Goal: Task Accomplishment & Management: Complete application form

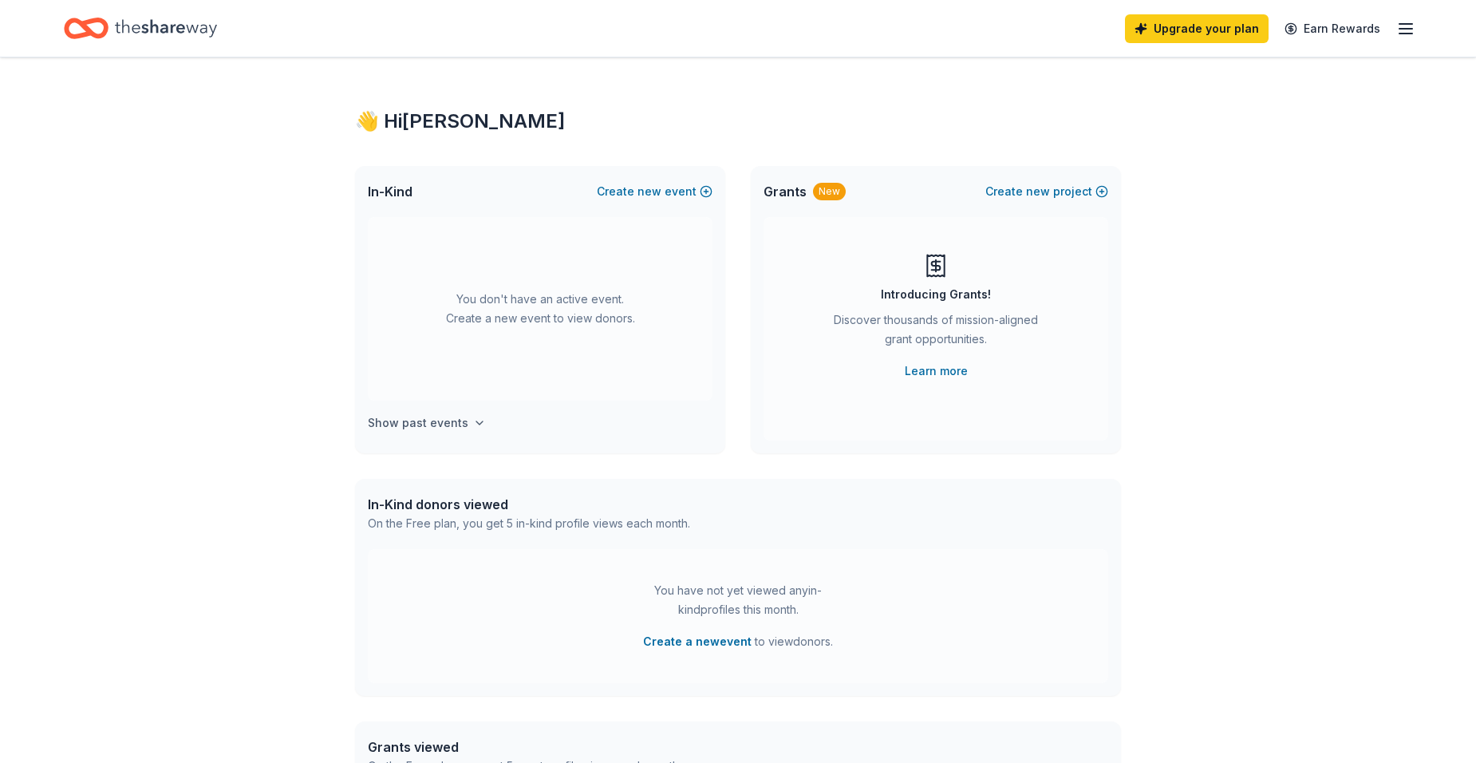
click at [423, 424] on h4 "Show past events" at bounding box center [418, 422] width 101 height 19
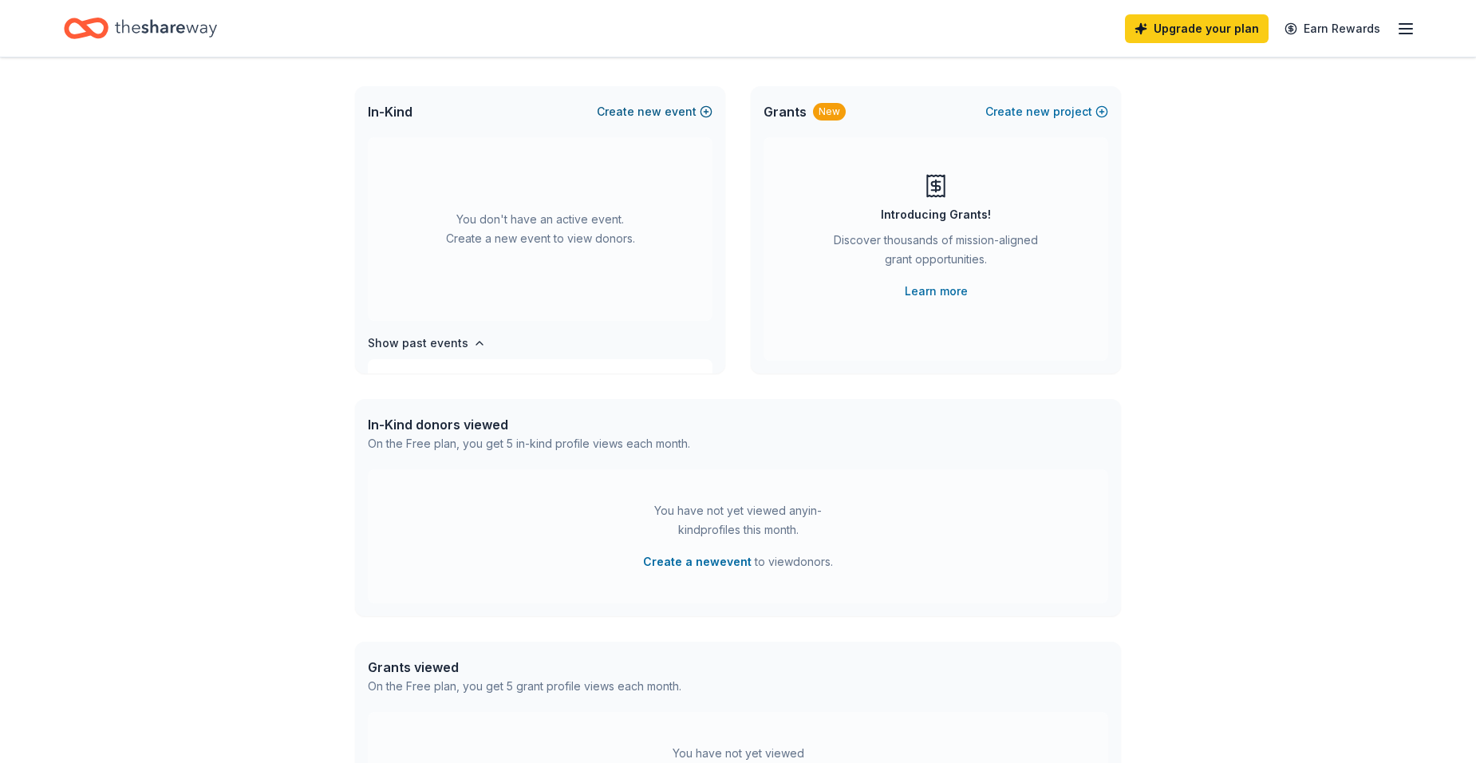
click at [639, 109] on button "Create new event" at bounding box center [655, 111] width 116 height 19
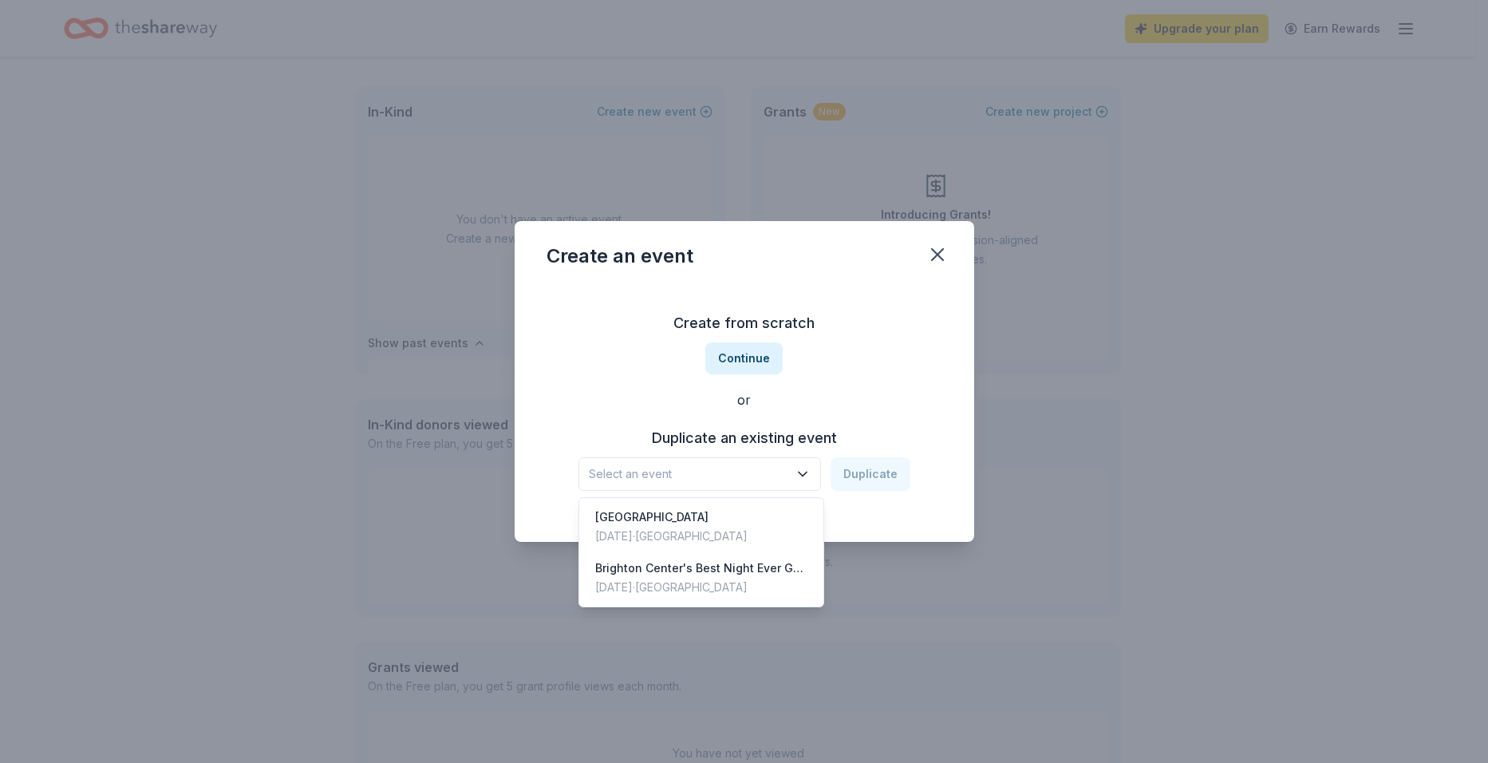
click at [682, 467] on span "Select an event" at bounding box center [689, 473] width 200 height 19
click at [732, 356] on div "Create from scratch Continue or Duplicate an existing event Select an event Dup…" at bounding box center [745, 400] width 396 height 231
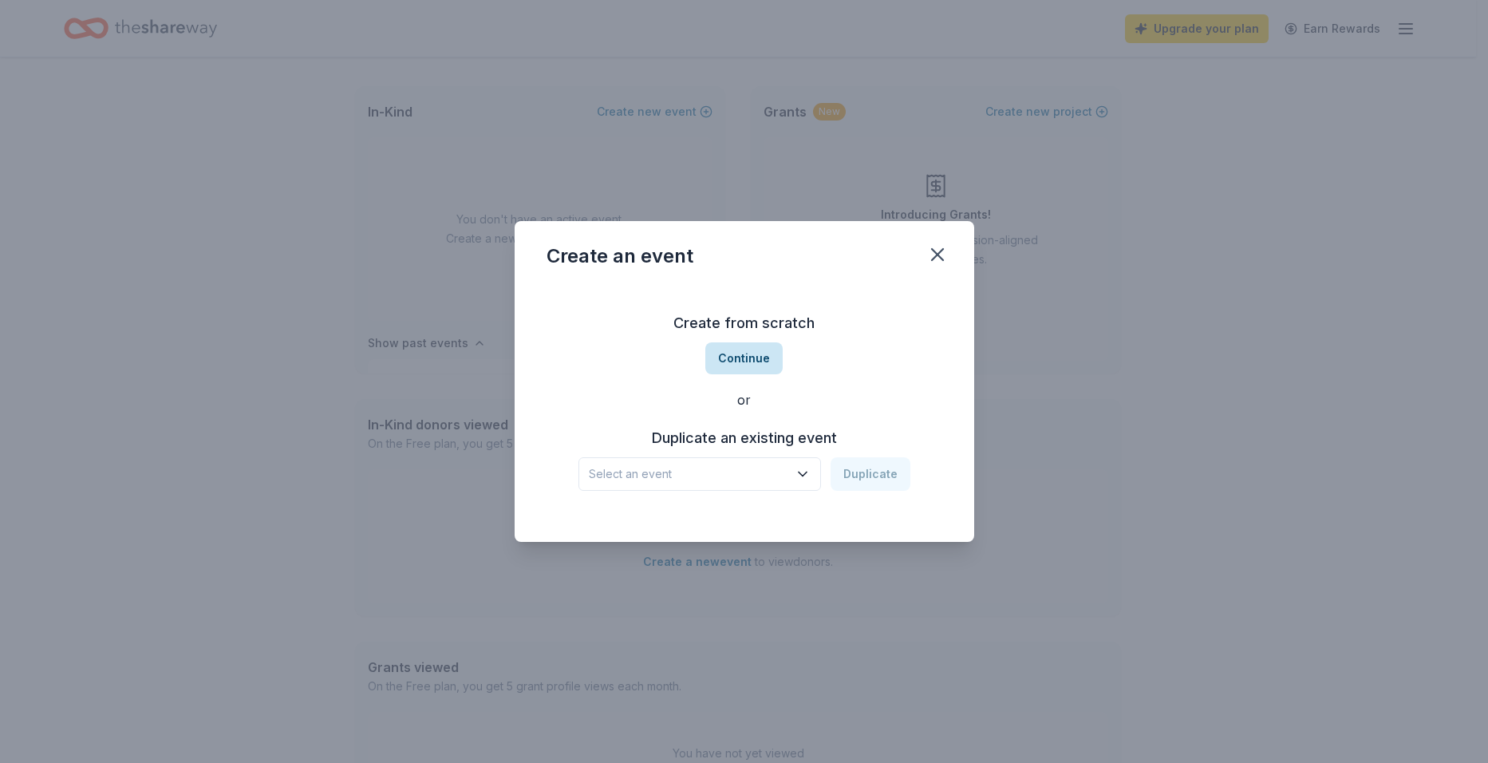
click at [729, 358] on button "Continue" at bounding box center [744, 358] width 77 height 32
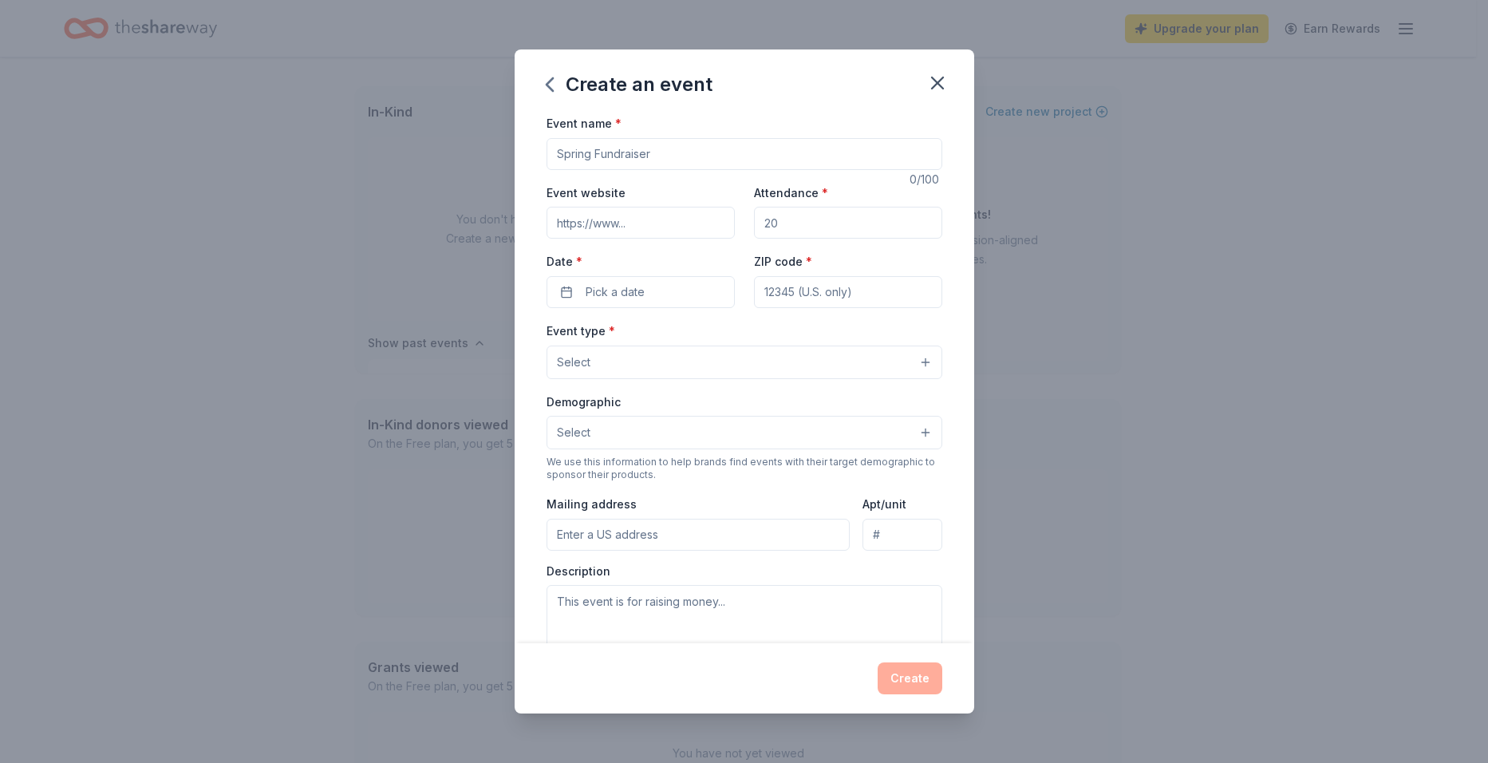
drag, startPoint x: 667, startPoint y: 152, endPoint x: 566, endPoint y: 170, distance: 102.9
click at [566, 170] on div "Event name * 0 /100 Event website Attendance * Date * Pick a date ZIP code * Ev…" at bounding box center [745, 481] width 396 height 737
type input "Brighton Center- Best Night Ever 2025"
drag, startPoint x: 804, startPoint y: 216, endPoint x: 750, endPoint y: 220, distance: 53.6
click at [754, 220] on input "Attendance *" at bounding box center [848, 223] width 188 height 32
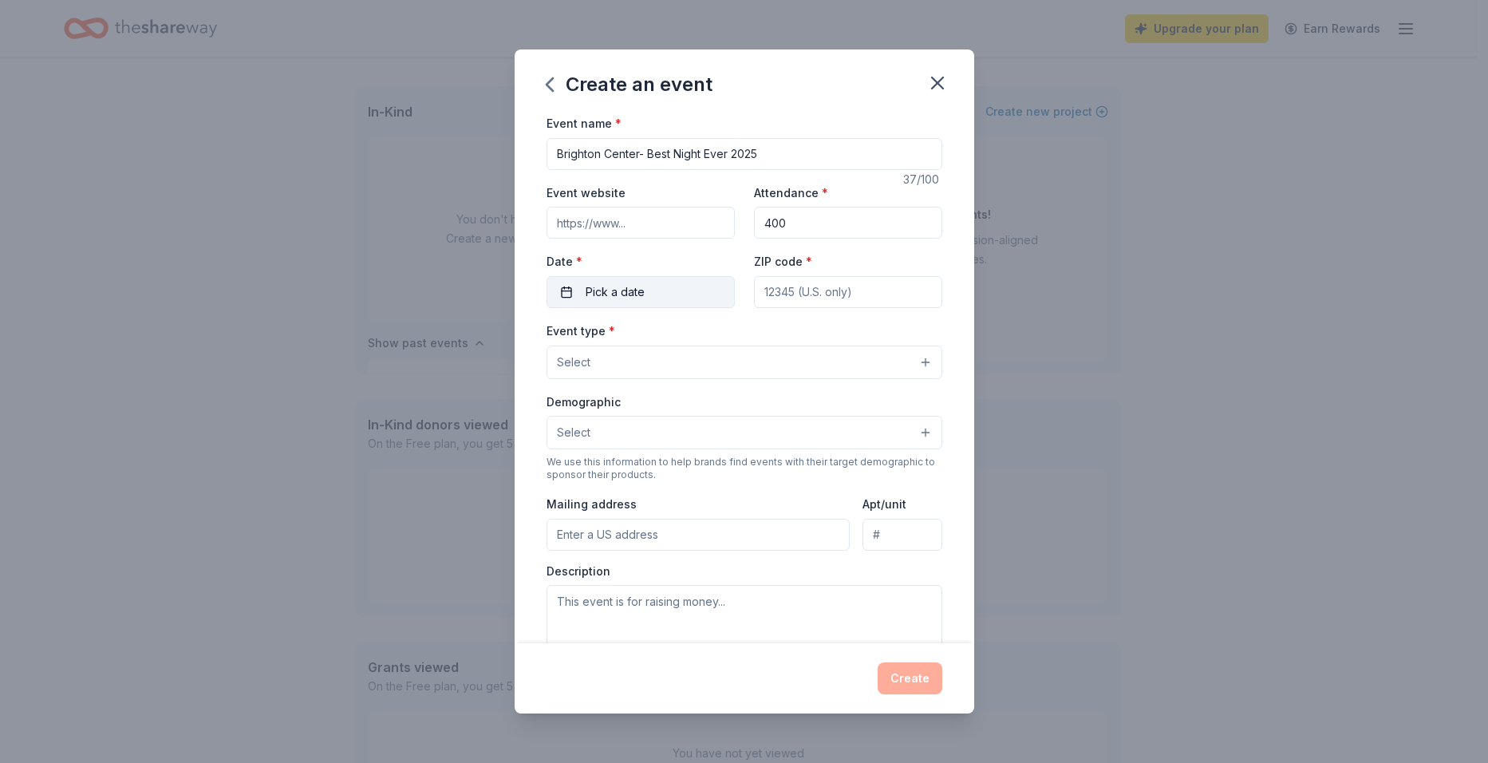
type input "400"
click at [621, 292] on span "Pick a date" at bounding box center [615, 292] width 59 height 19
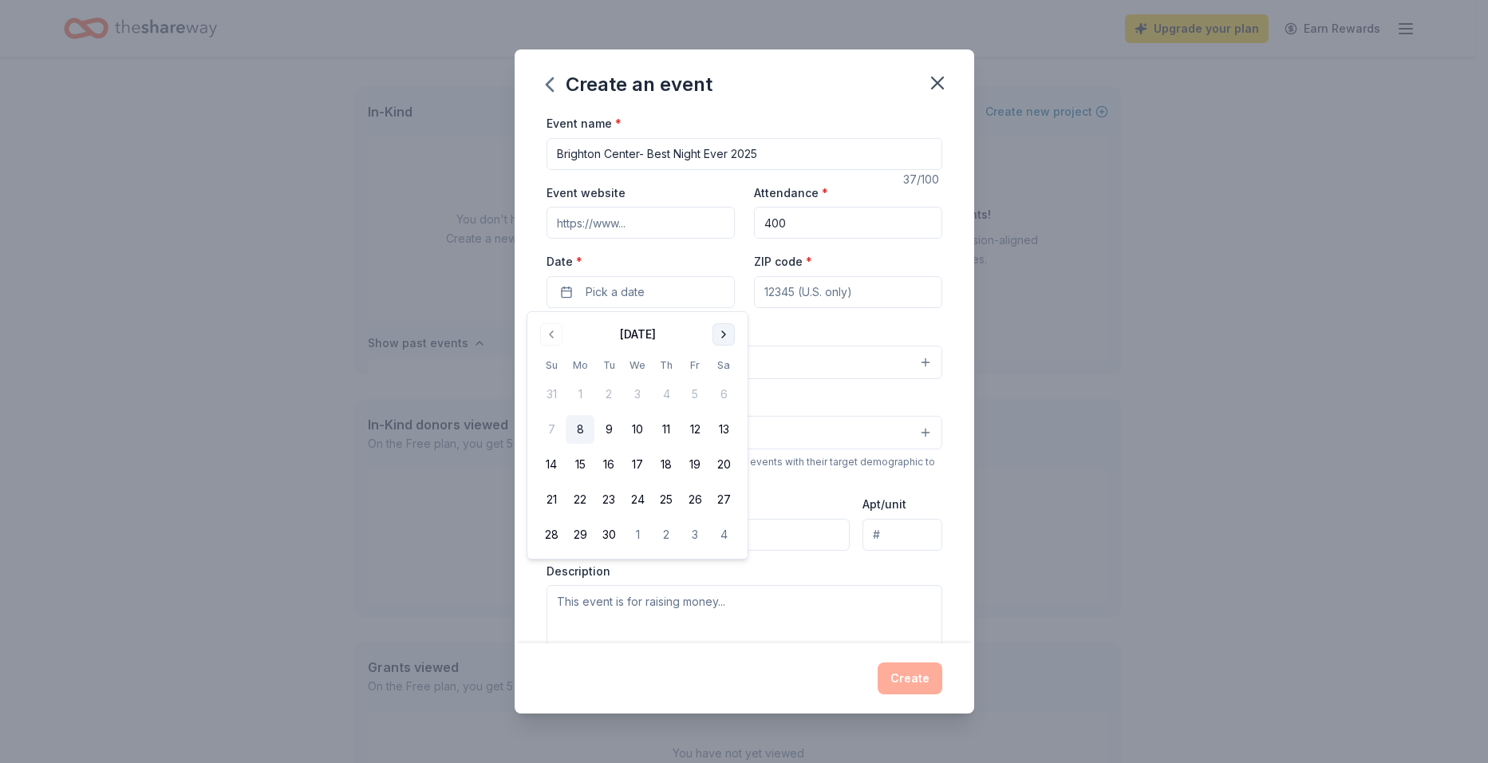
click at [720, 333] on button "Go to next month" at bounding box center [724, 334] width 22 height 22
click at [662, 494] on button "20" at bounding box center [666, 499] width 29 height 29
click at [781, 295] on input "ZIP code *" at bounding box center [848, 292] width 188 height 32
type input "78209"
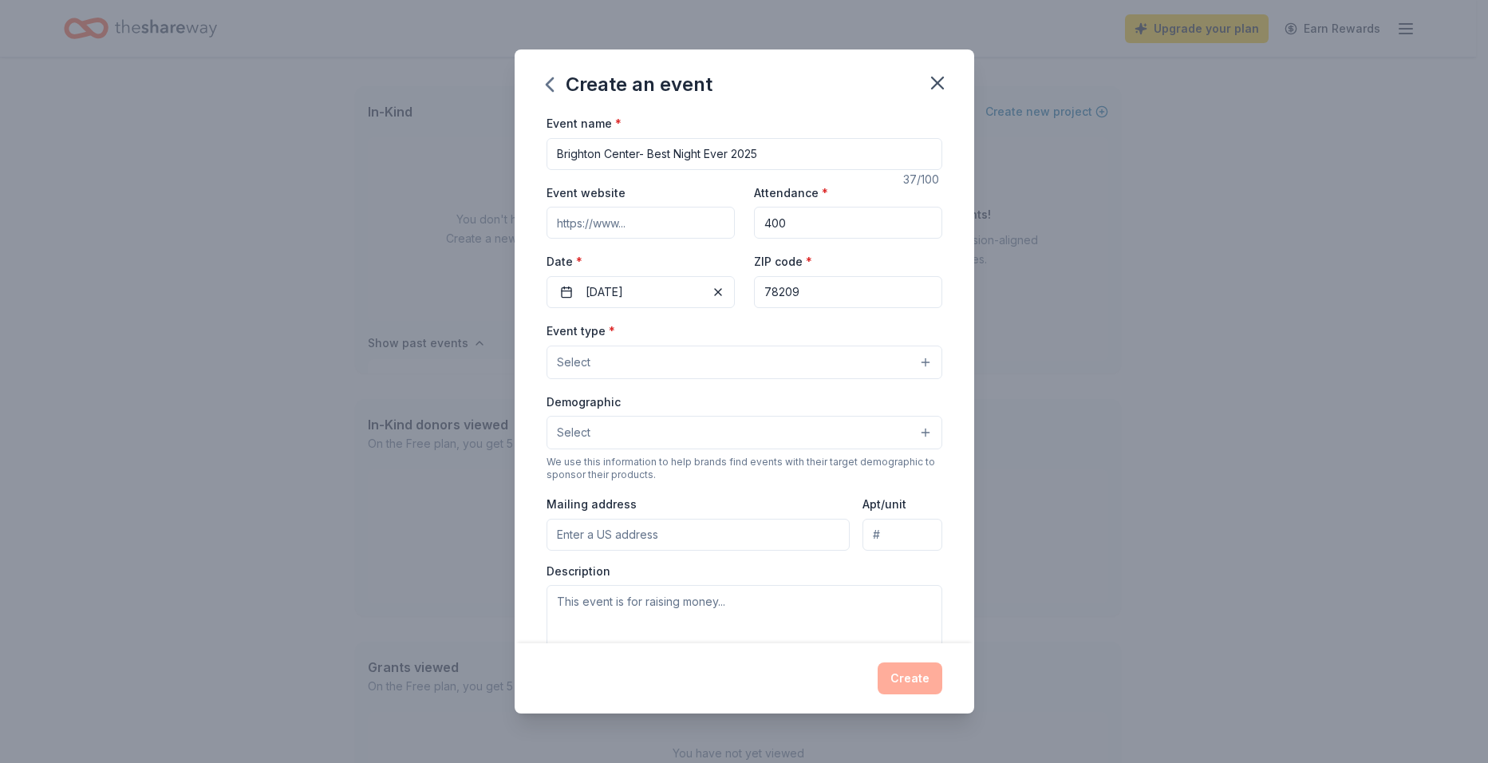
click at [614, 227] on input "Event website" at bounding box center [641, 223] width 188 height 32
paste input "[URL][DOMAIN_NAME]"
type input "[URL][DOMAIN_NAME]"
click at [584, 361] on span "Select" at bounding box center [574, 362] width 34 height 19
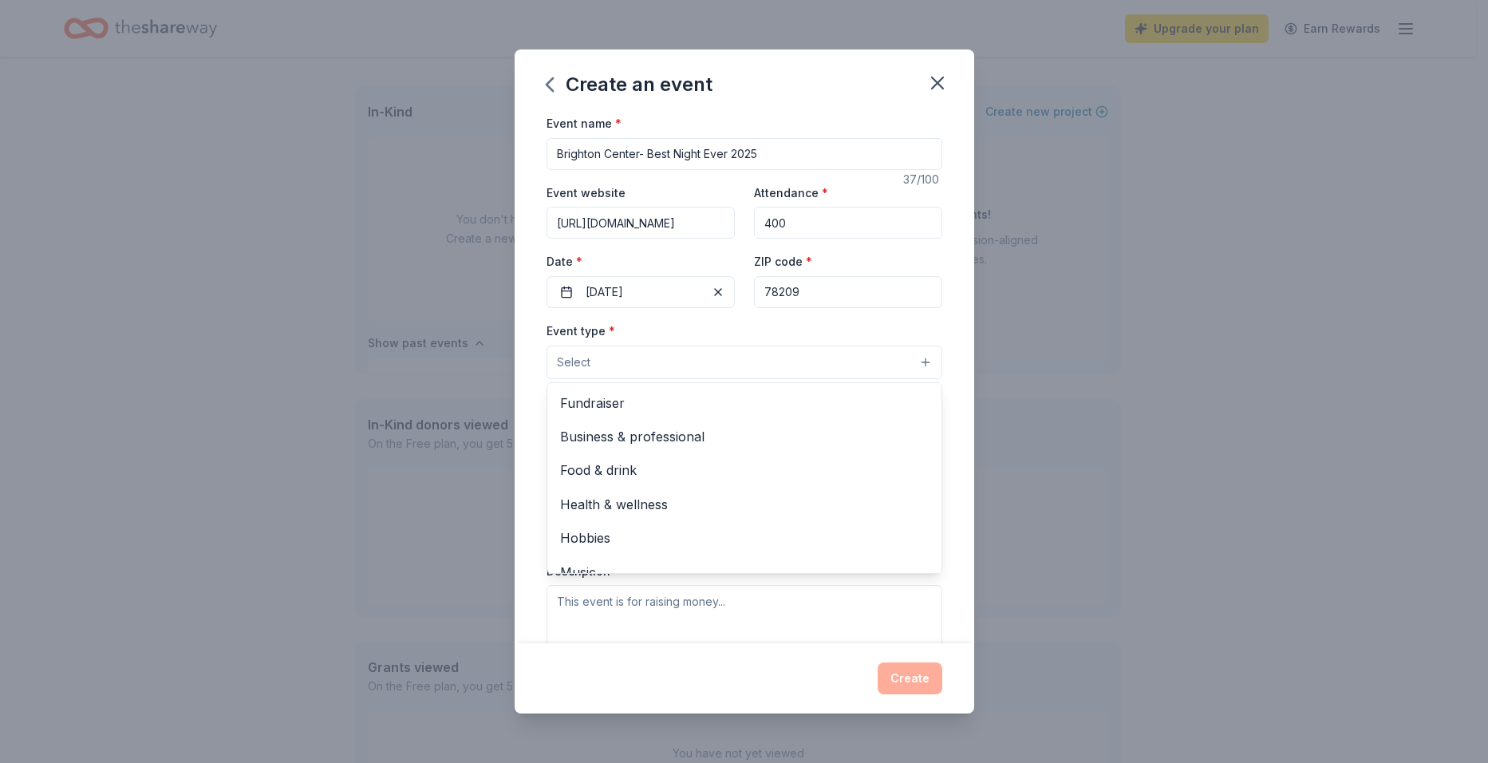
scroll to position [0, 0]
click at [577, 402] on span "Fundraiser" at bounding box center [744, 403] width 369 height 21
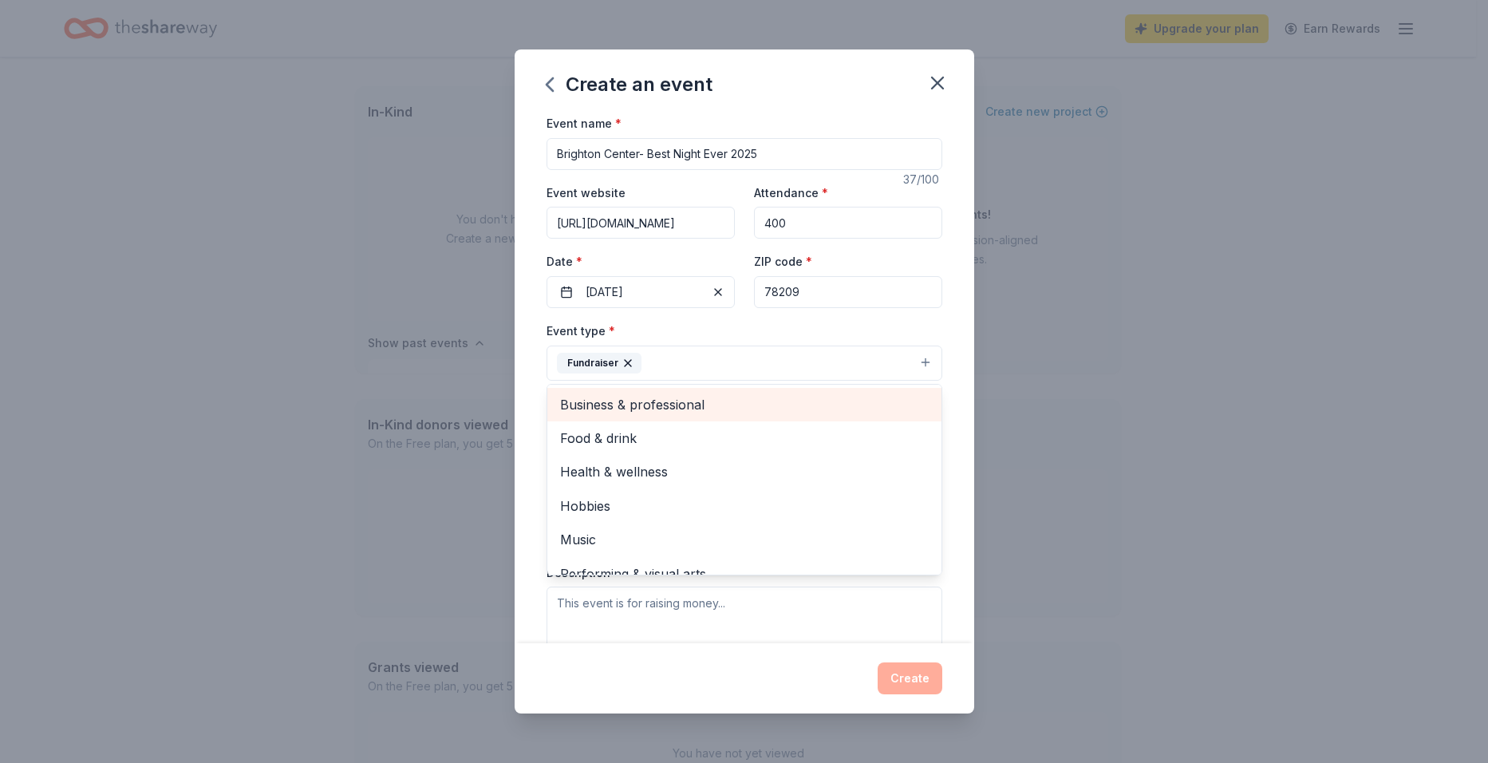
click at [699, 409] on span "Business & professional" at bounding box center [744, 404] width 369 height 21
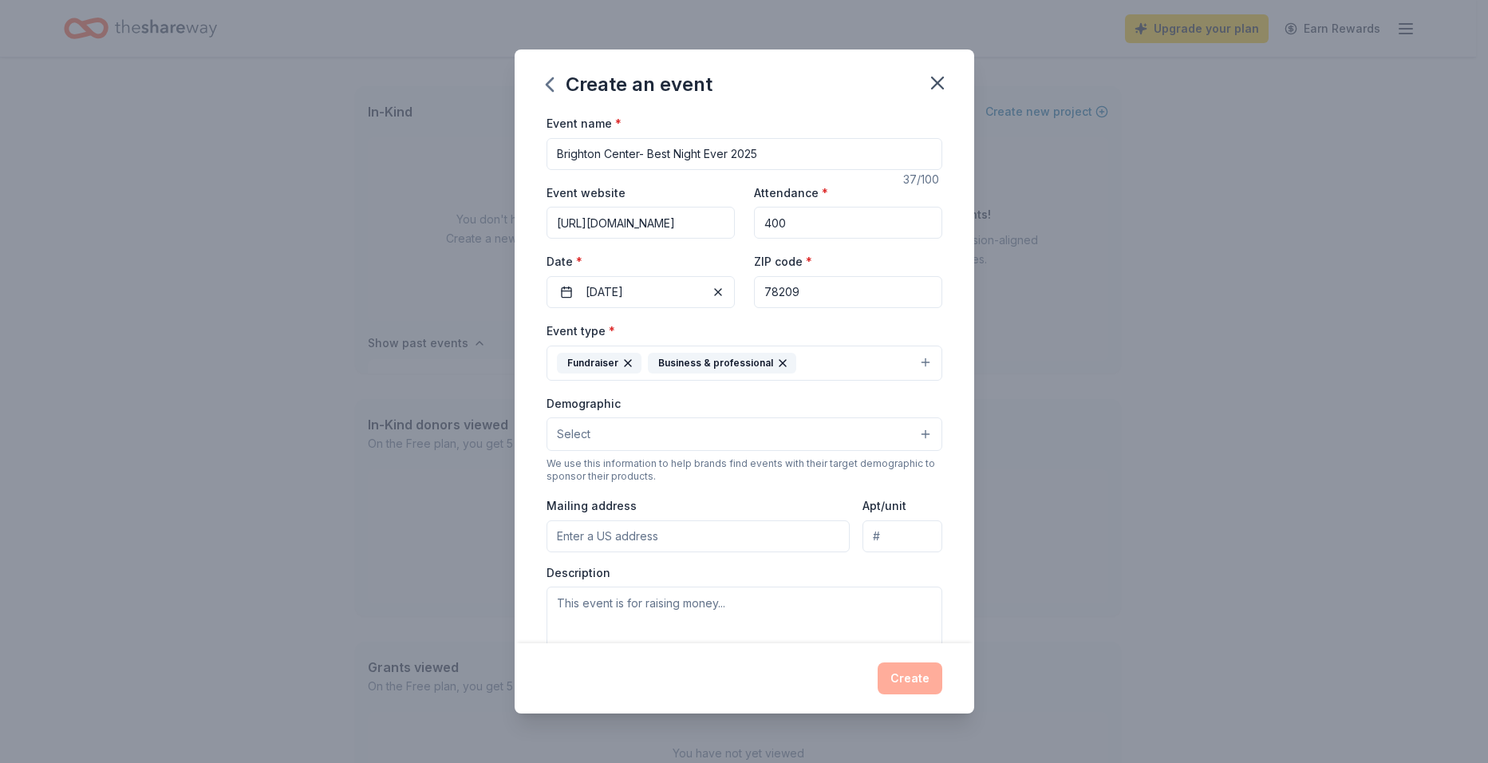
click at [780, 363] on icon "button" at bounding box center [783, 363] width 6 height 6
click at [626, 435] on button "Select" at bounding box center [745, 434] width 396 height 34
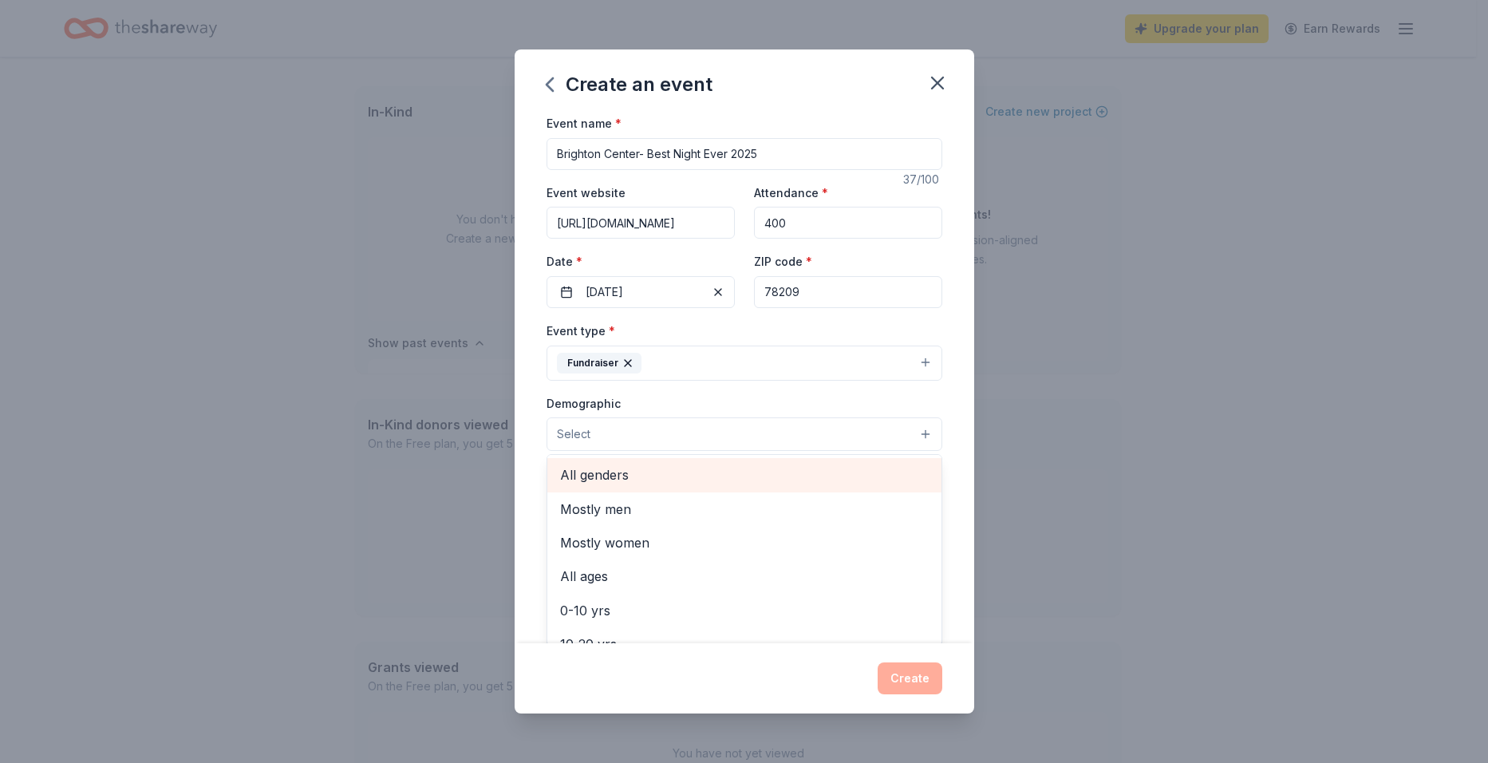
click at [614, 471] on span "All genders" at bounding box center [744, 474] width 369 height 21
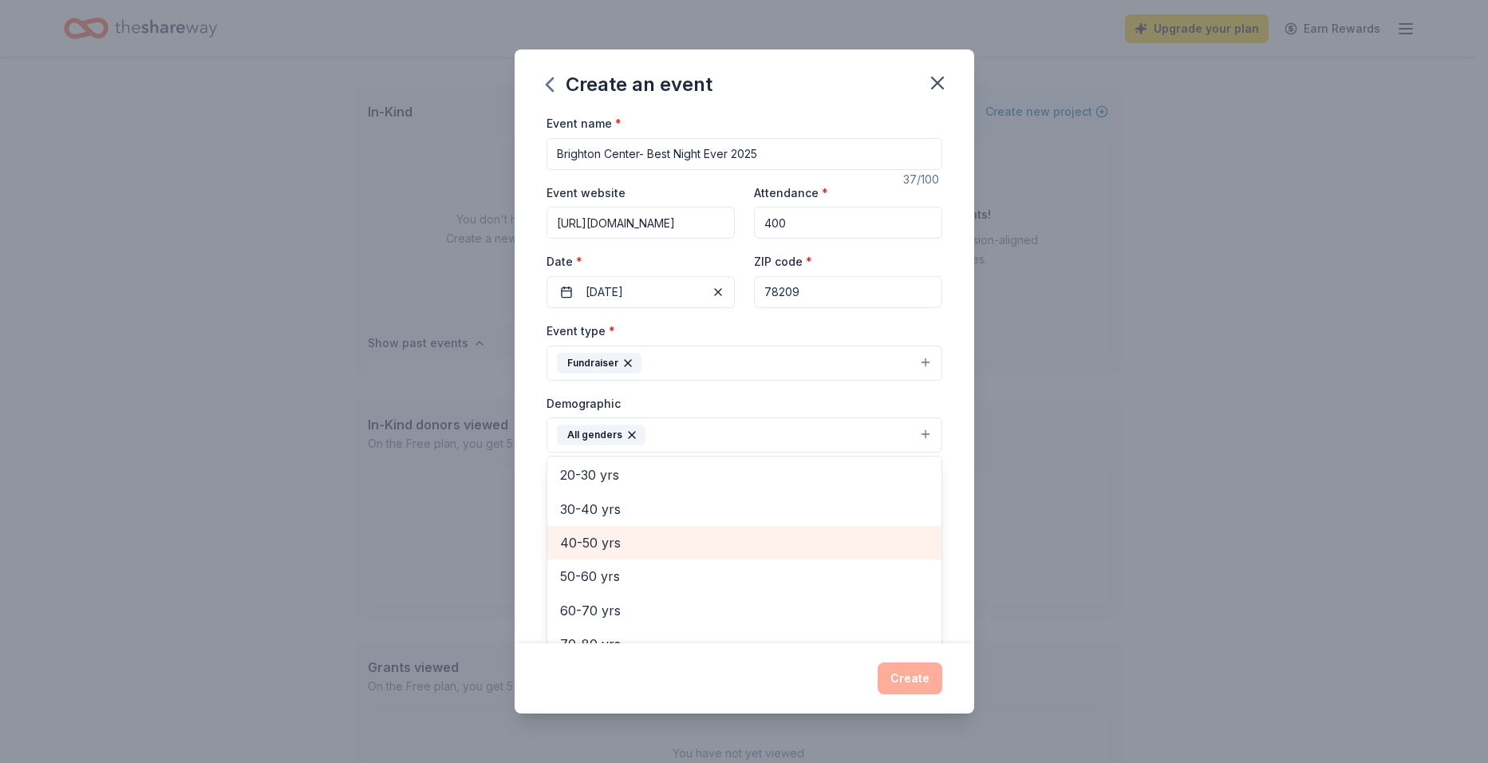
scroll to position [143, 0]
click at [627, 537] on span "30-40 yrs" at bounding box center [744, 537] width 369 height 21
click at [591, 546] on span "40-50 yrs" at bounding box center [744, 537] width 369 height 21
click at [582, 536] on span "50-60 yrs" at bounding box center [744, 537] width 369 height 21
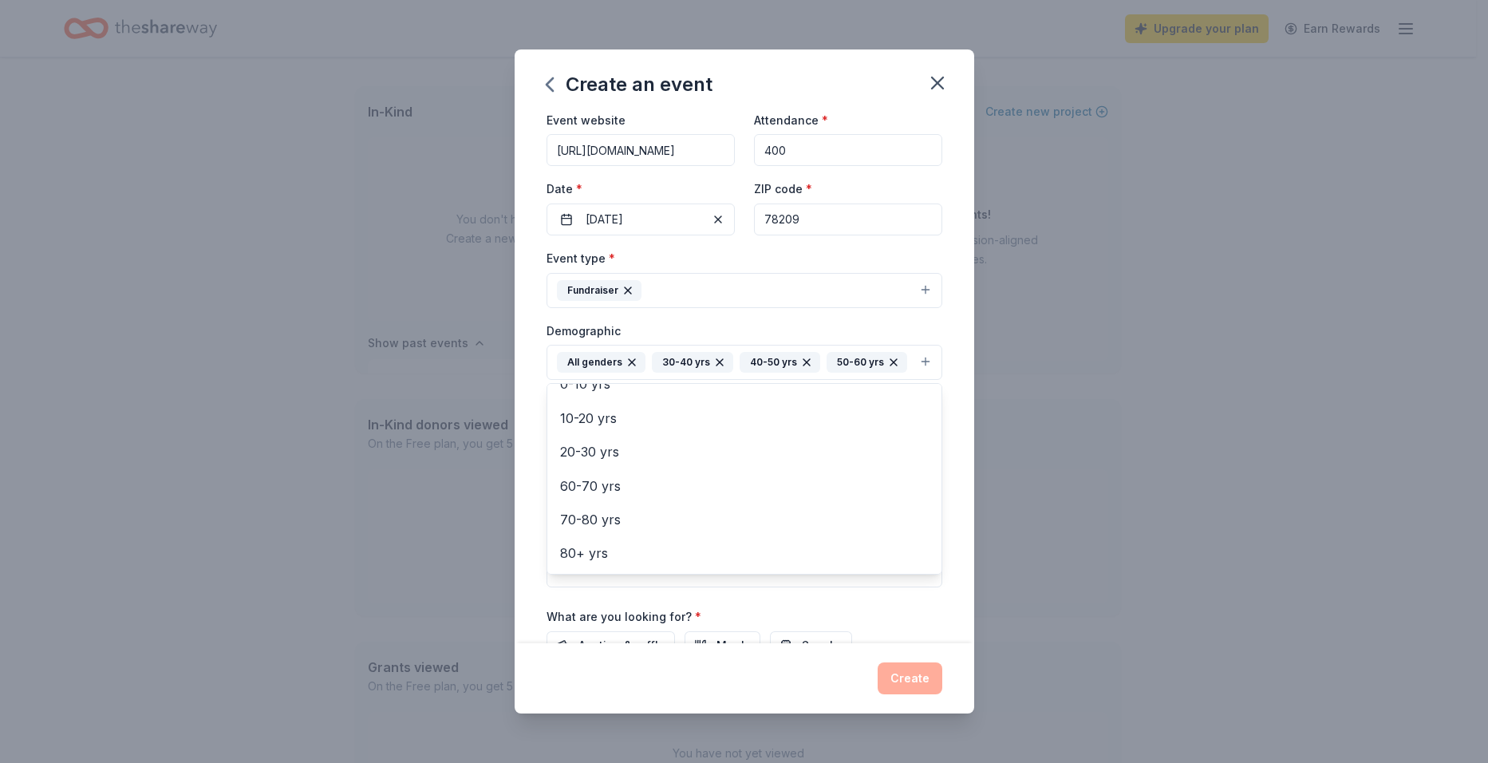
scroll to position [263, 0]
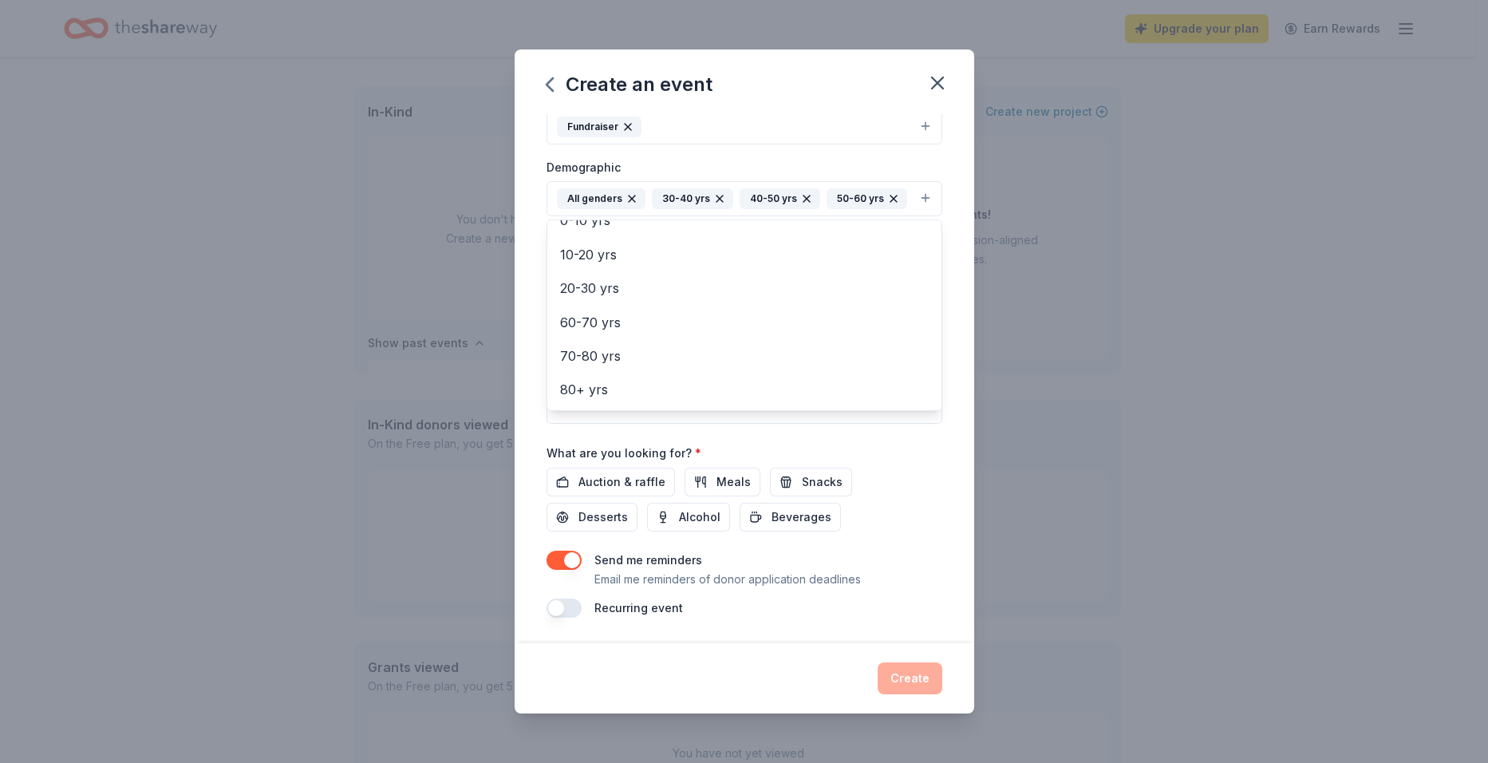
click at [607, 482] on div "Event name * [GEOGRAPHIC_DATA]- Best Night Ever 2025 37 /100 Event website [URL…" at bounding box center [745, 247] width 396 height 741
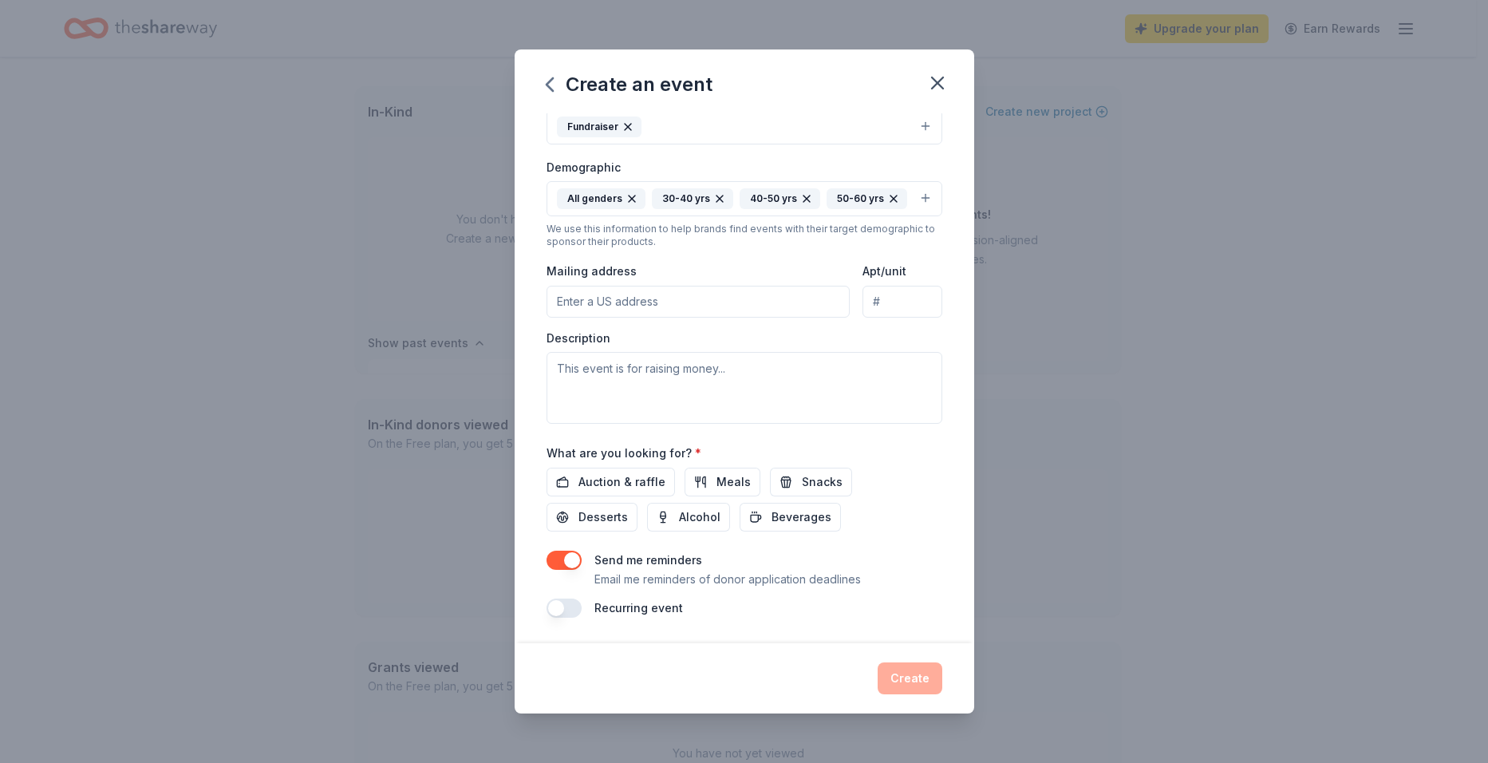
click at [893, 670] on div "Create" at bounding box center [745, 678] width 396 height 32
click at [899, 670] on div "Create" at bounding box center [745, 678] width 396 height 32
click at [600, 302] on input "Mailing address" at bounding box center [699, 302] width 304 height 32
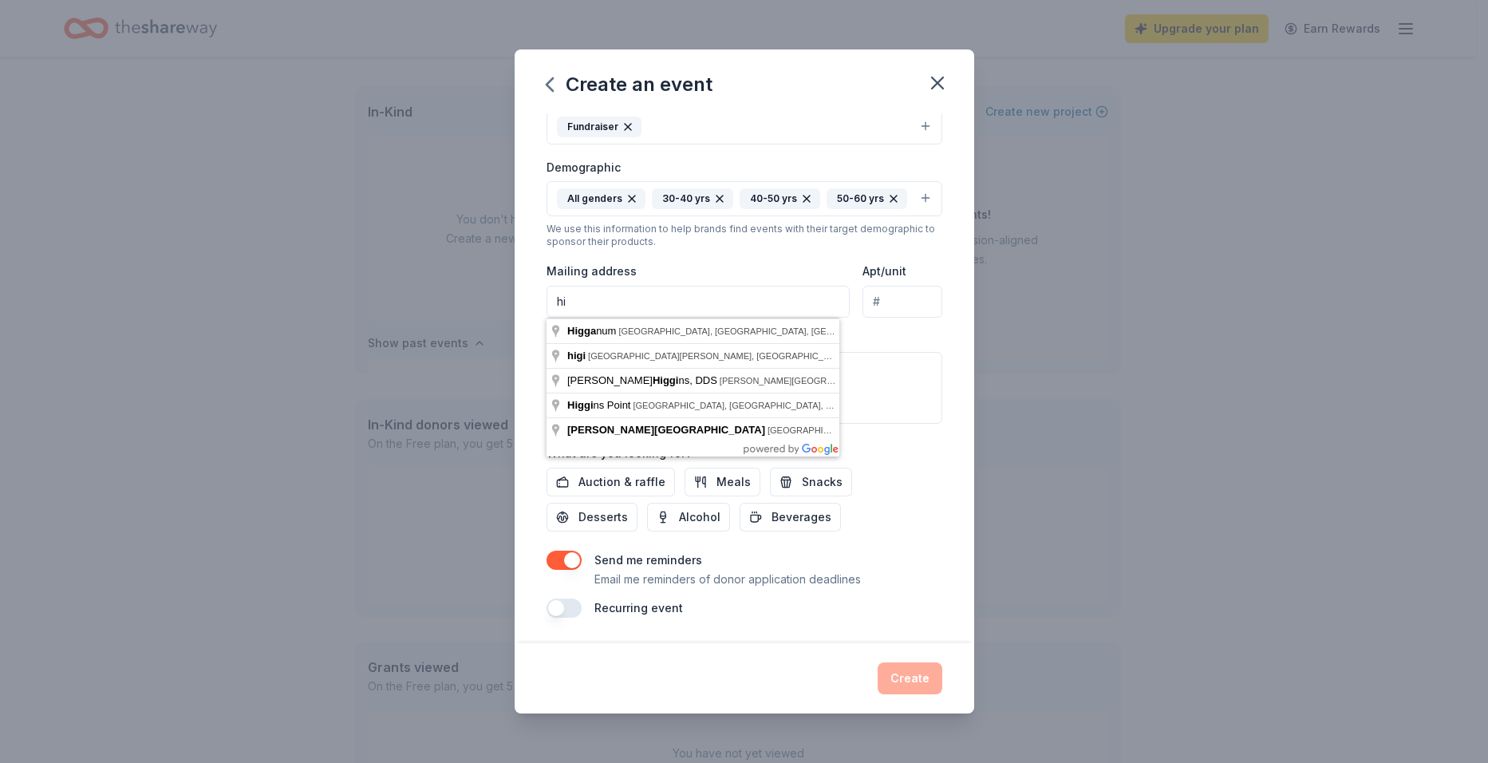
type input "h"
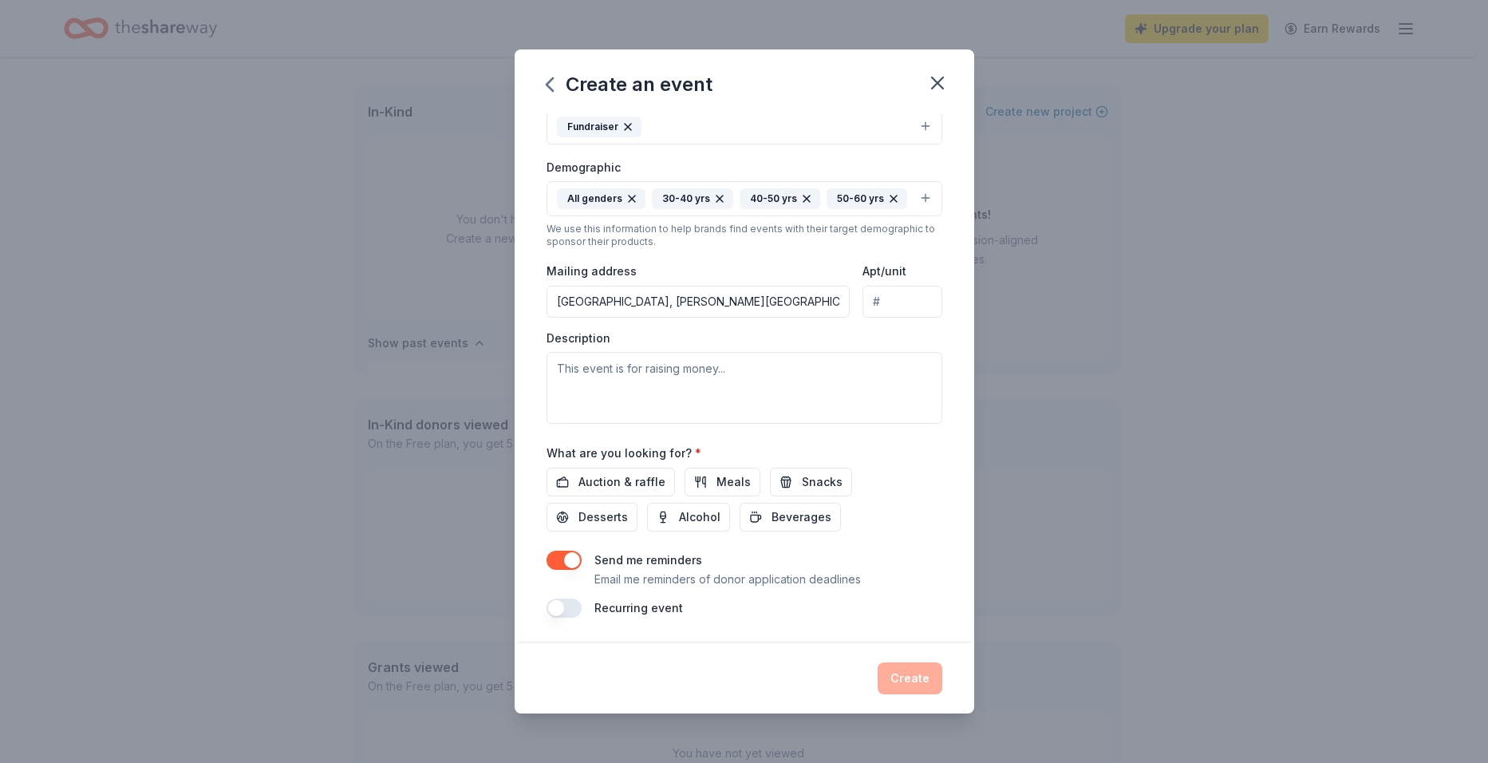
type input "[STREET_ADDRESS][PERSON_NAME]"
click at [573, 362] on textarea at bounding box center [745, 388] width 396 height 72
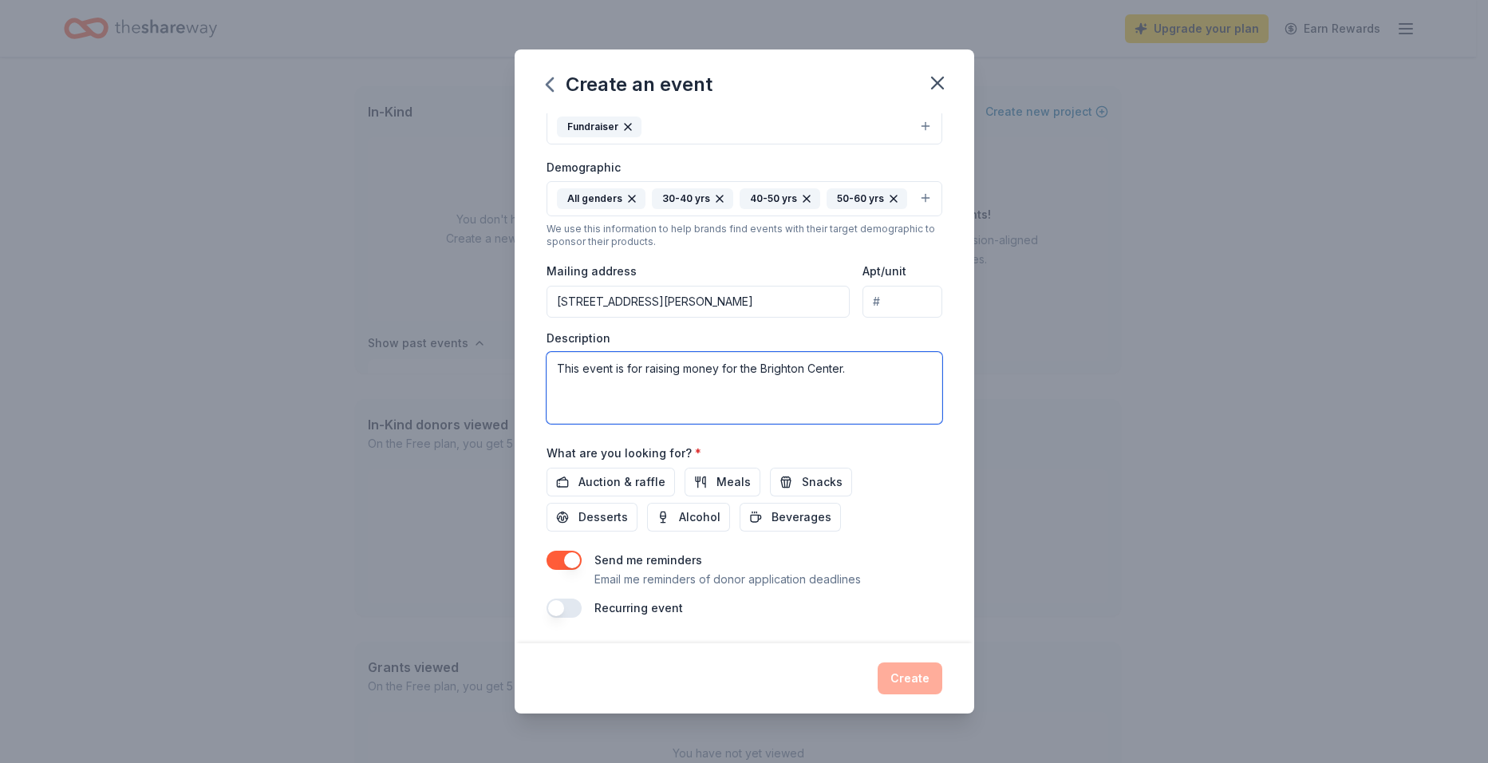
drag, startPoint x: 852, startPoint y: 368, endPoint x: 546, endPoint y: 359, distance: 306.6
click at [547, 359] on textarea "This event is for raising money for the Brighton Center." at bounding box center [745, 388] width 396 height 72
paste textarea "Brighton is the largest non-profit providing direct services to children with d…"
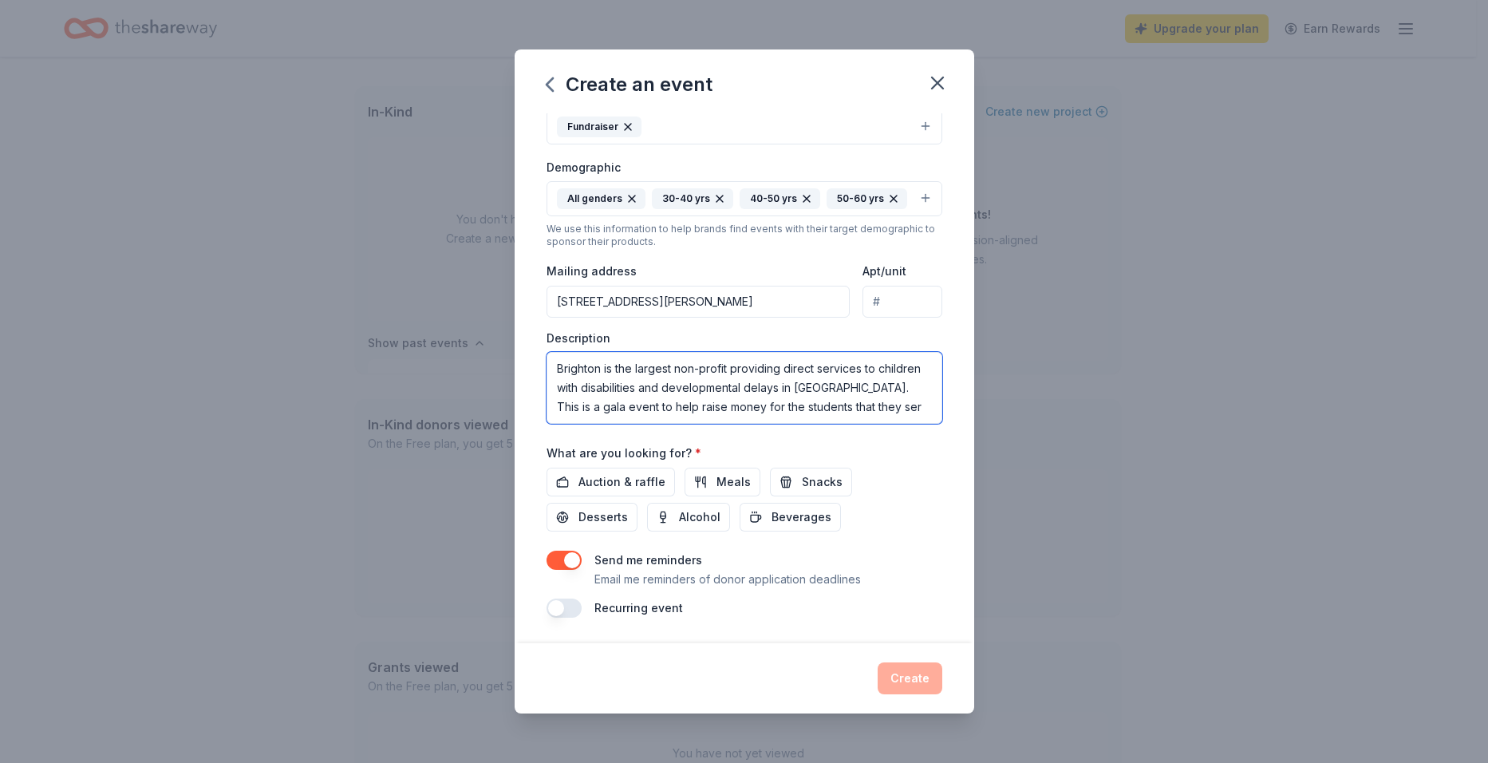
scroll to position [10, 0]
type textarea "Brighton is the largest non-profit providing direct services to children with d…"
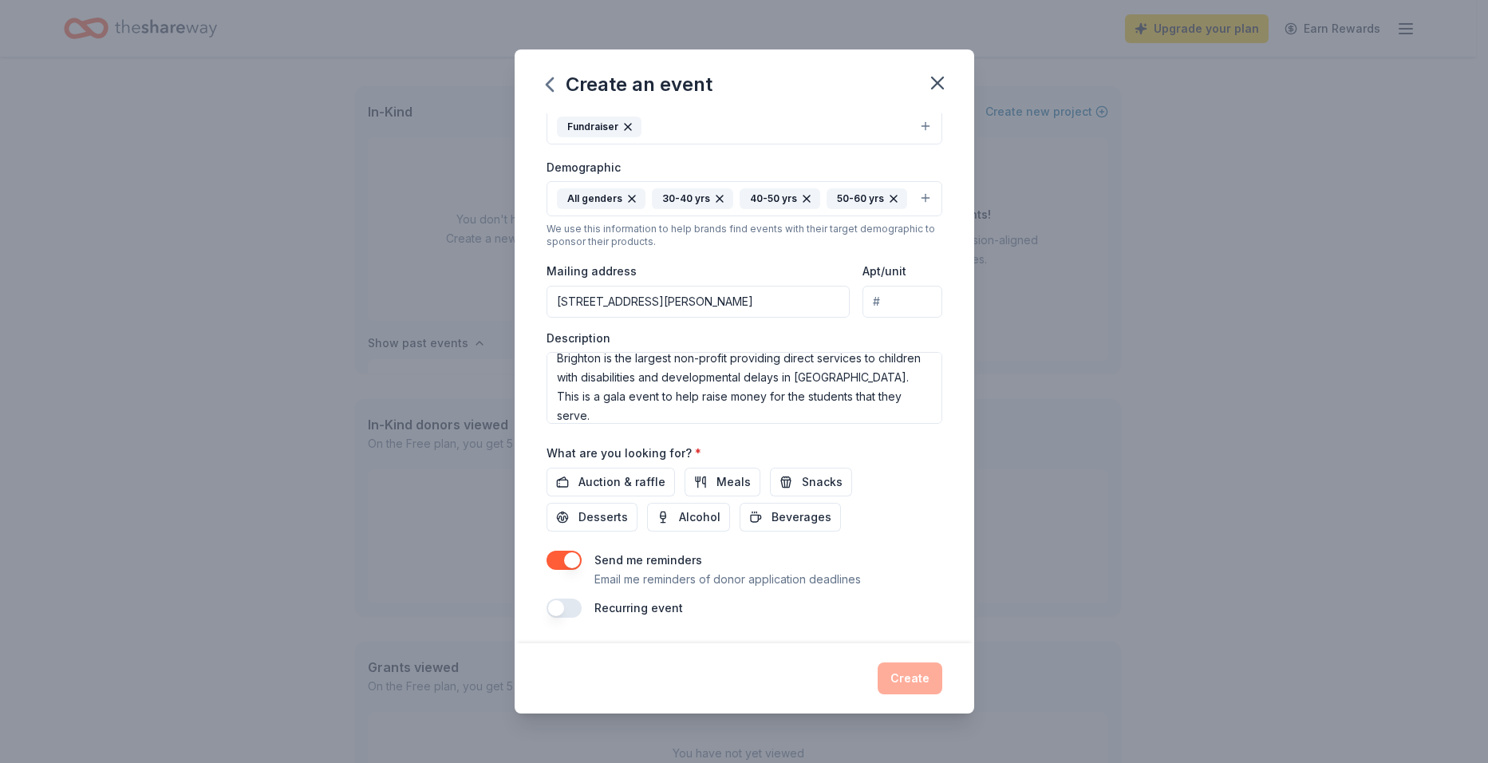
click at [903, 674] on div "Create" at bounding box center [745, 678] width 396 height 32
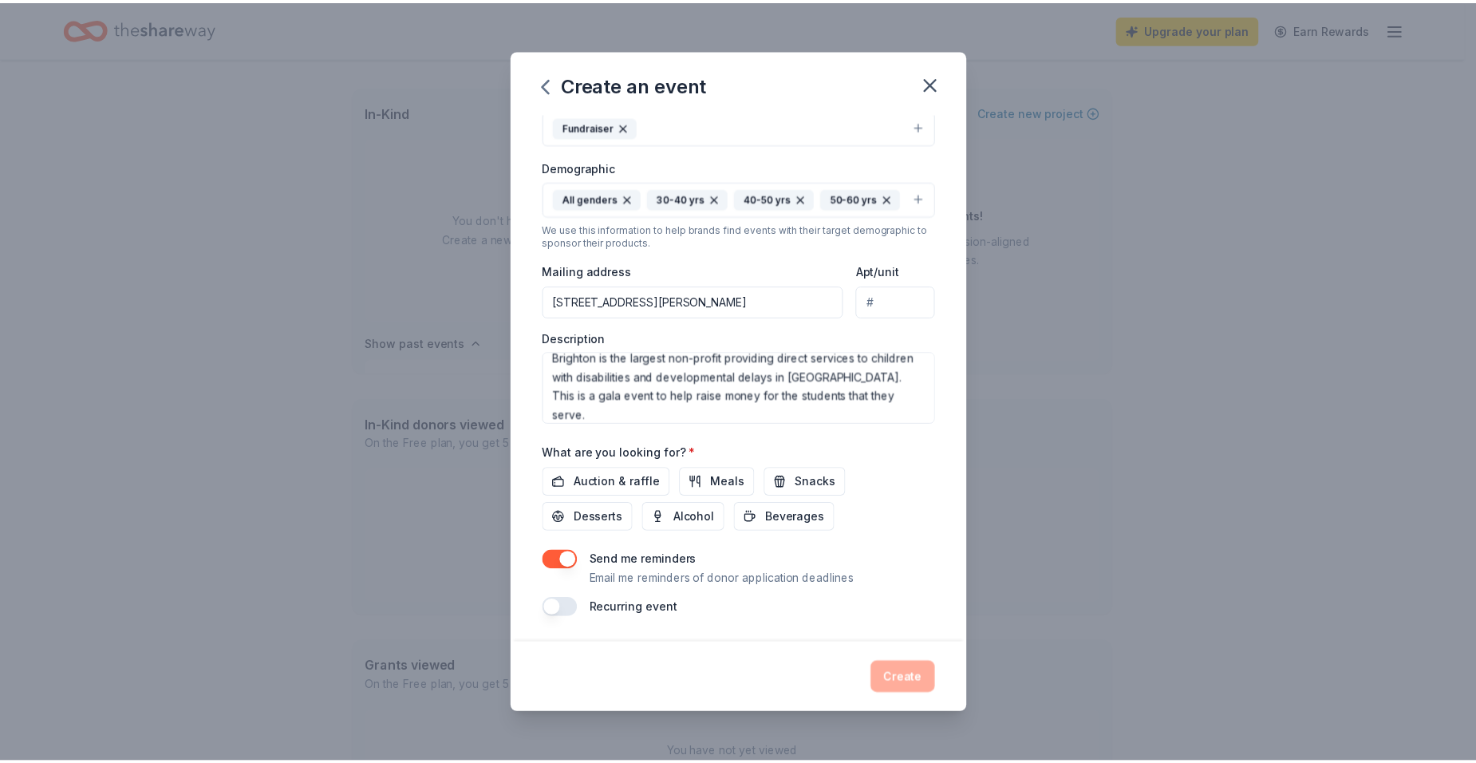
scroll to position [263, 0]
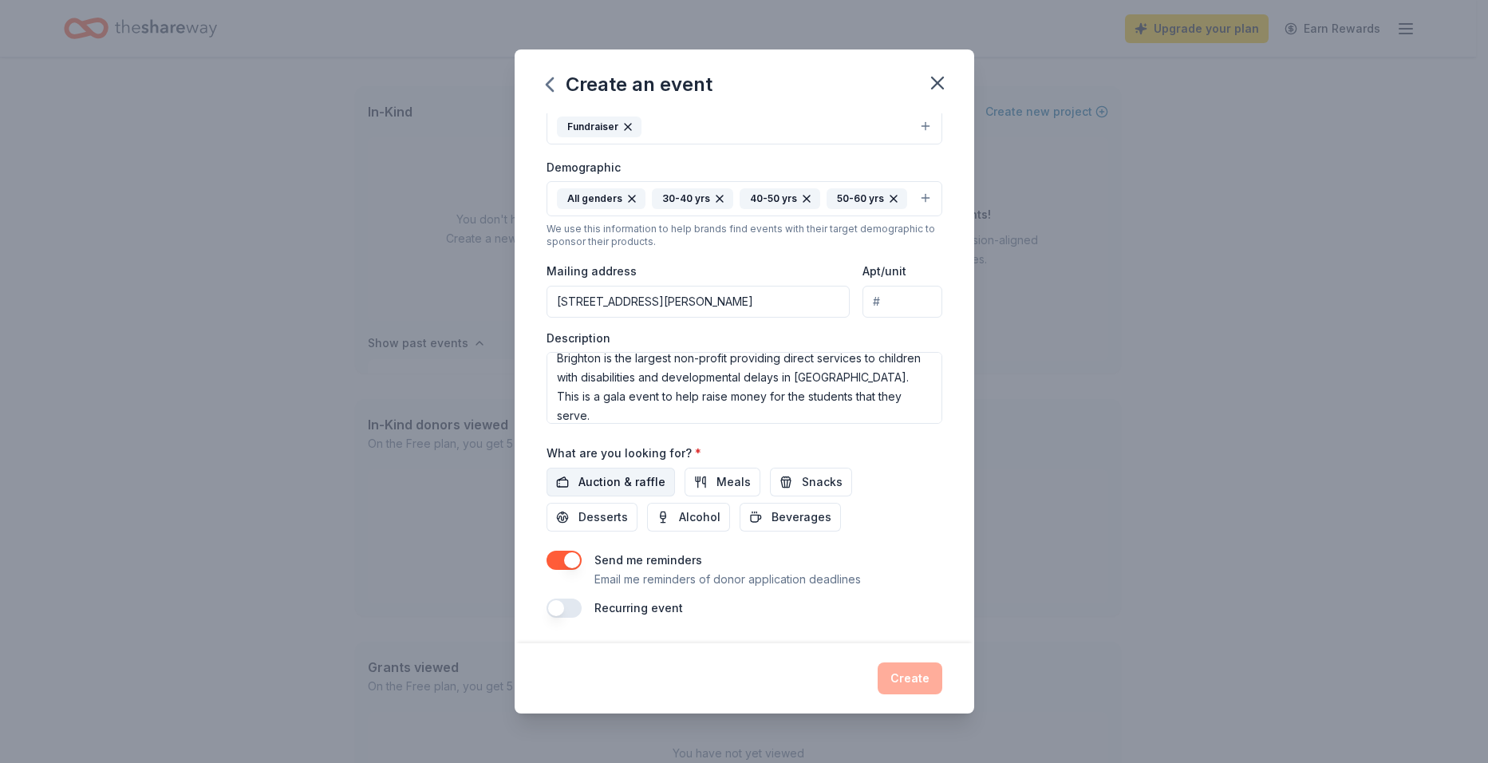
click at [602, 484] on span "Auction & raffle" at bounding box center [622, 481] width 87 height 19
click at [896, 670] on button "Create" at bounding box center [910, 678] width 65 height 32
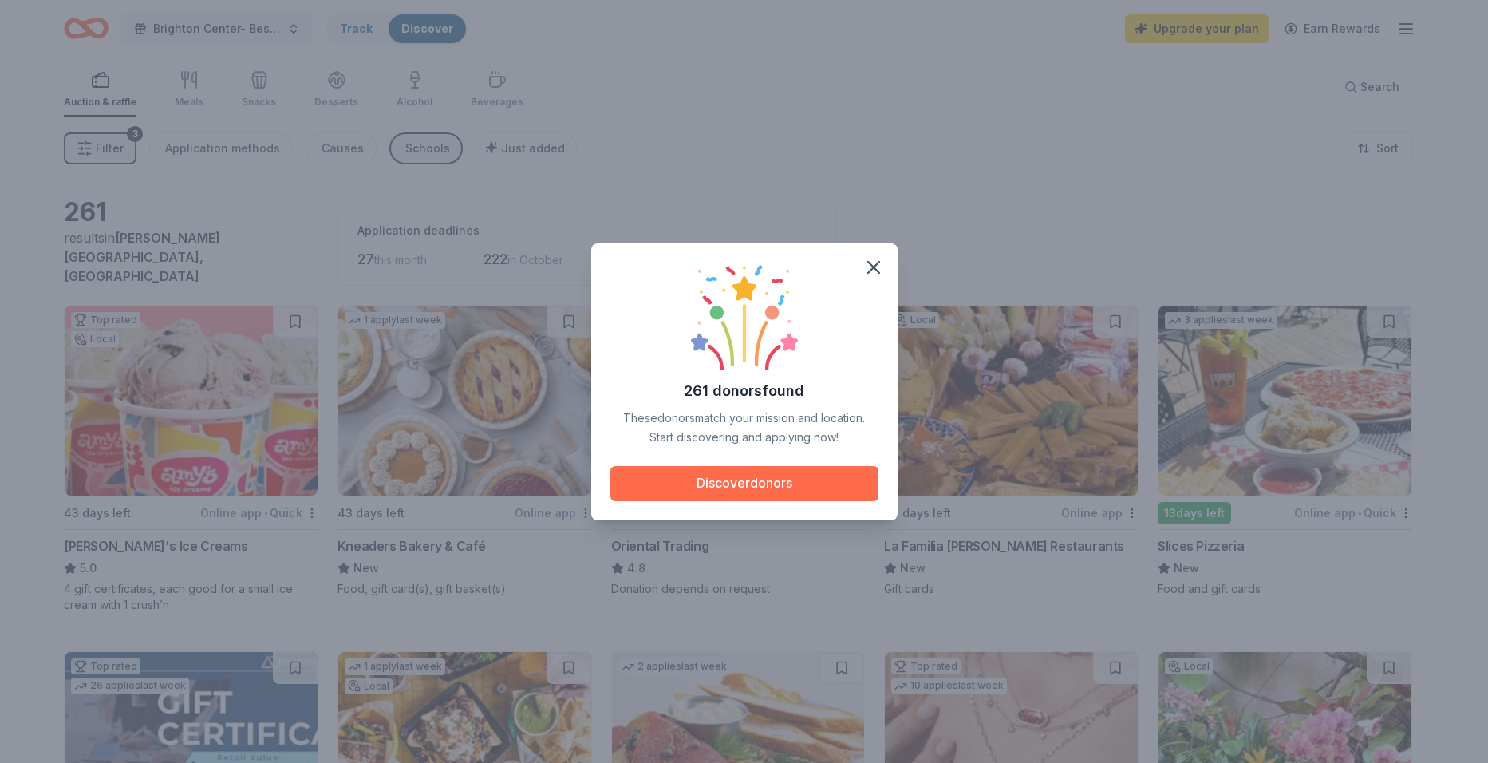
click at [717, 484] on button "Discover donors" at bounding box center [745, 483] width 268 height 35
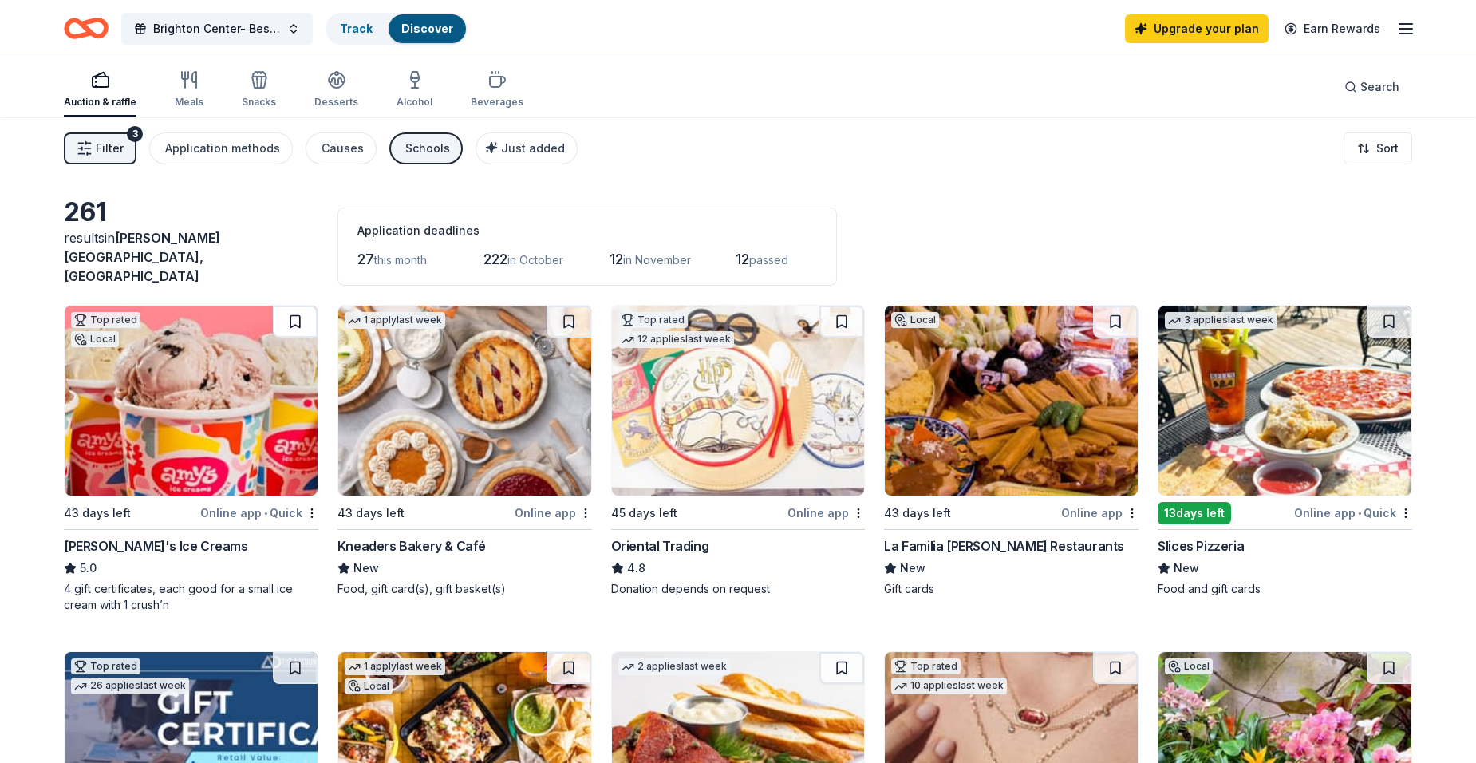
click at [291, 310] on button at bounding box center [295, 322] width 45 height 32
click at [565, 311] on button at bounding box center [569, 322] width 45 height 32
click at [841, 308] on button at bounding box center [842, 322] width 45 height 32
click at [1114, 310] on button at bounding box center [1115, 322] width 45 height 32
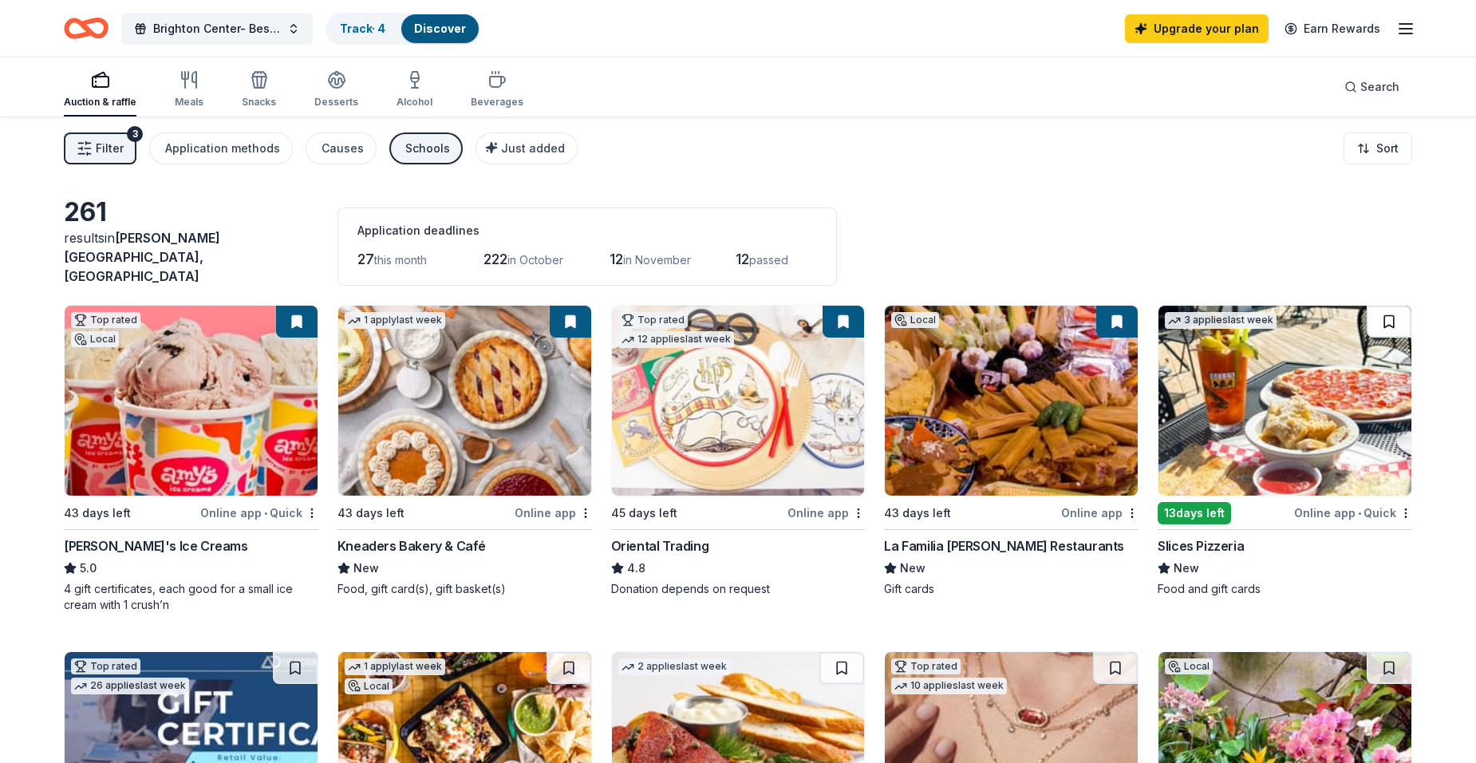
click at [1385, 310] on button at bounding box center [1389, 322] width 45 height 32
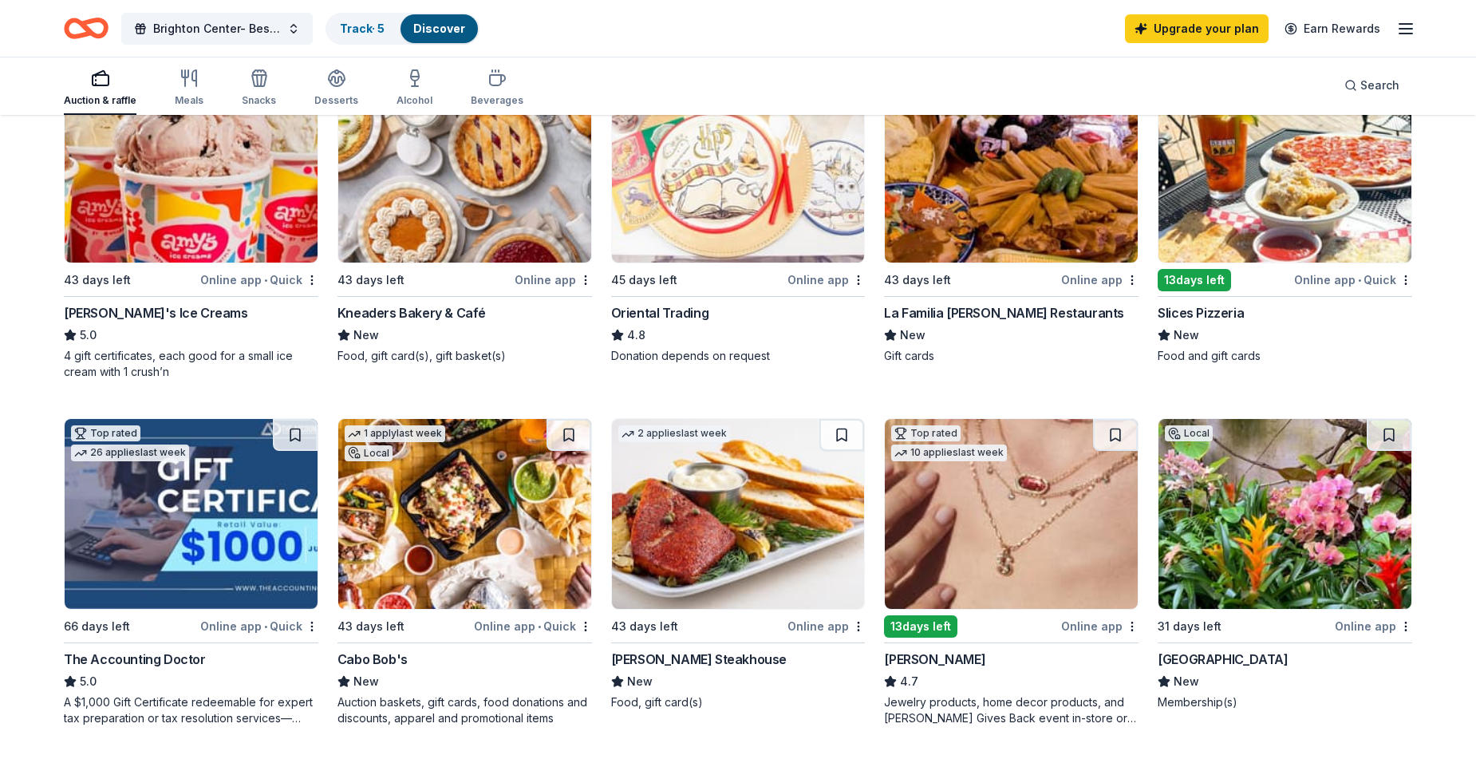
scroll to position [239, 0]
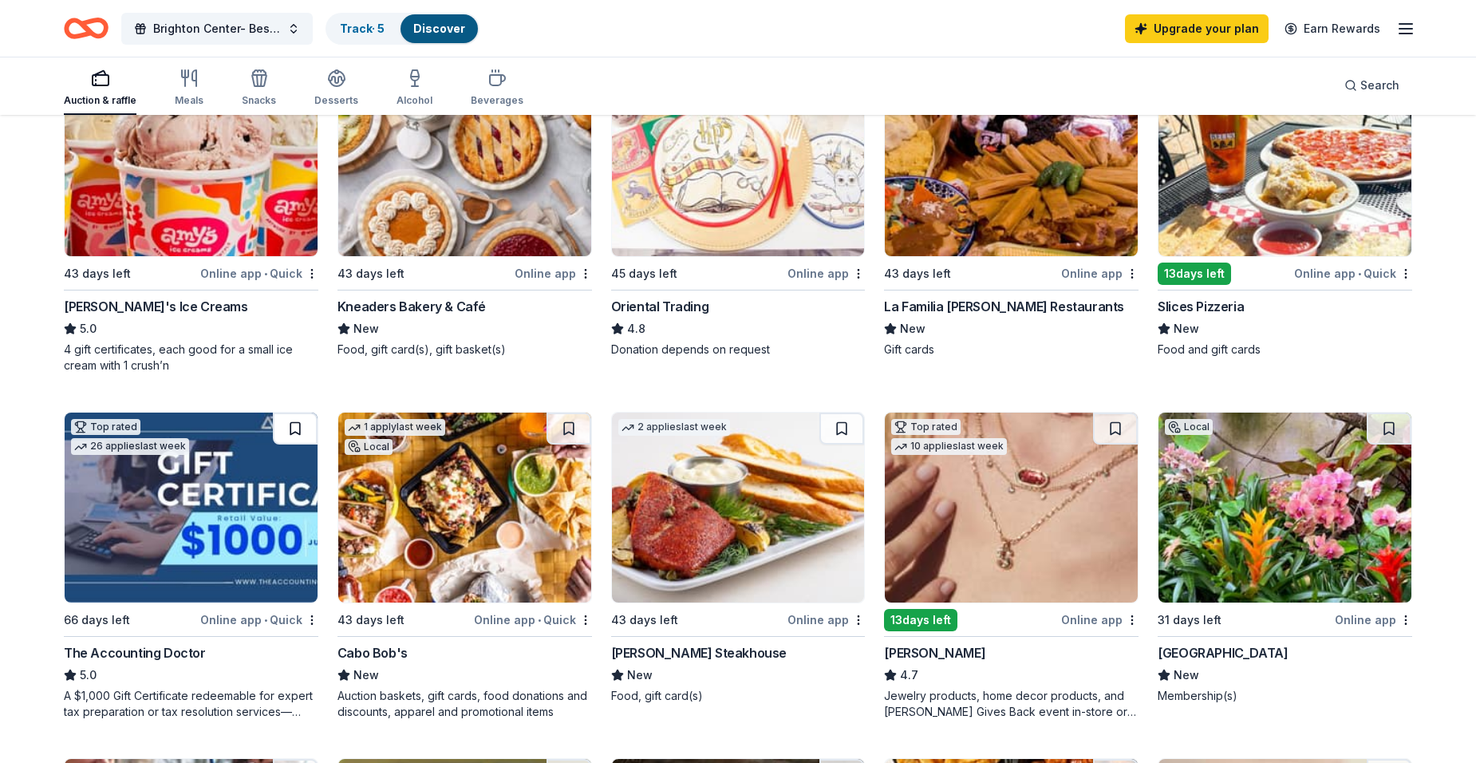
click at [296, 418] on button at bounding box center [295, 429] width 45 height 32
click at [564, 419] on button at bounding box center [569, 429] width 45 height 32
click at [842, 420] on button at bounding box center [842, 429] width 45 height 32
click at [1115, 413] on button at bounding box center [1115, 429] width 45 height 32
click at [1378, 413] on button at bounding box center [1389, 429] width 45 height 32
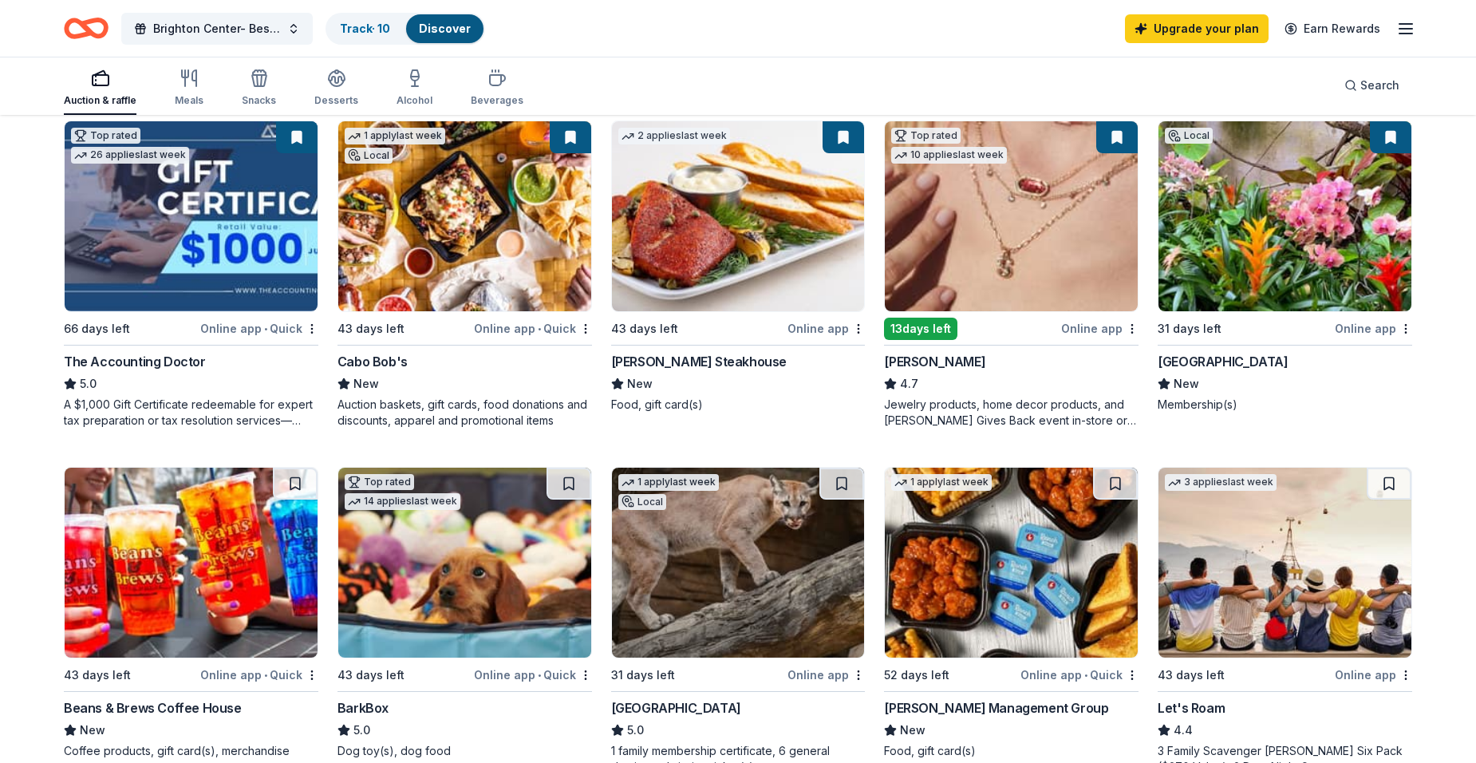
scroll to position [638, 0]
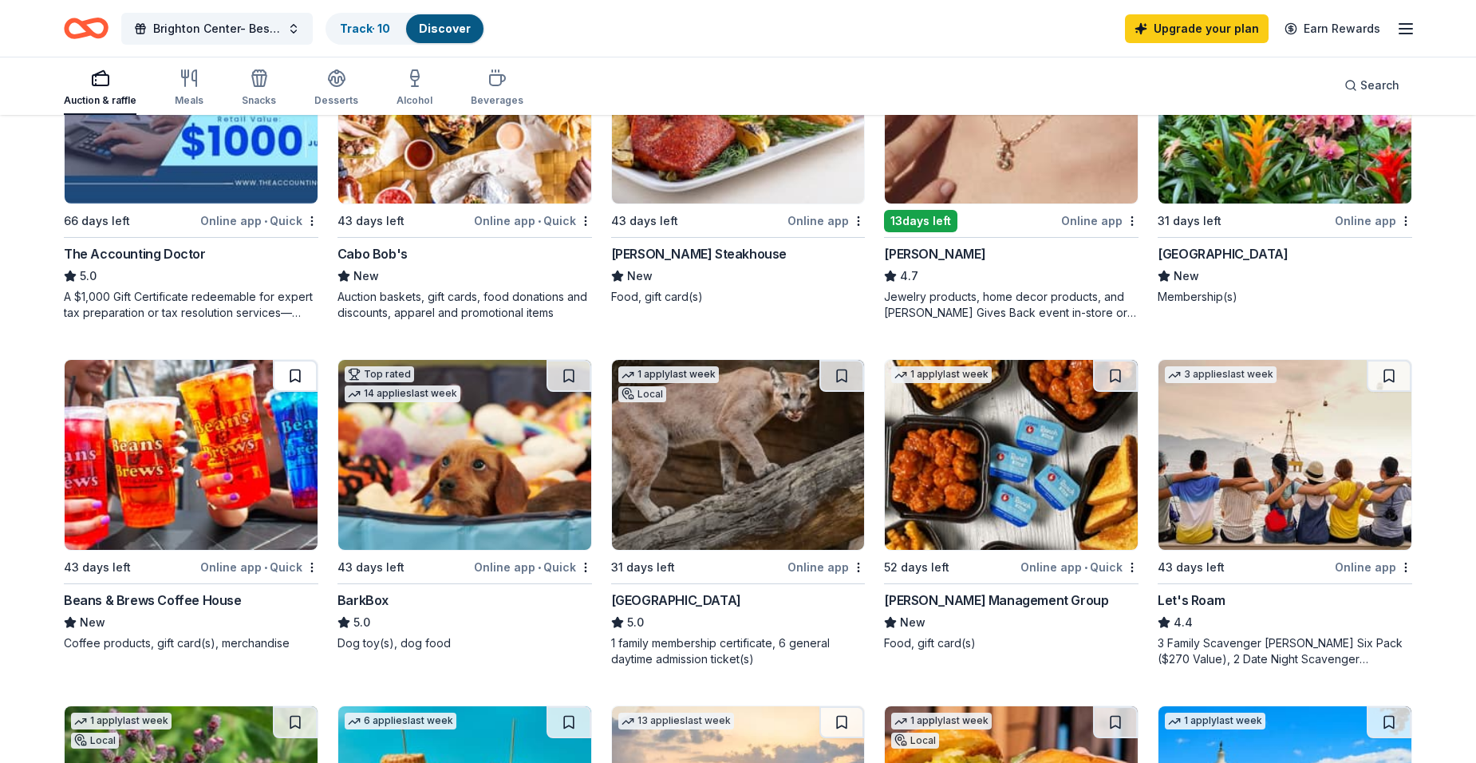
click at [291, 365] on button at bounding box center [295, 376] width 45 height 32
click at [563, 363] on button at bounding box center [569, 376] width 45 height 32
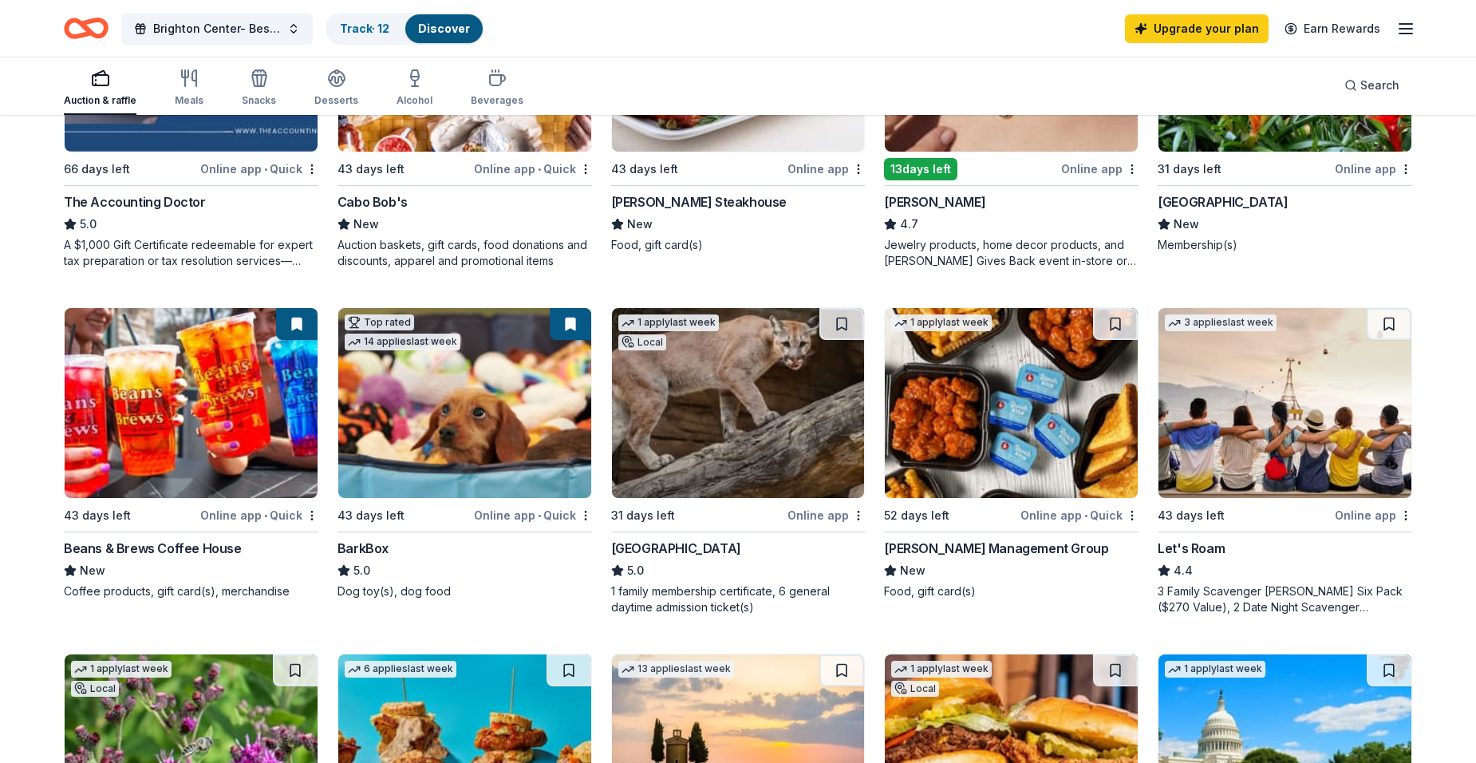
scroll to position [718, 0]
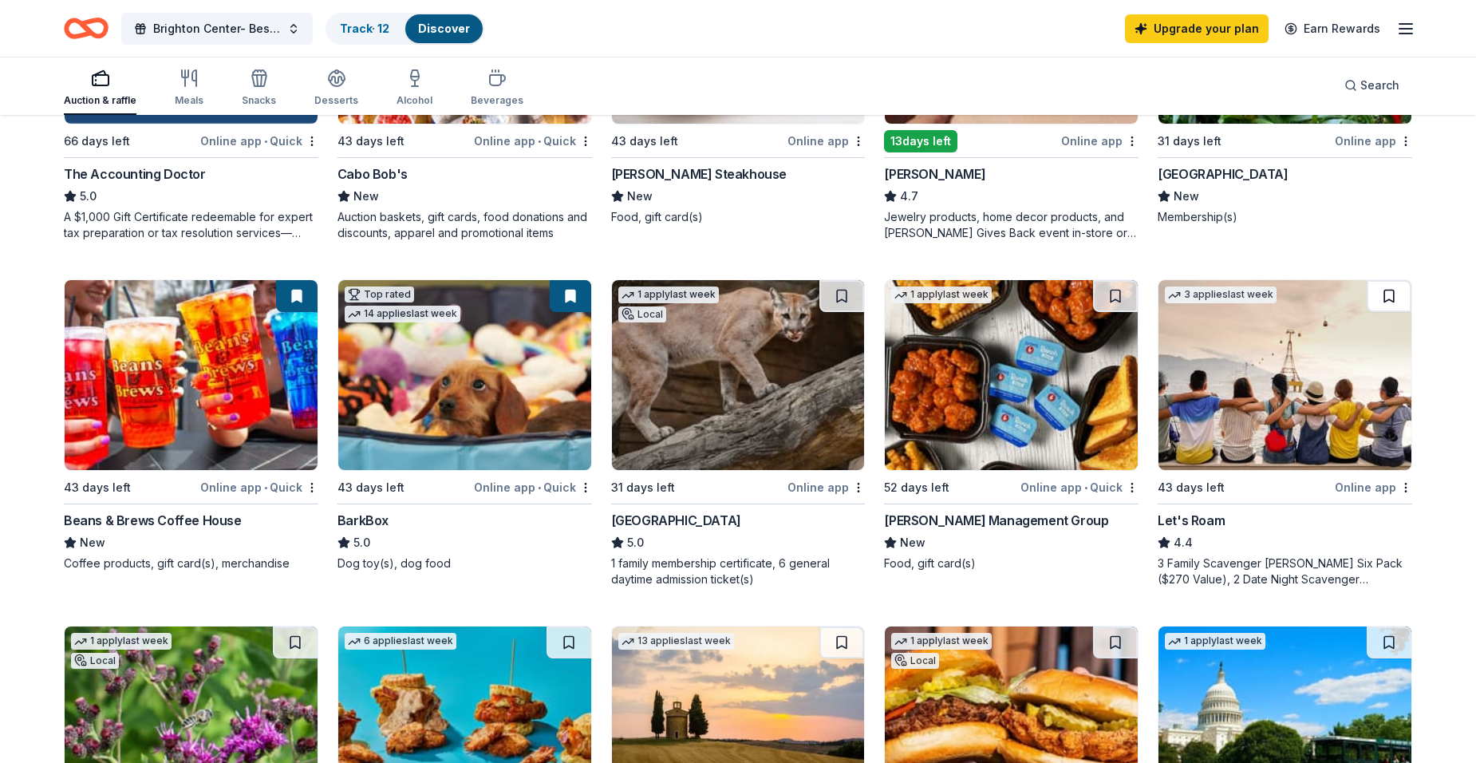
click at [1389, 288] on button at bounding box center [1389, 296] width 45 height 32
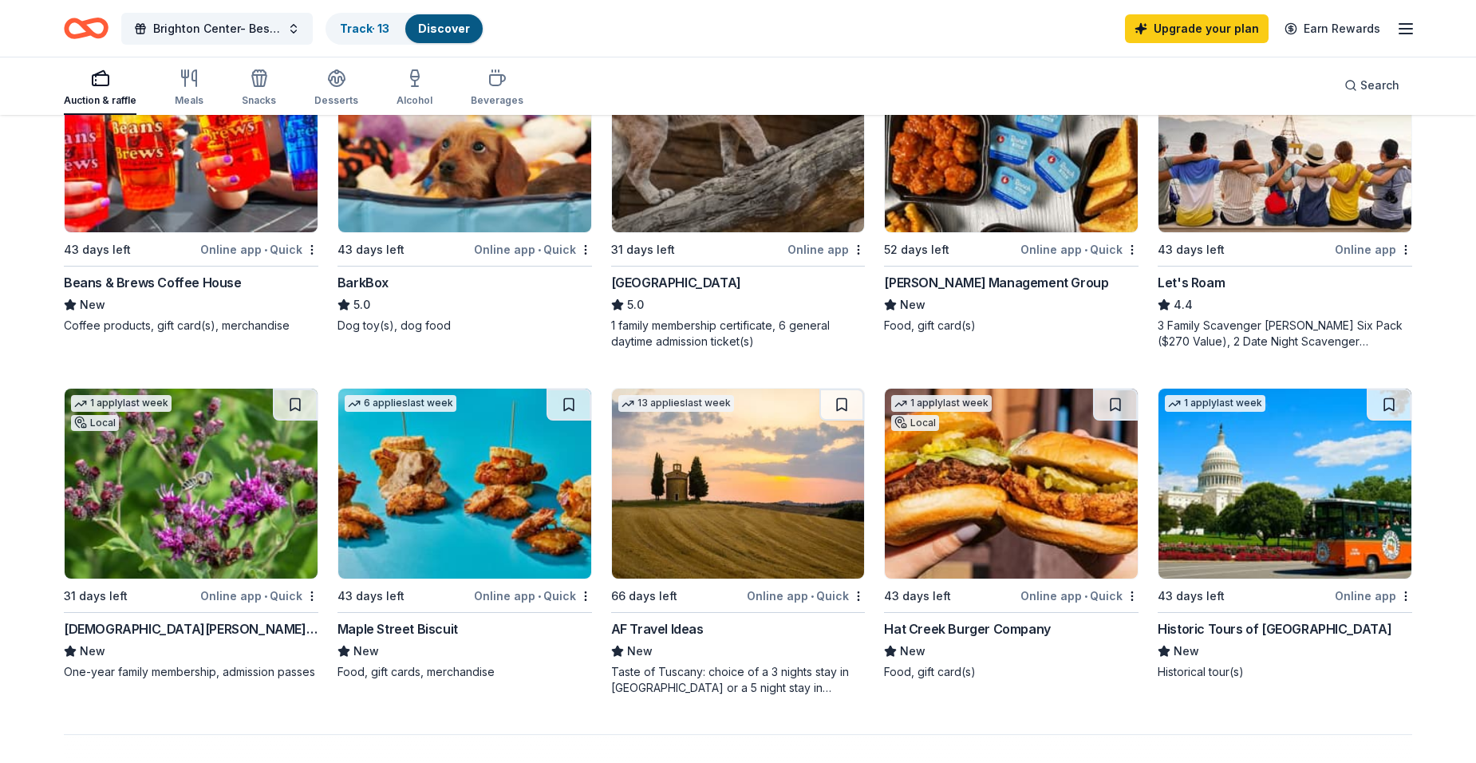
scroll to position [958, 0]
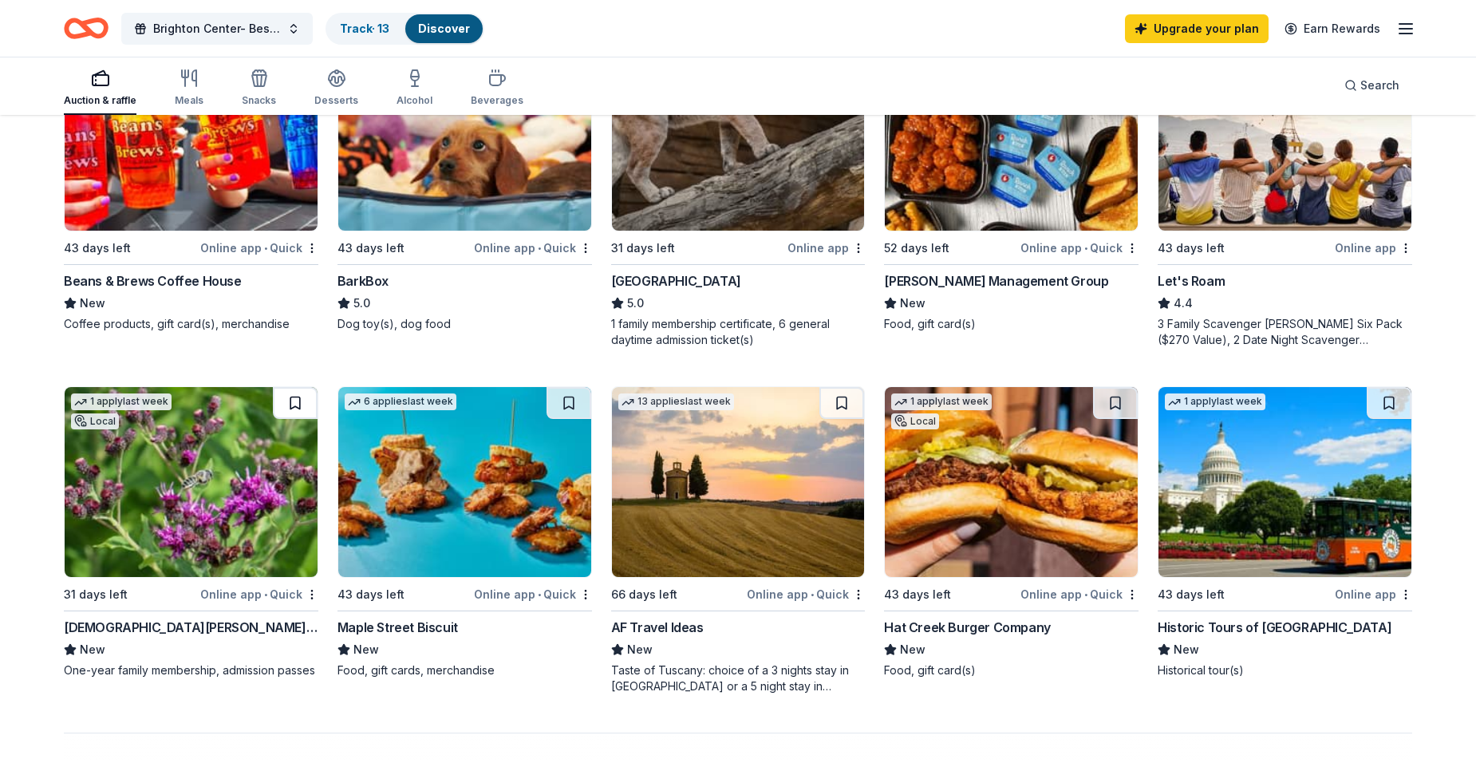
click at [297, 390] on button at bounding box center [295, 403] width 45 height 32
click at [563, 393] on button at bounding box center [569, 403] width 45 height 32
click at [841, 390] on button at bounding box center [842, 403] width 45 height 32
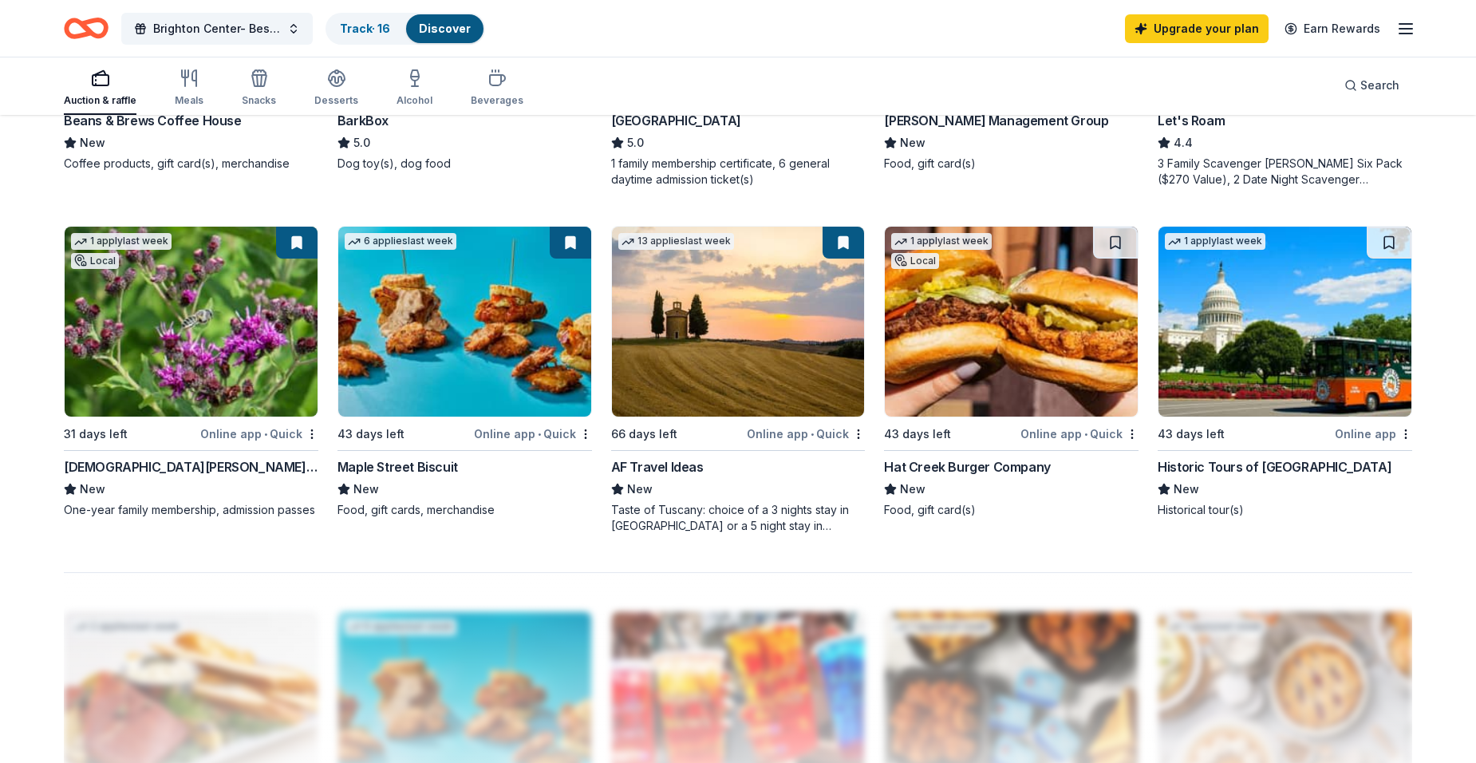
scroll to position [1117, 0]
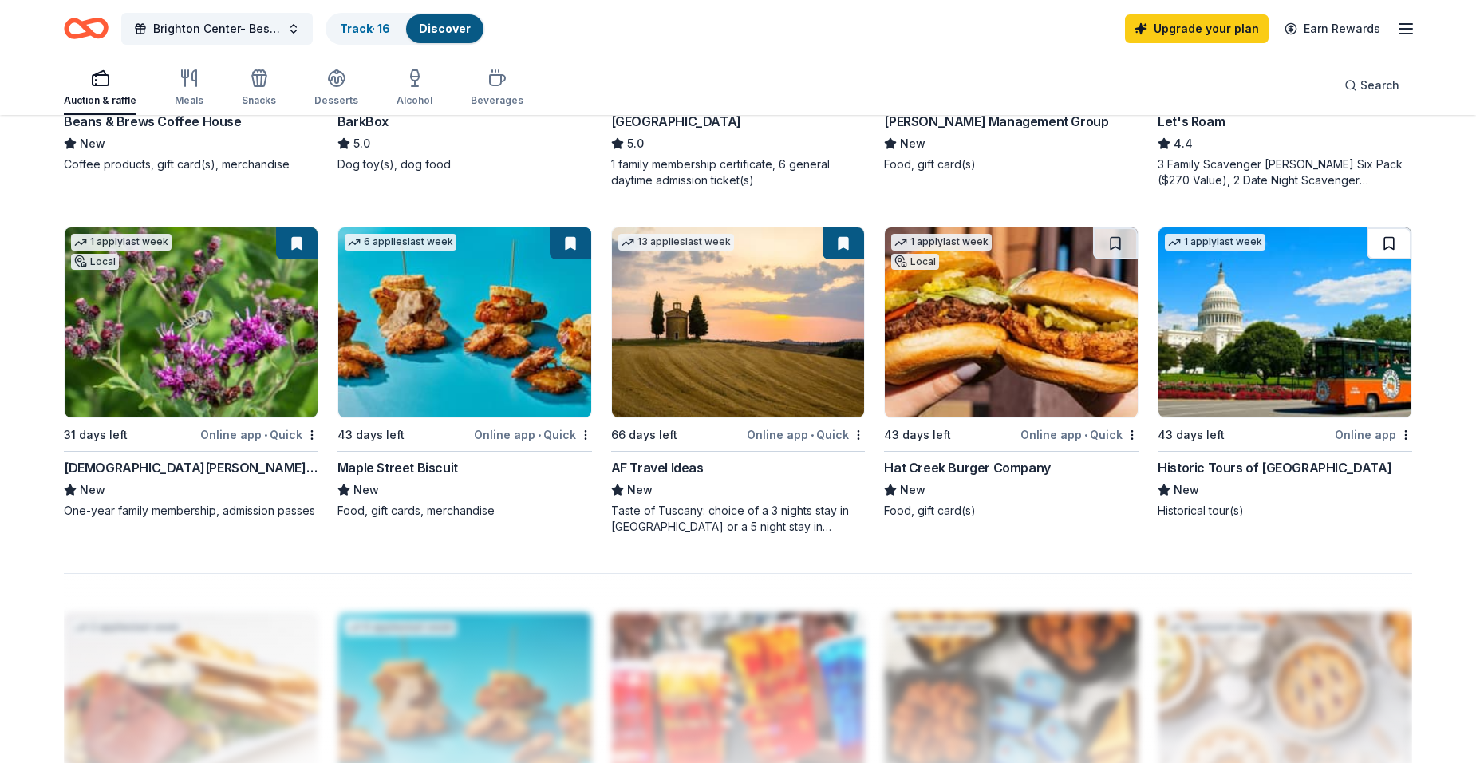
click at [1390, 233] on button at bounding box center [1389, 243] width 45 height 32
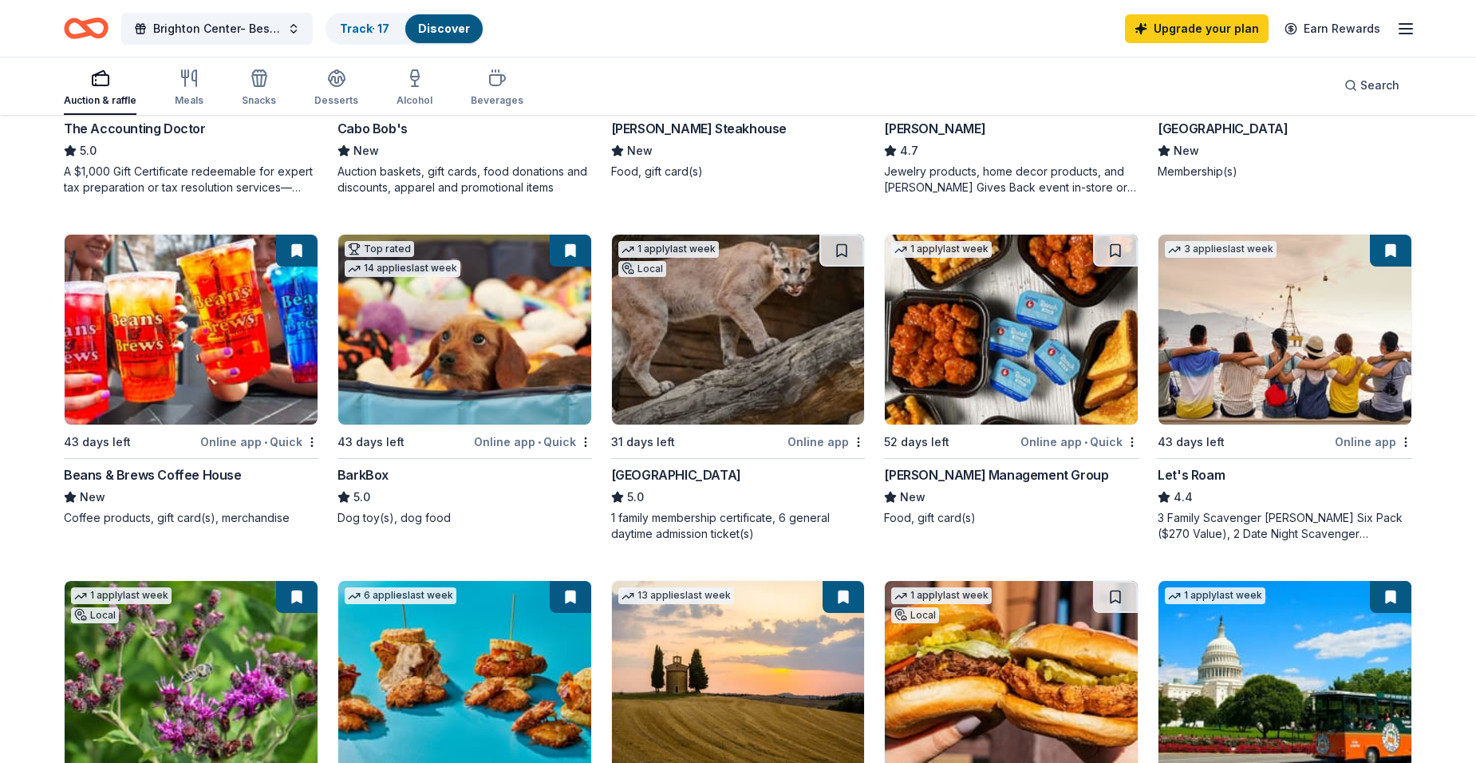
scroll to position [718, 0]
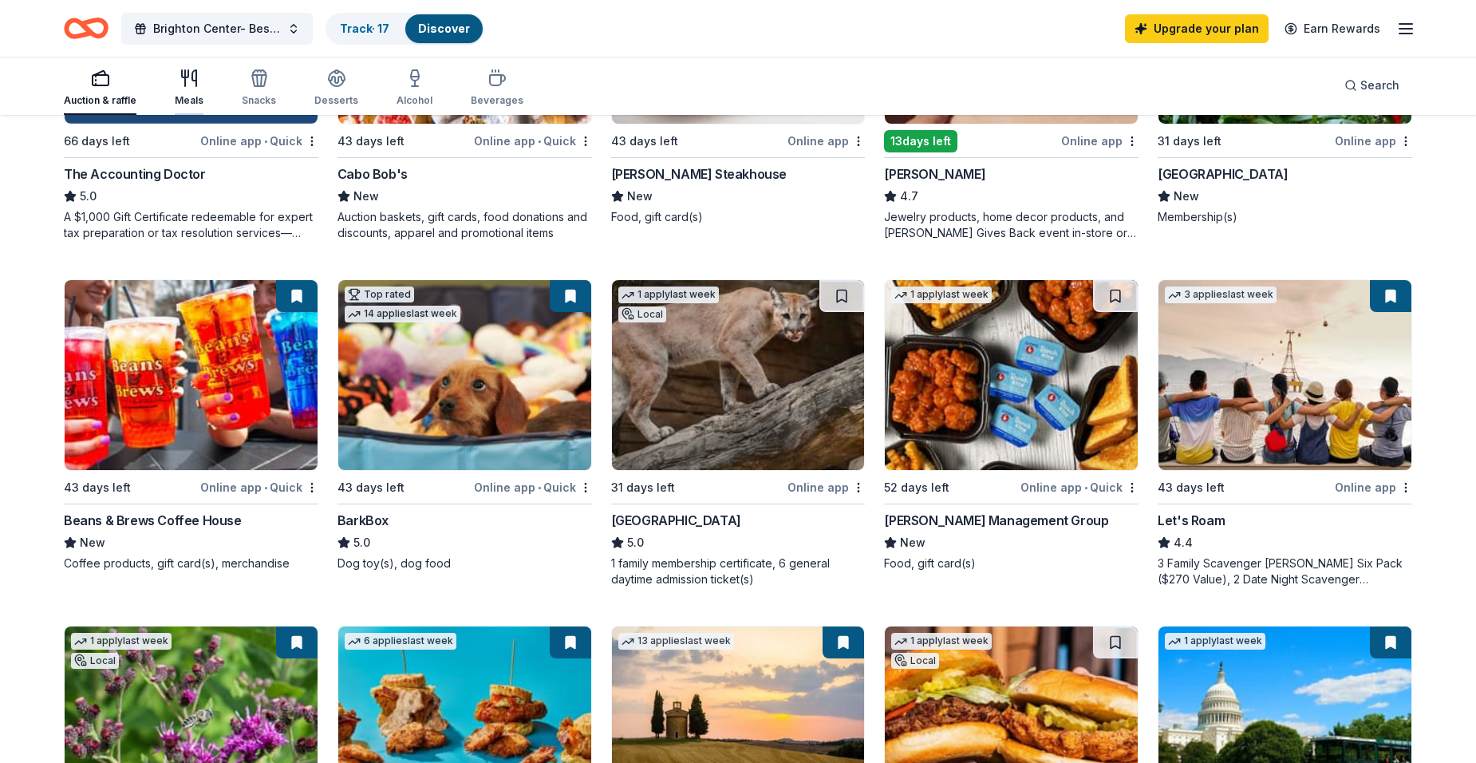
click at [184, 93] on div "Meals" at bounding box center [189, 88] width 29 height 38
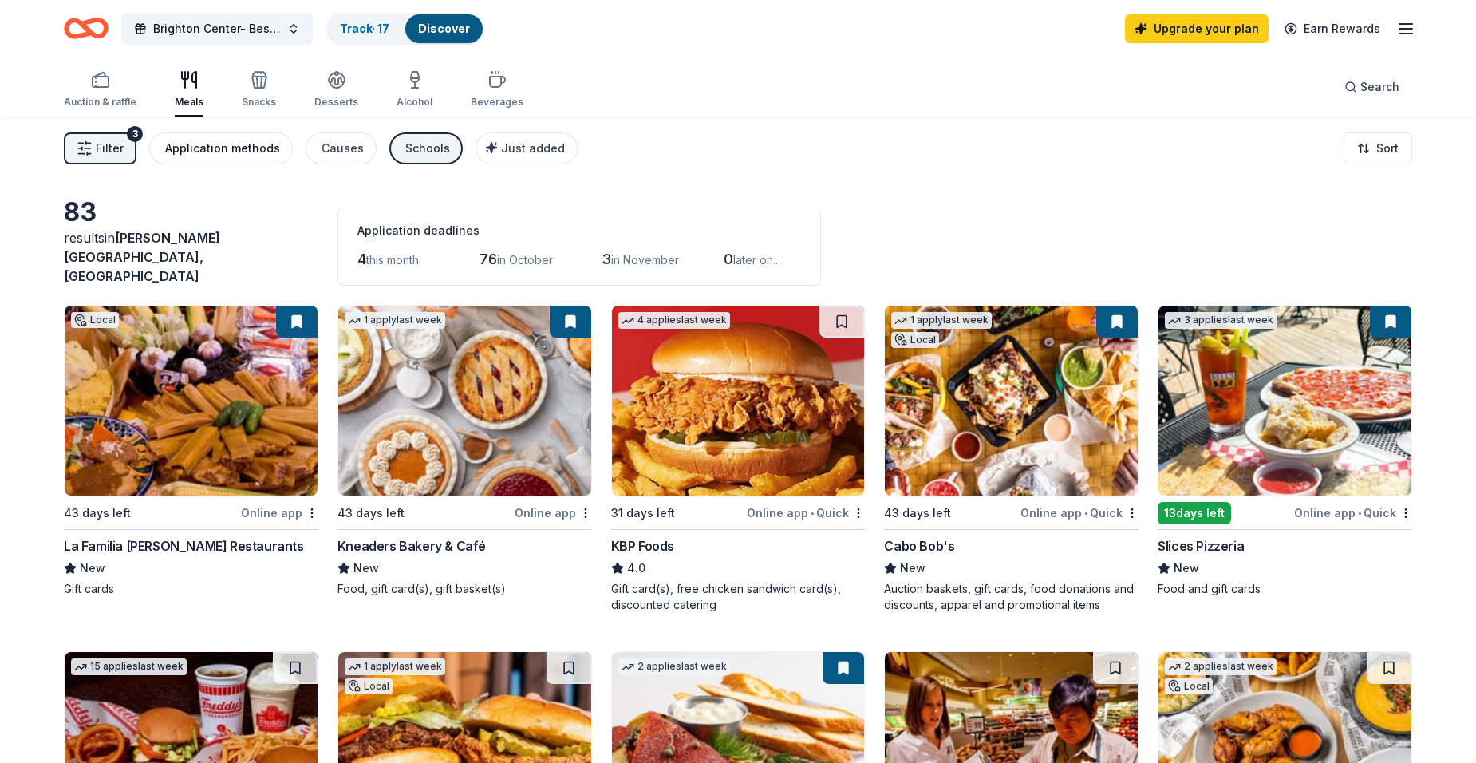
click at [201, 154] on div "Application methods" at bounding box center [222, 148] width 115 height 19
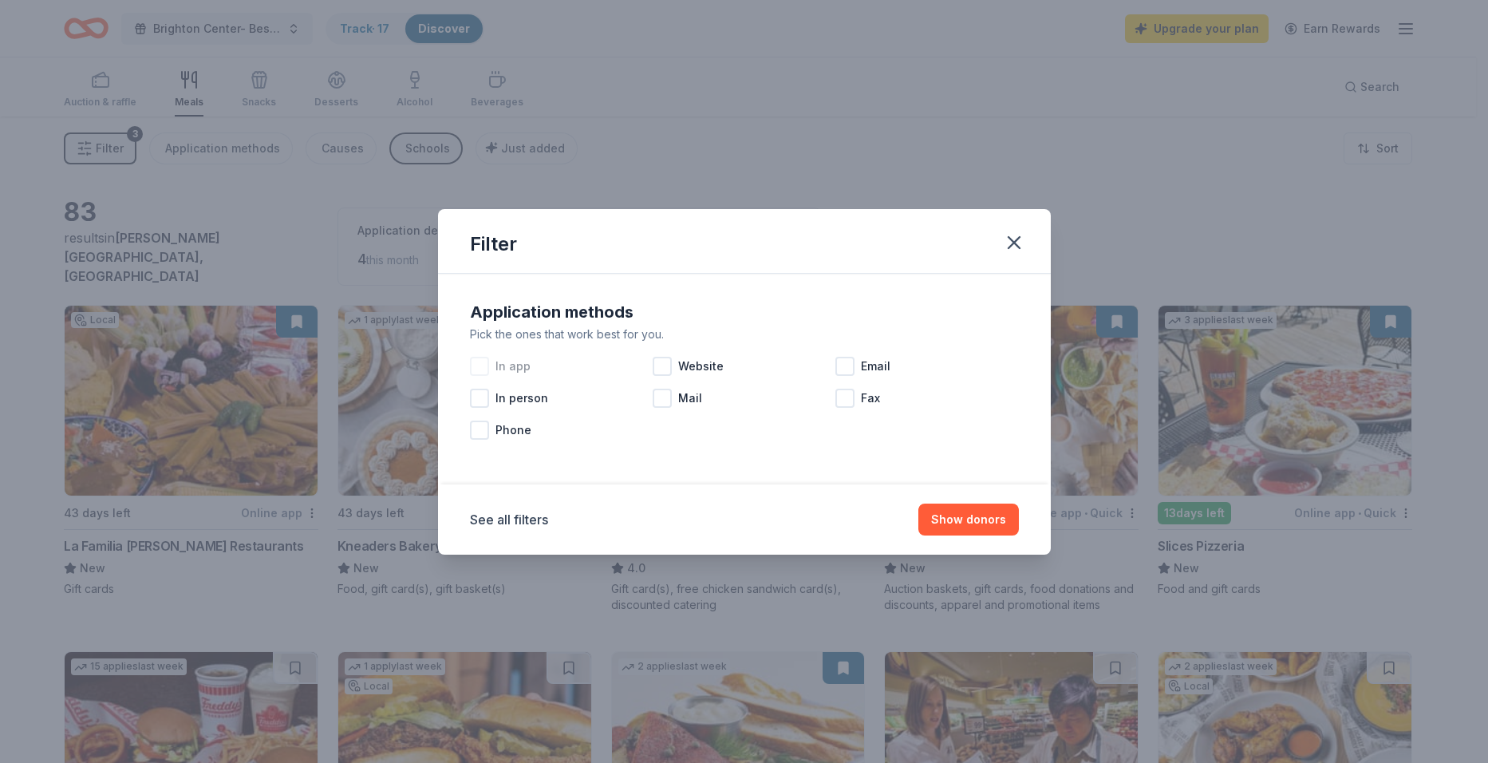
click at [486, 366] on div at bounding box center [479, 366] width 19 height 19
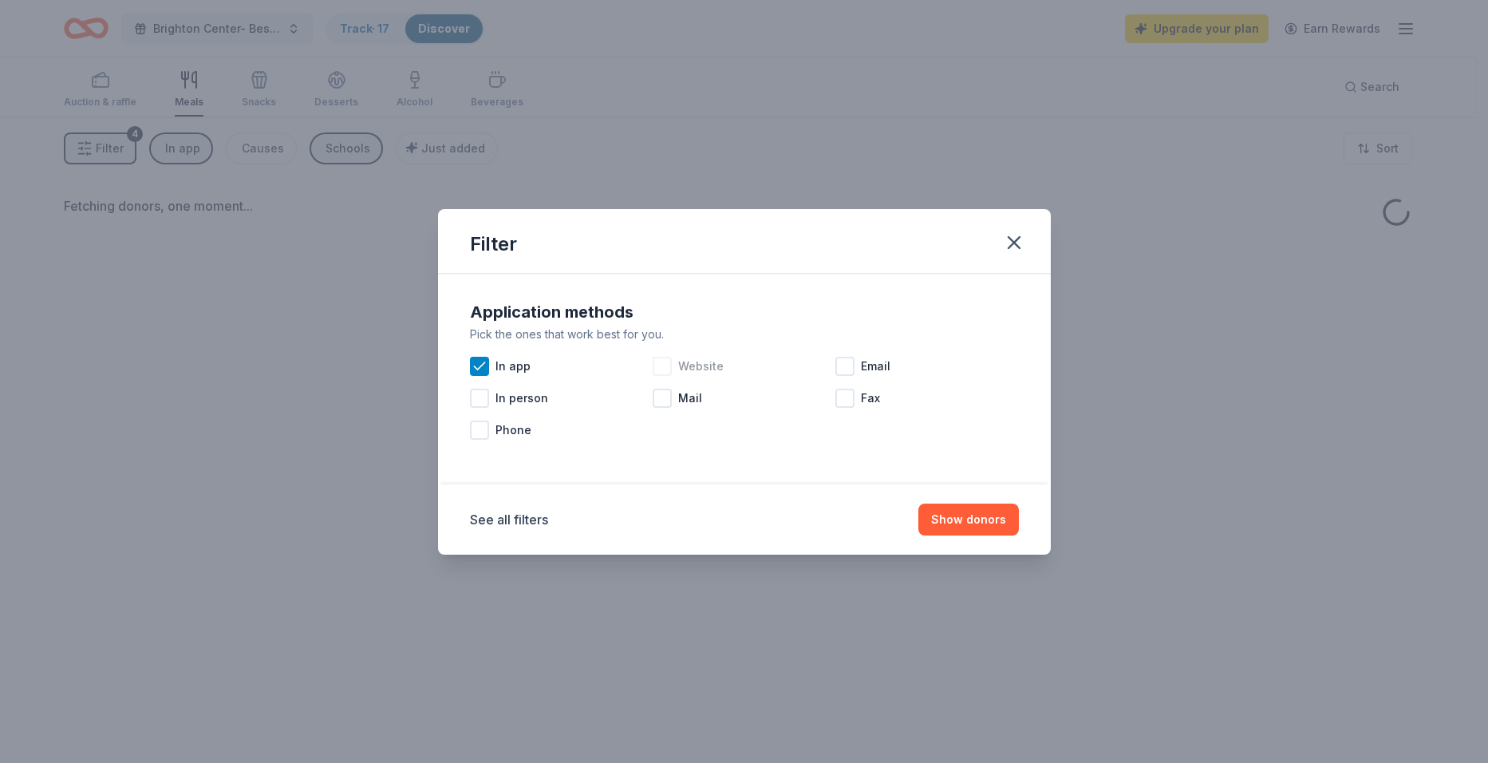
click at [662, 367] on div at bounding box center [662, 366] width 19 height 19
click at [844, 370] on div at bounding box center [845, 366] width 19 height 19
click at [954, 524] on button "Show donors" at bounding box center [969, 520] width 101 height 32
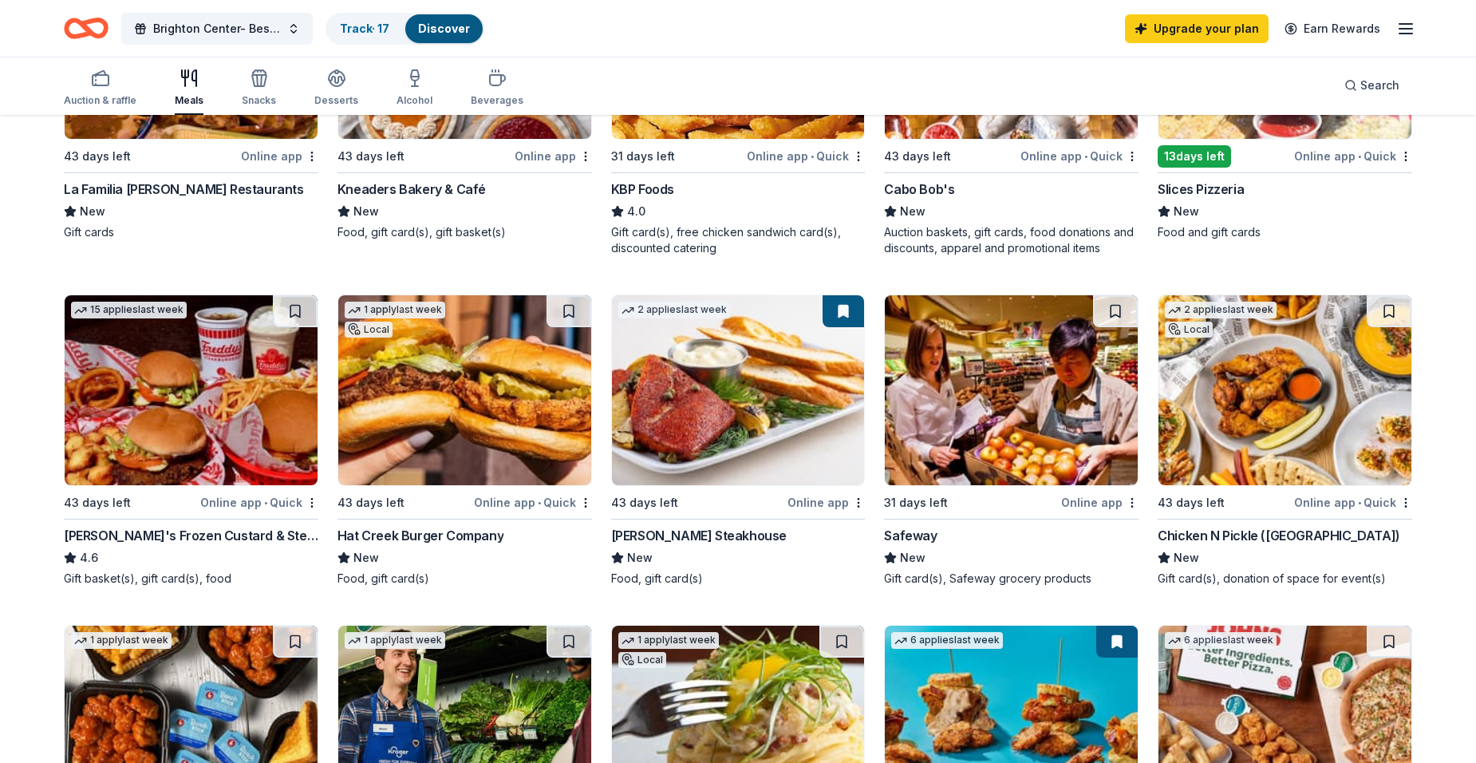
scroll to position [399, 0]
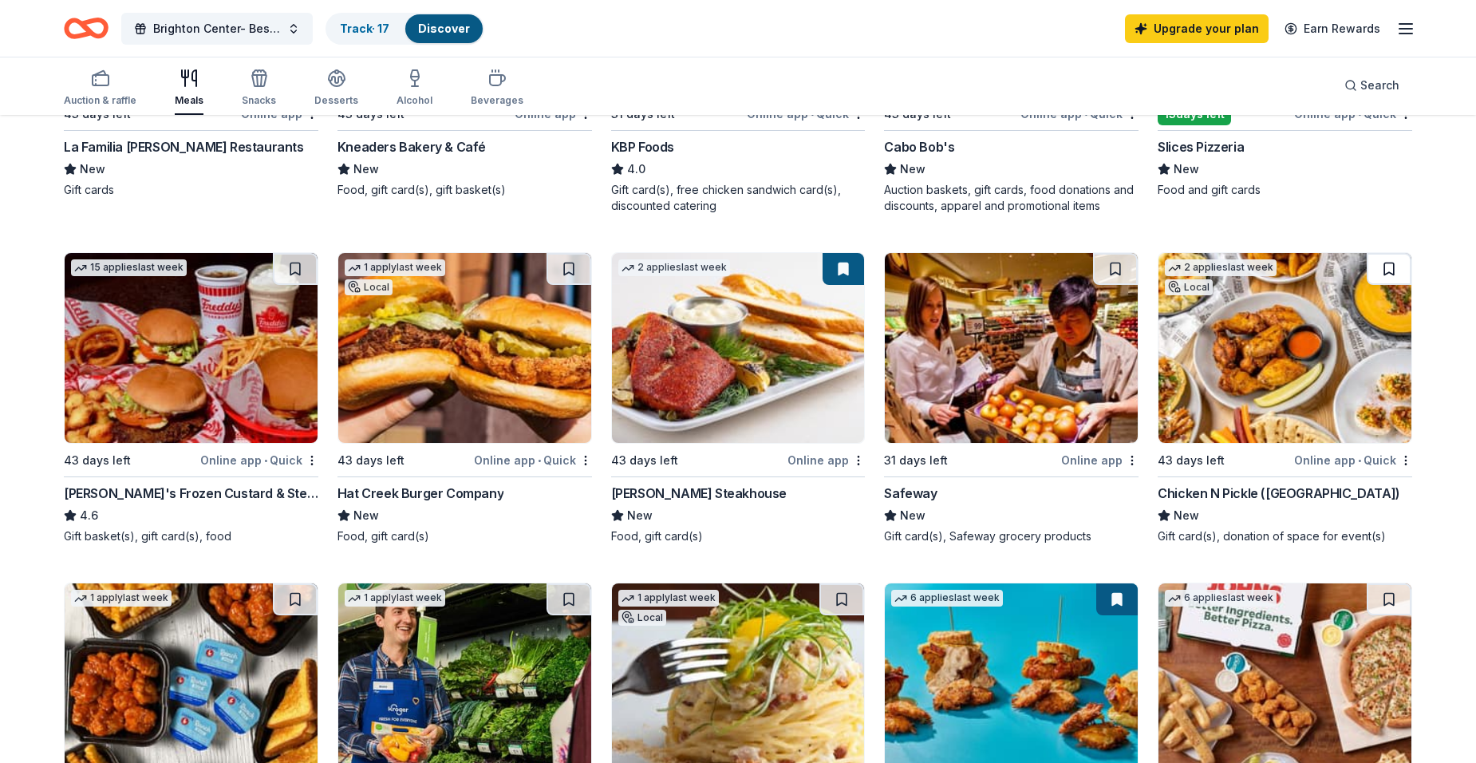
click at [1392, 255] on button at bounding box center [1389, 269] width 45 height 32
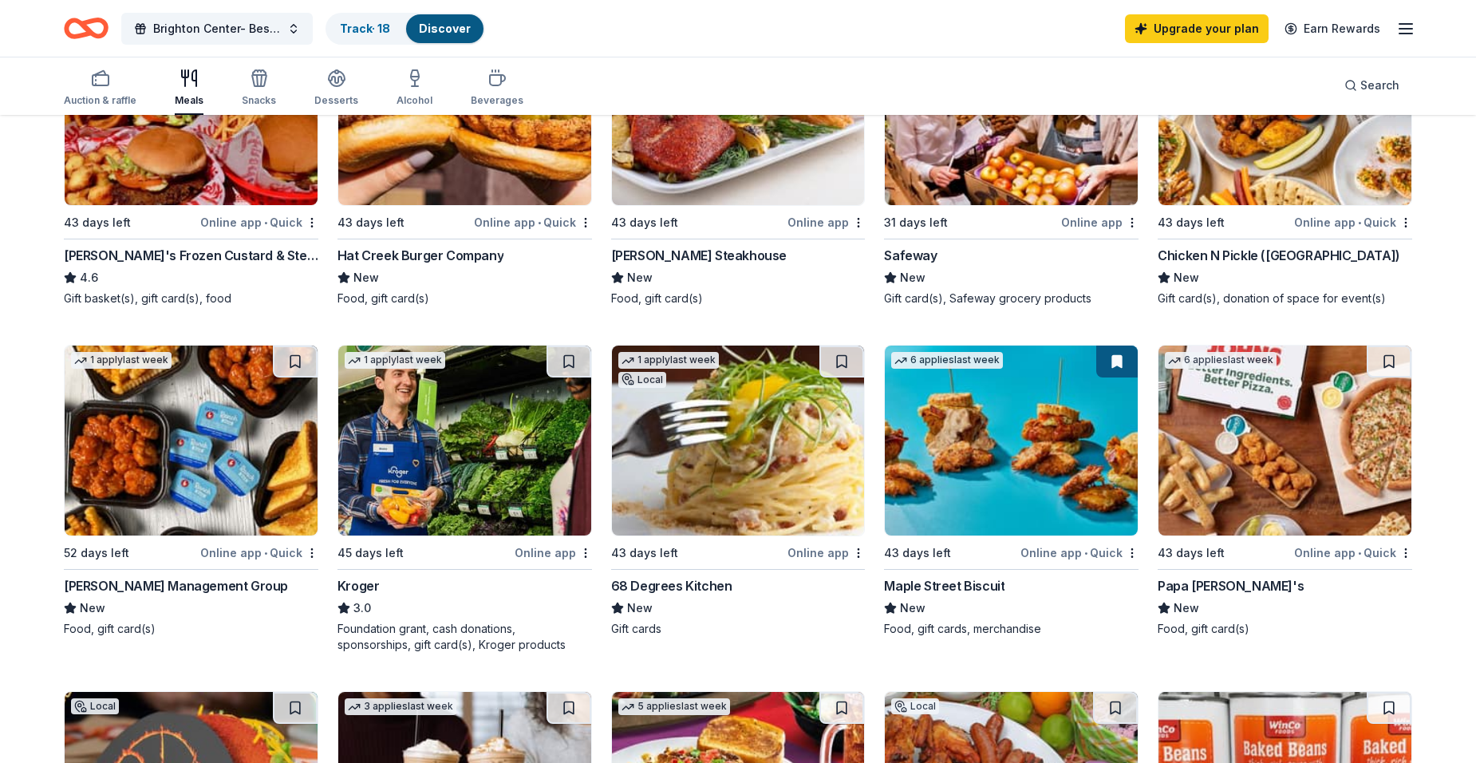
scroll to position [638, 0]
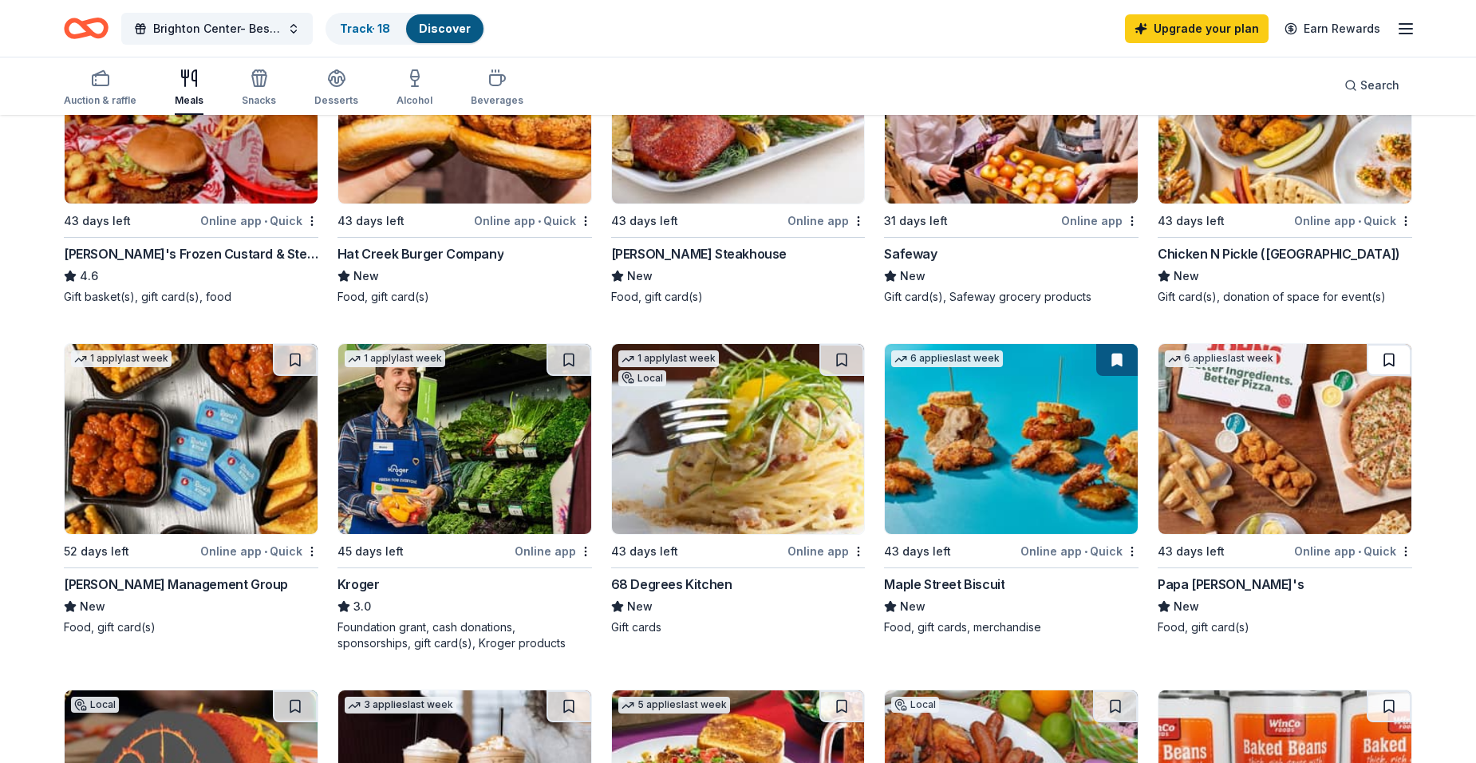
click at [1385, 350] on button at bounding box center [1389, 360] width 45 height 32
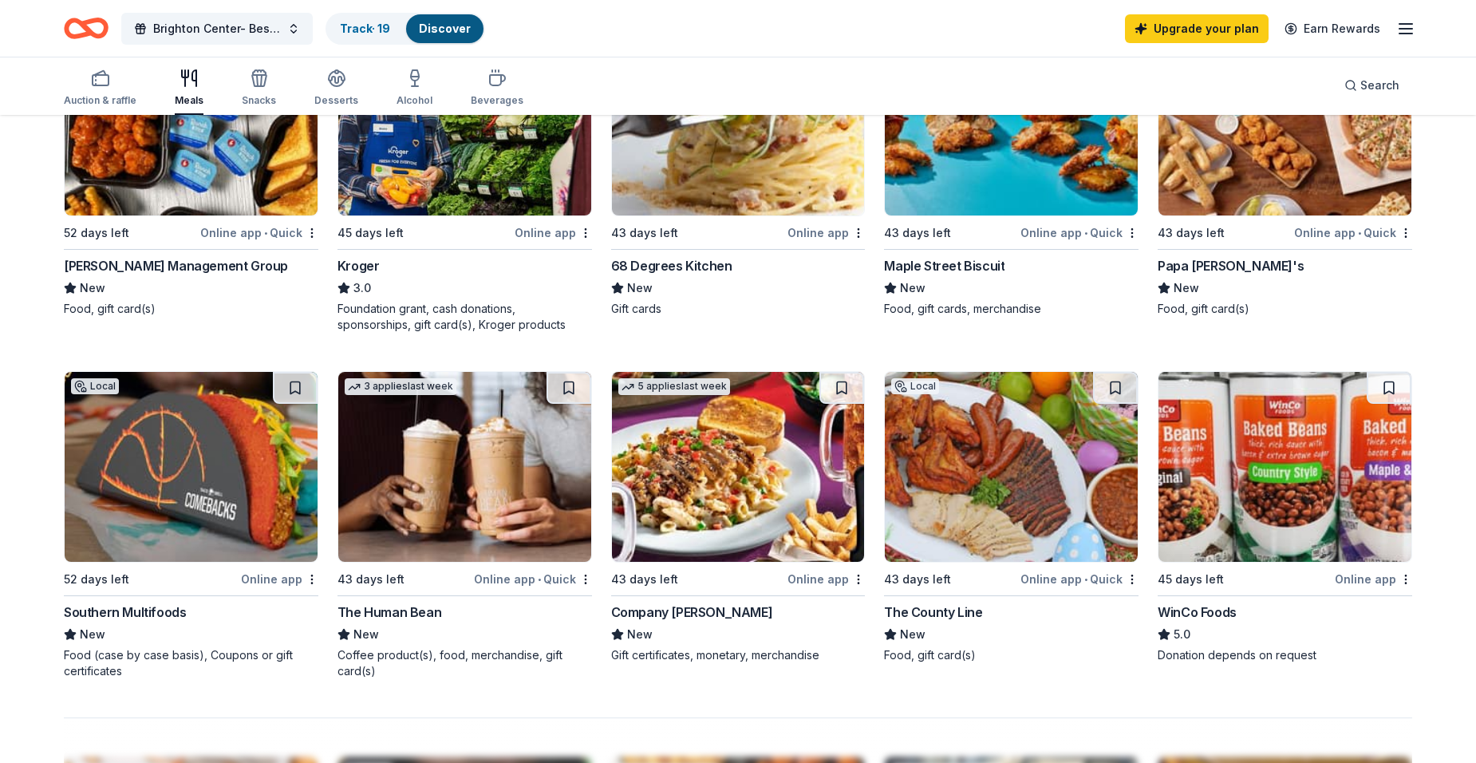
scroll to position [958, 0]
click at [1113, 378] on button at bounding box center [1115, 387] width 45 height 32
click at [567, 371] on button at bounding box center [569, 387] width 45 height 32
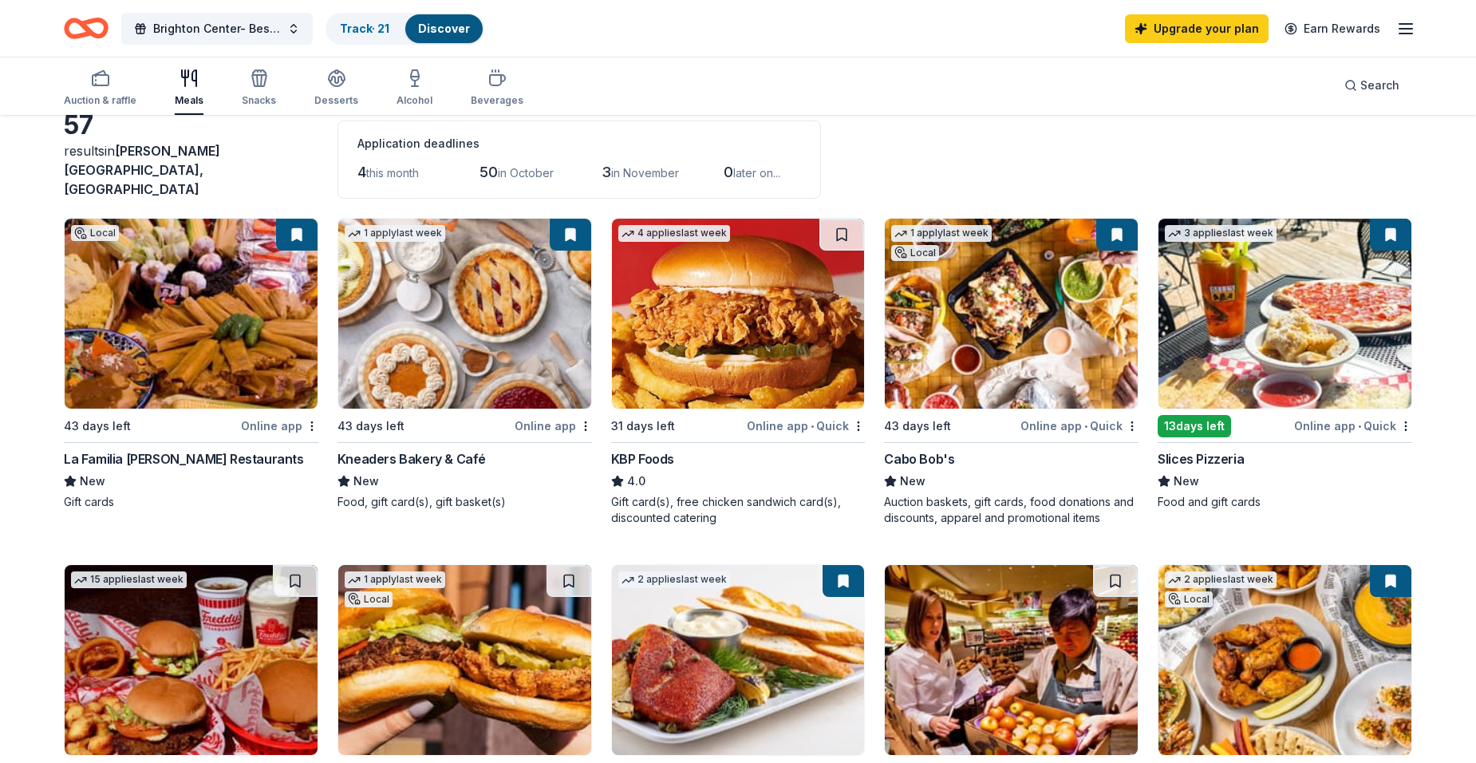
scroll to position [0, 0]
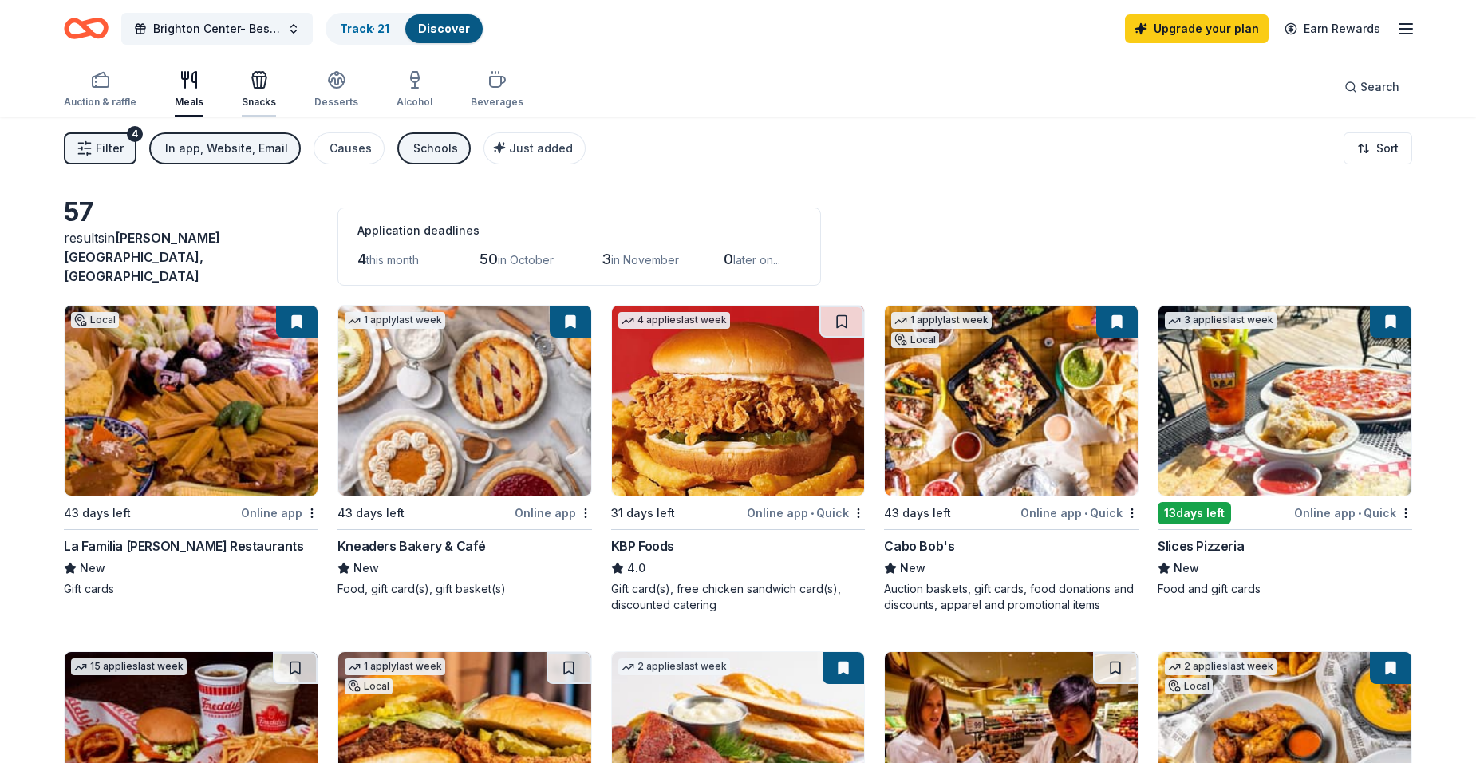
click at [255, 95] on div "Snacks" at bounding box center [259, 89] width 34 height 38
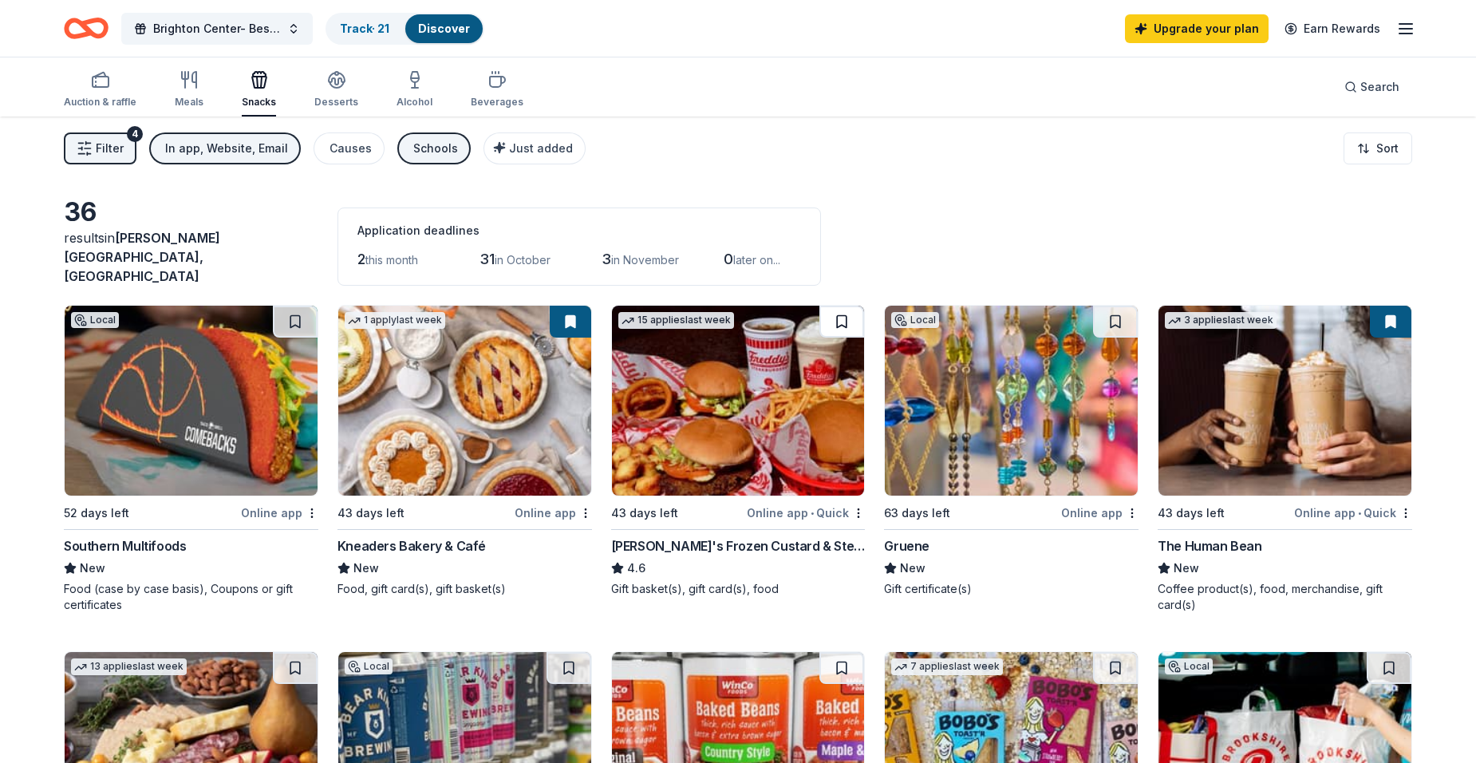
click at [846, 310] on button at bounding box center [842, 322] width 45 height 32
click at [1118, 310] on button at bounding box center [1115, 322] width 45 height 32
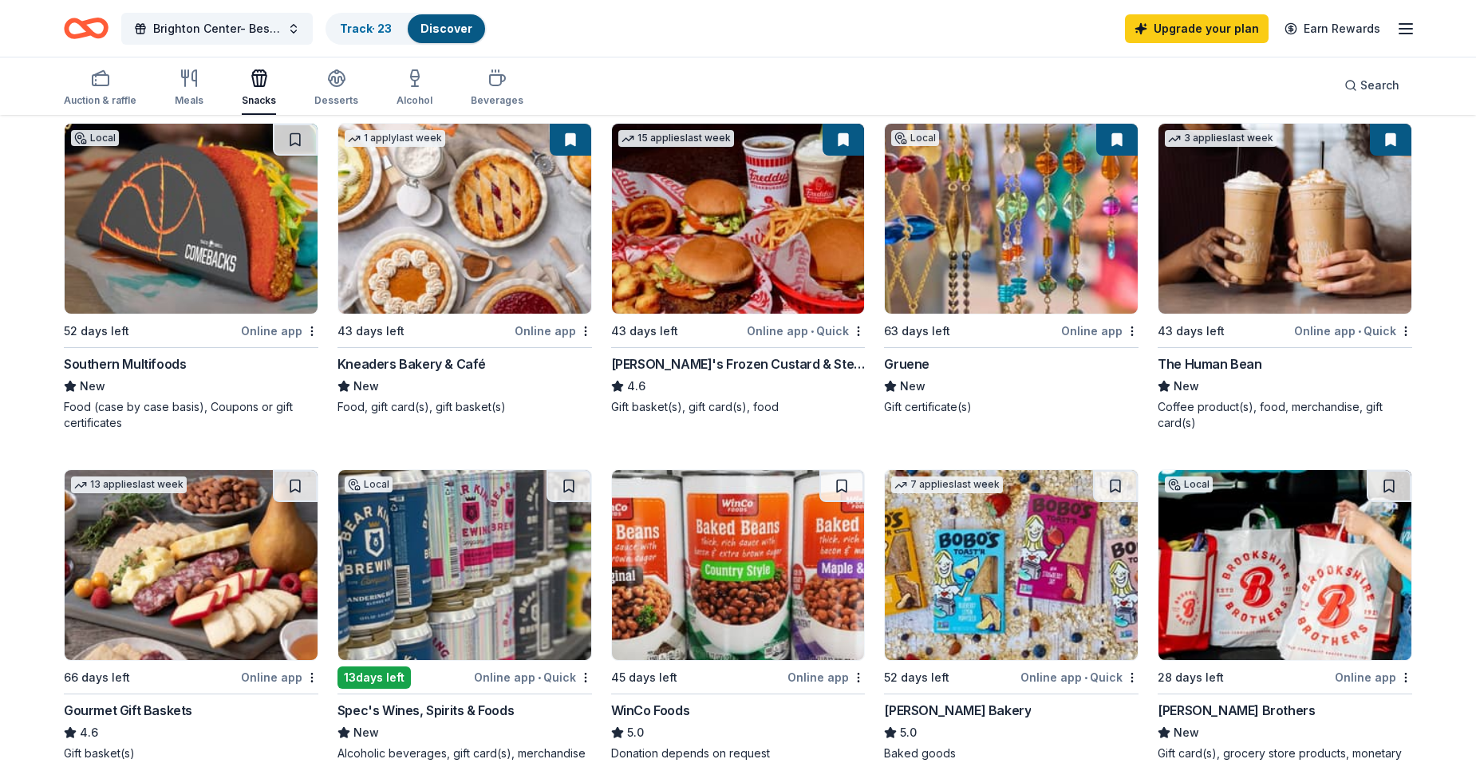
scroll to position [239, 0]
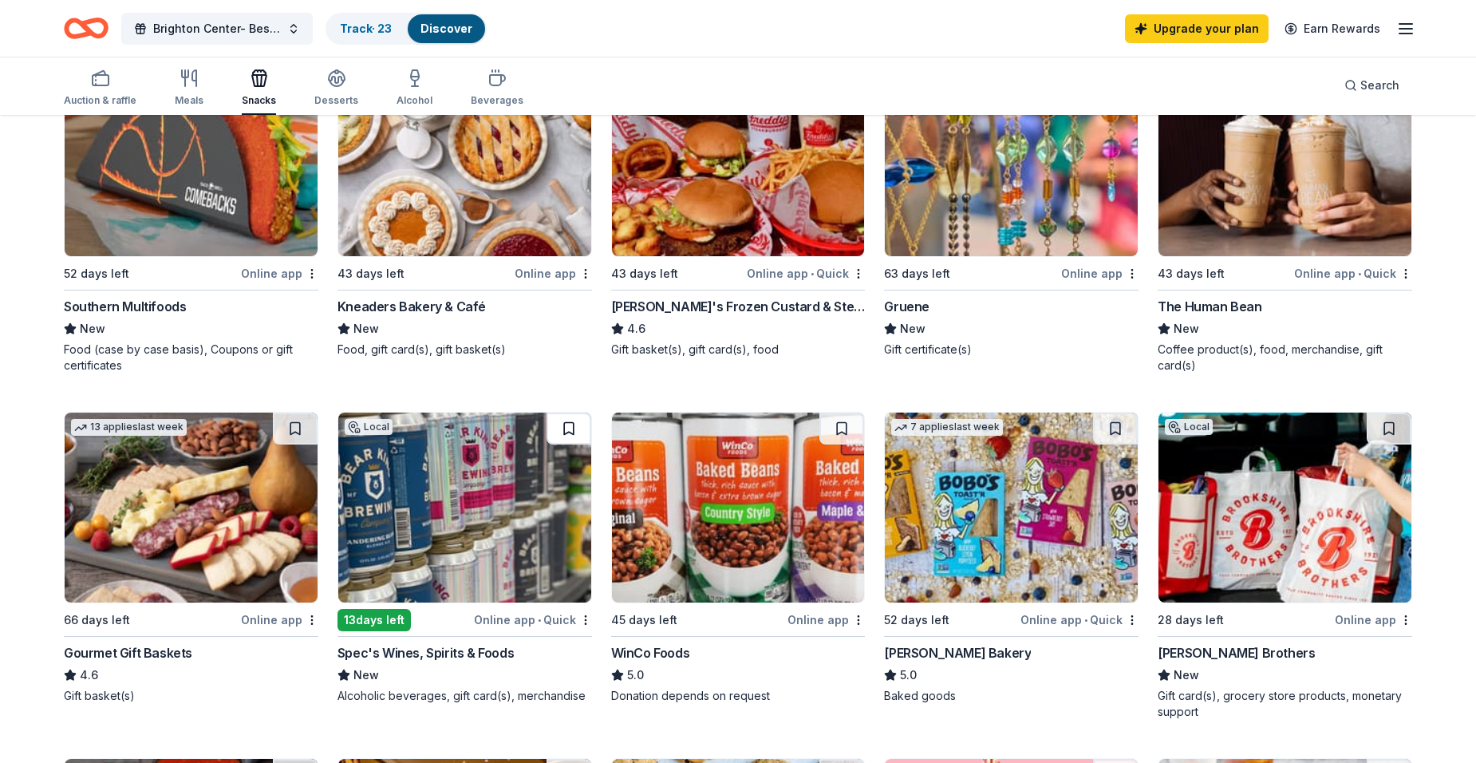
click at [567, 419] on button at bounding box center [569, 429] width 45 height 32
click at [296, 416] on button at bounding box center [295, 429] width 45 height 32
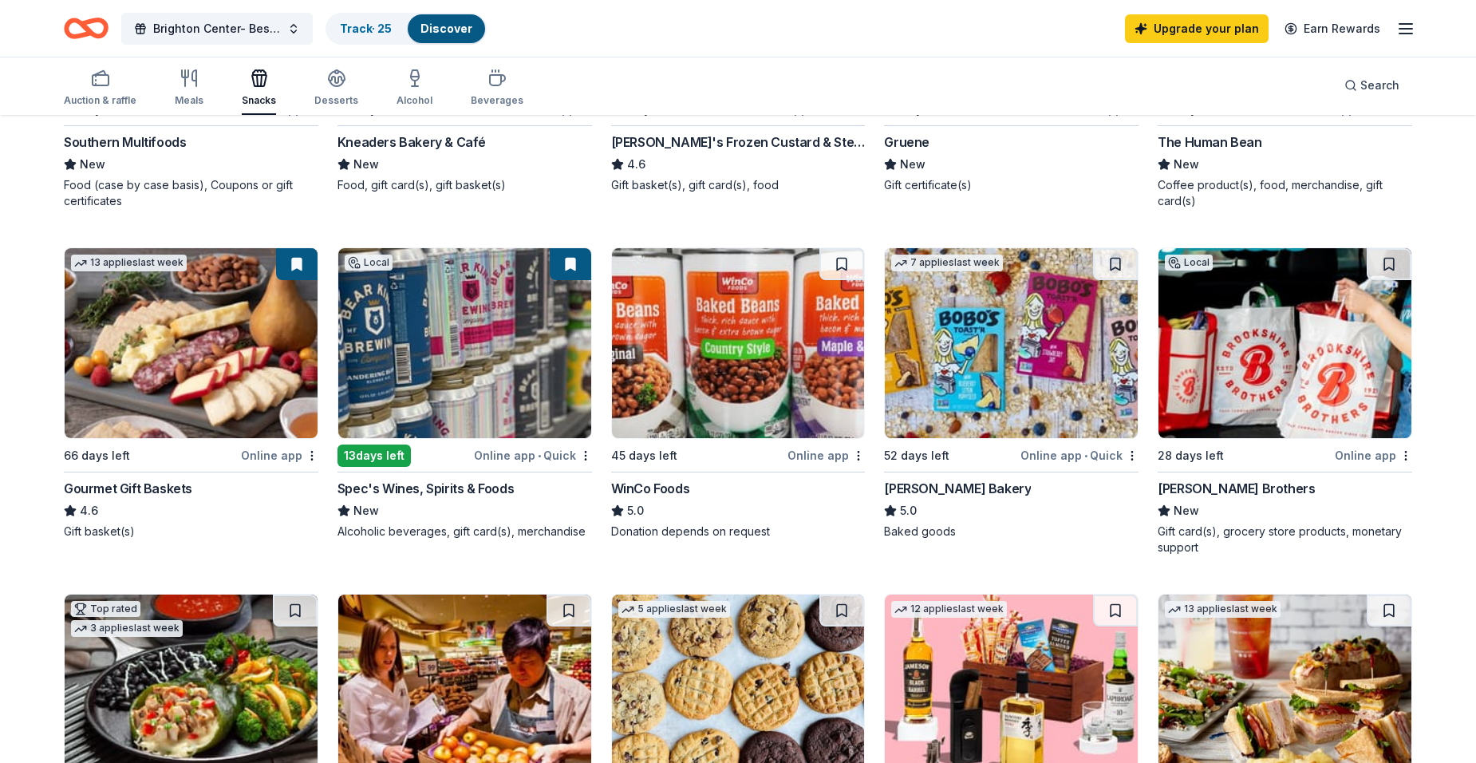
scroll to position [559, 0]
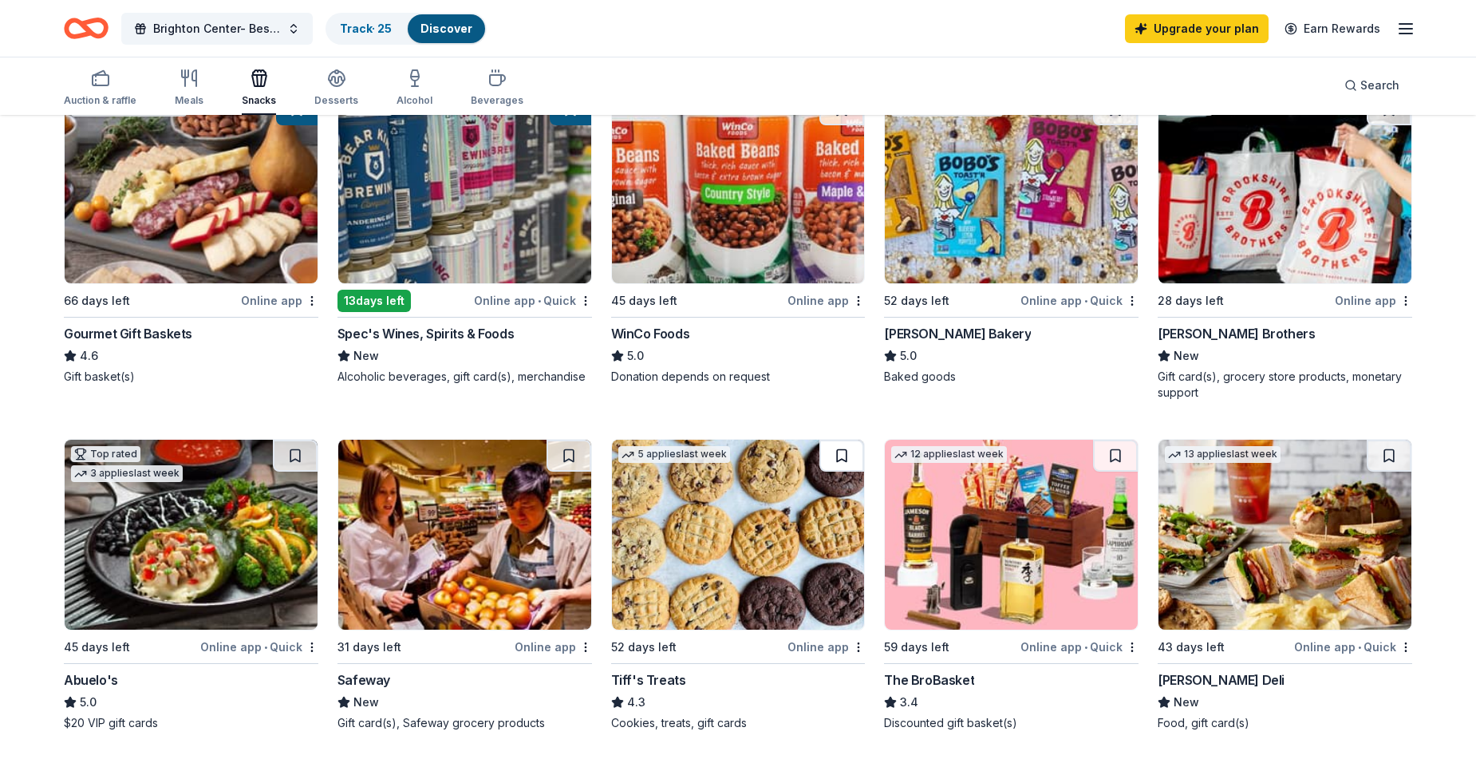
click at [846, 440] on button at bounding box center [842, 456] width 45 height 32
click at [1391, 440] on button at bounding box center [1389, 456] width 45 height 32
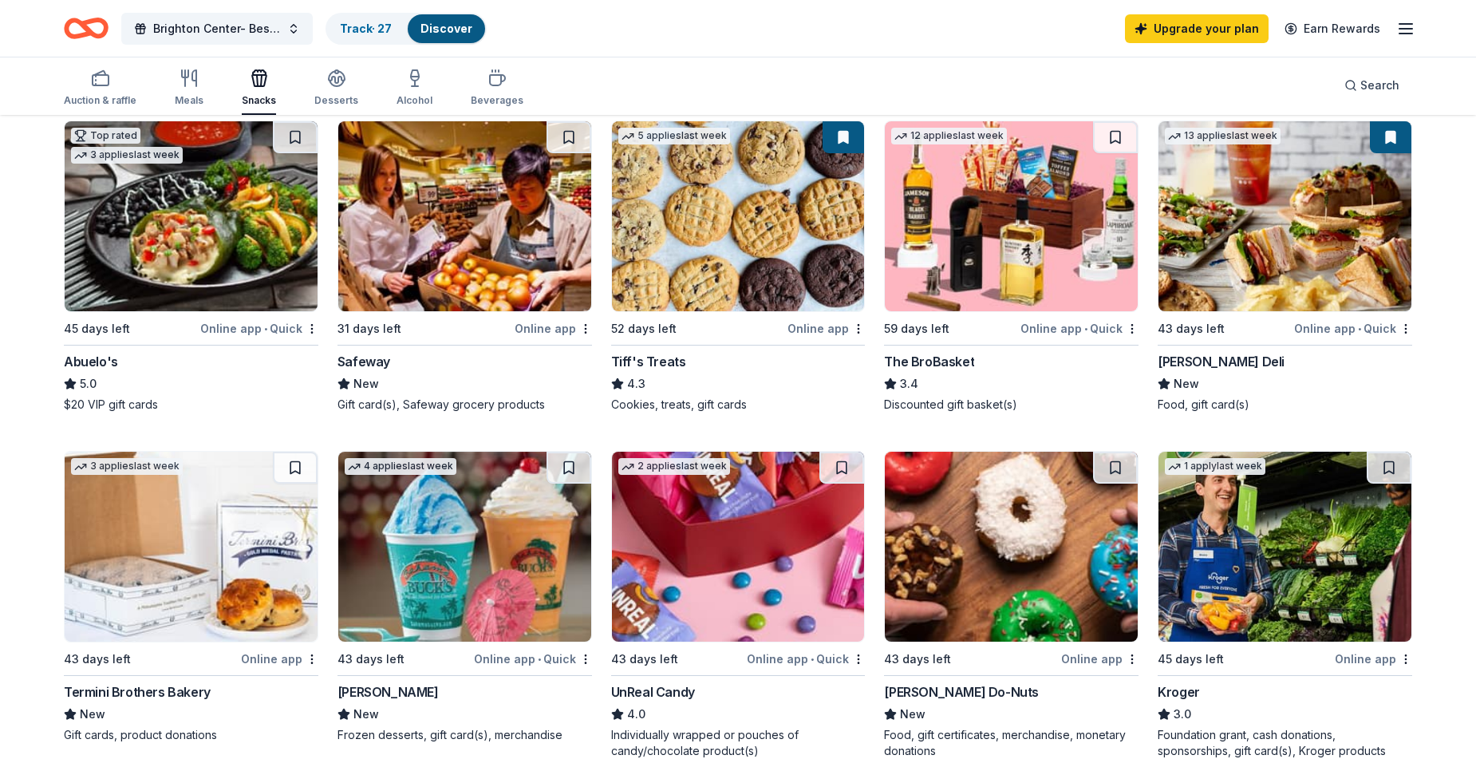
scroll to position [878, 0]
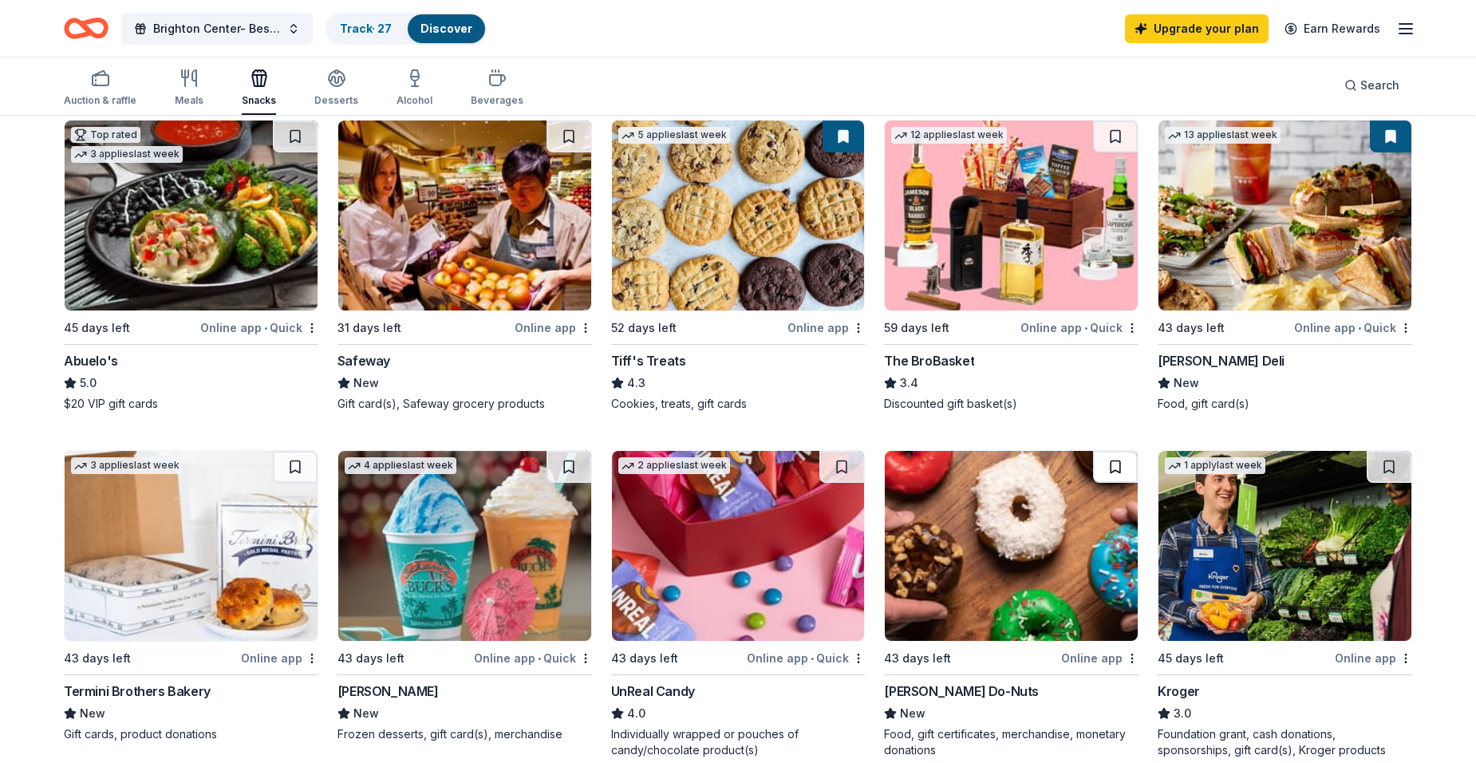
click at [1116, 457] on button at bounding box center [1115, 467] width 45 height 32
click at [567, 457] on button at bounding box center [569, 467] width 45 height 32
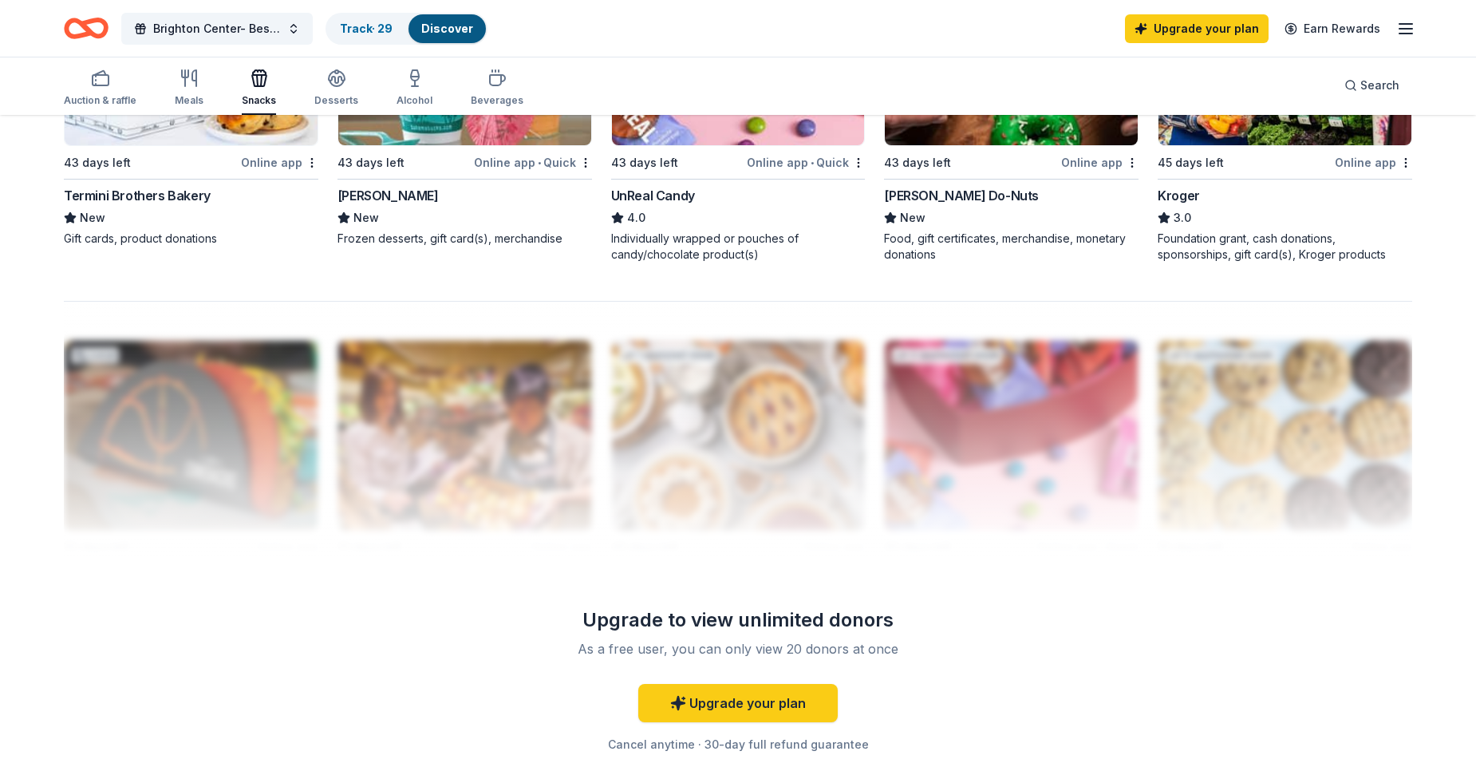
scroll to position [1038, 0]
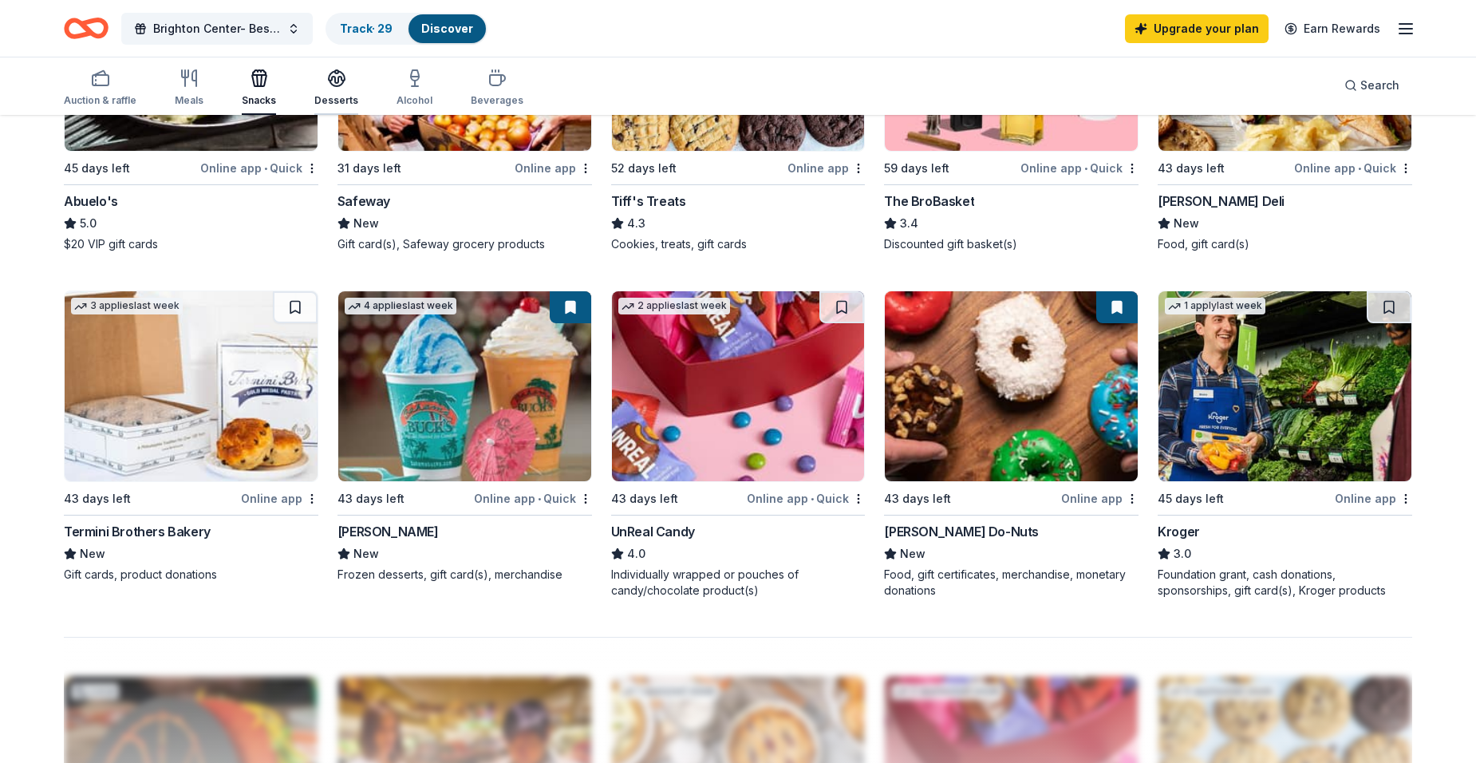
click at [327, 93] on div "Desserts" at bounding box center [336, 88] width 44 height 38
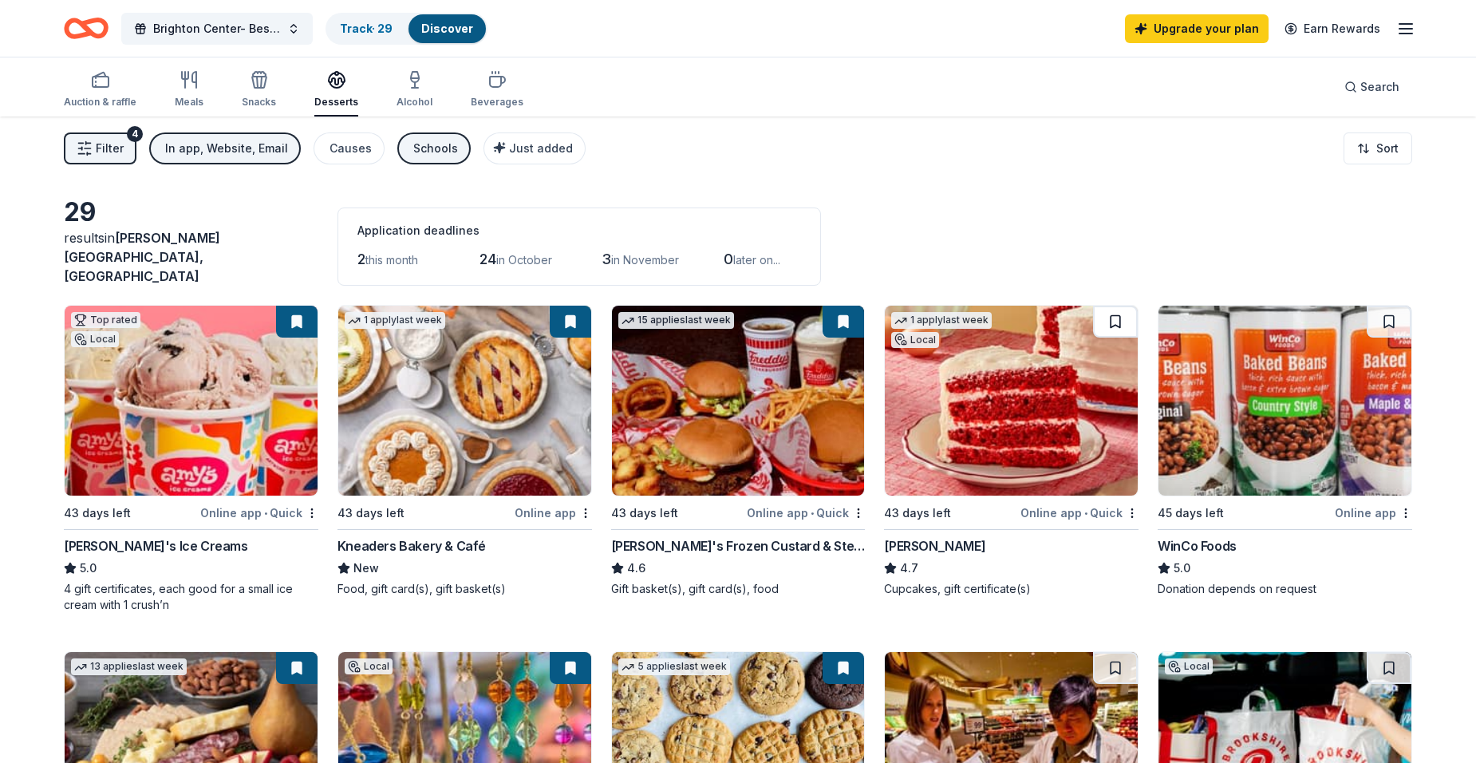
click at [1113, 310] on button at bounding box center [1115, 322] width 45 height 32
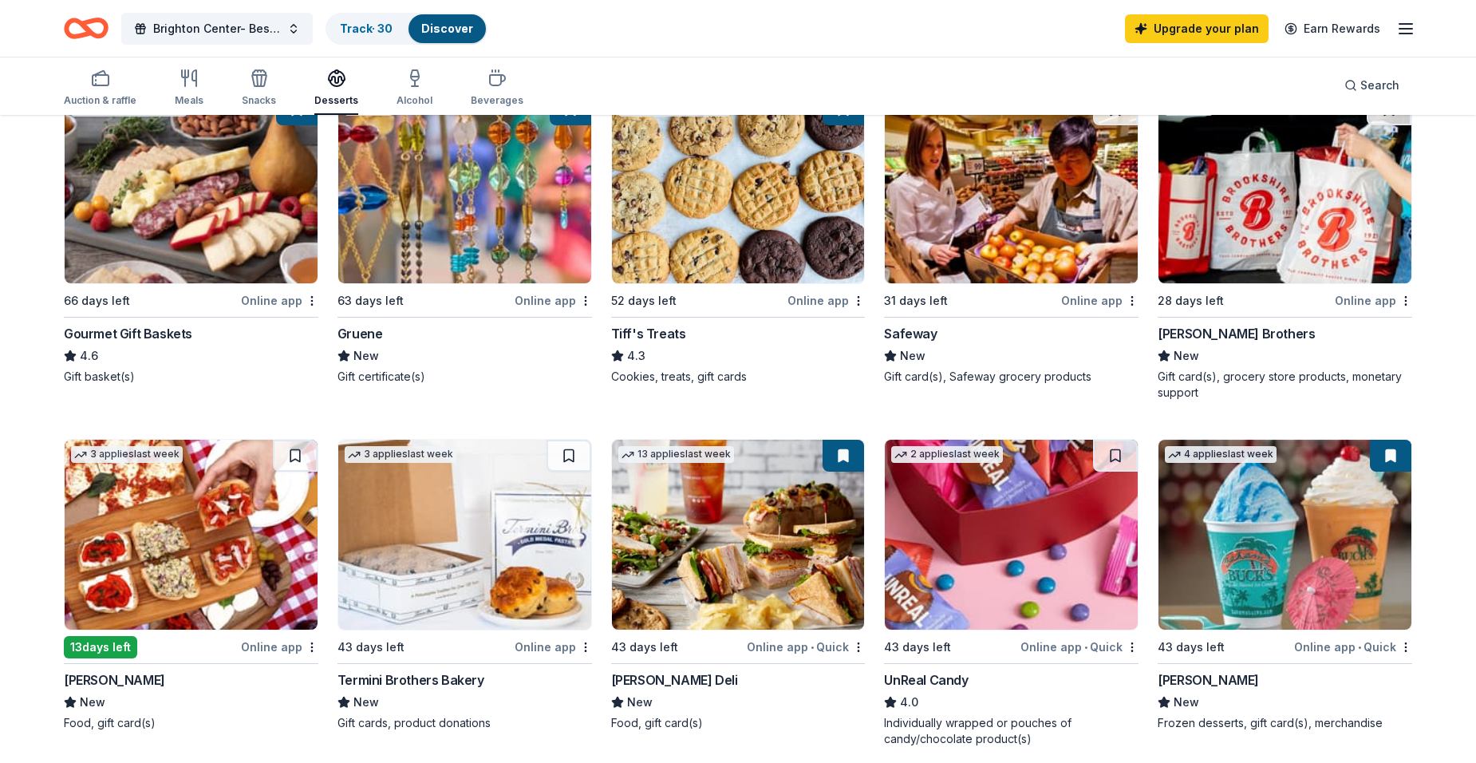
scroll to position [638, 0]
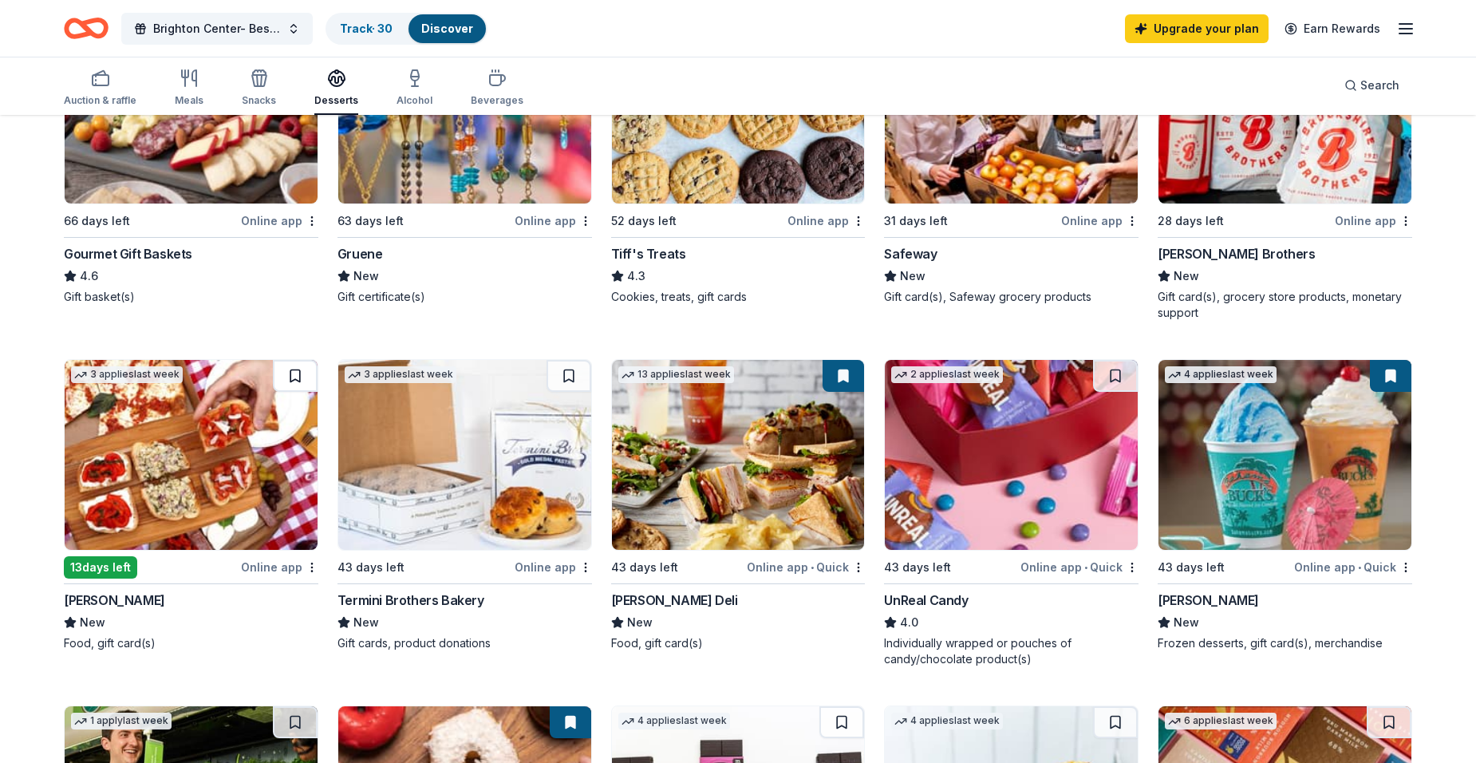
click at [297, 362] on button at bounding box center [295, 376] width 45 height 32
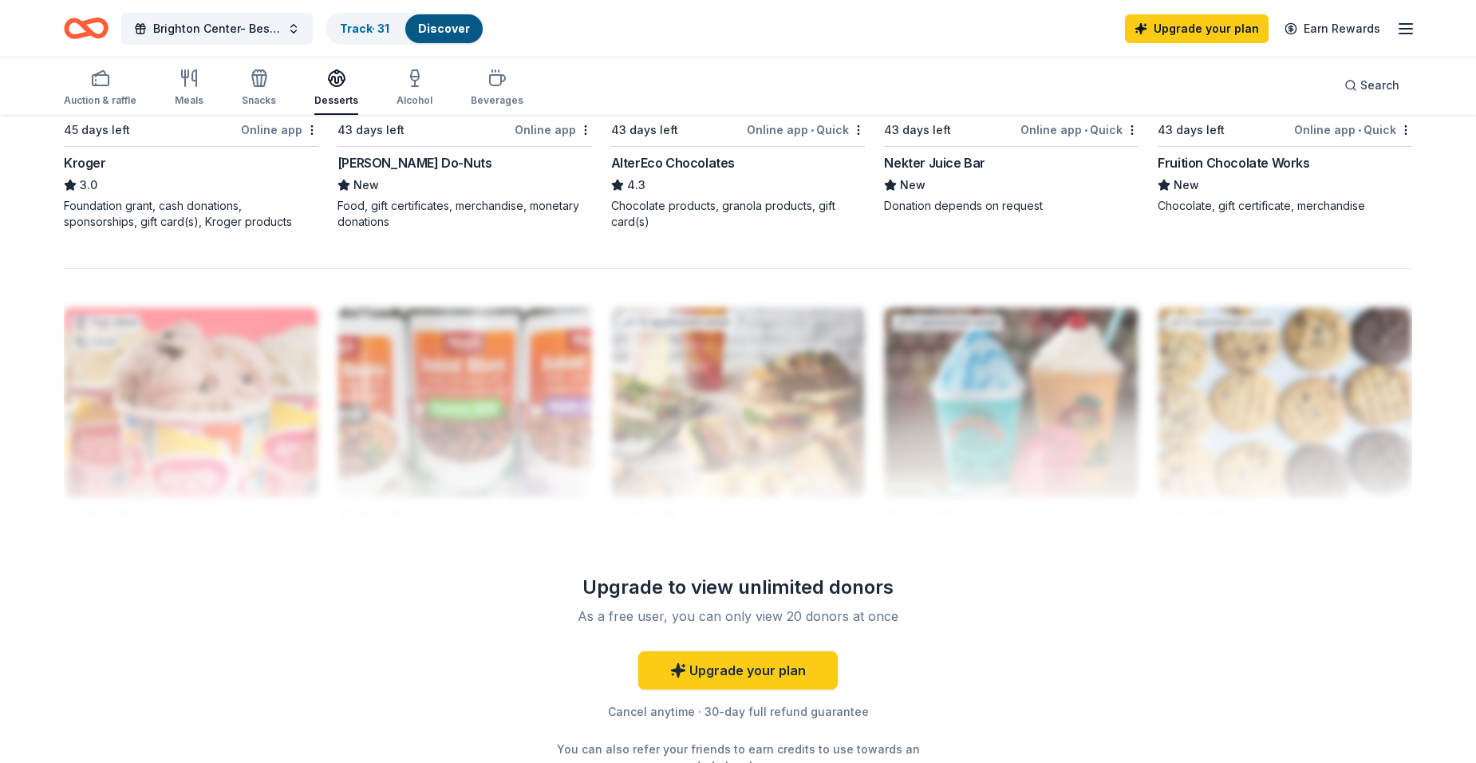
scroll to position [1437, 0]
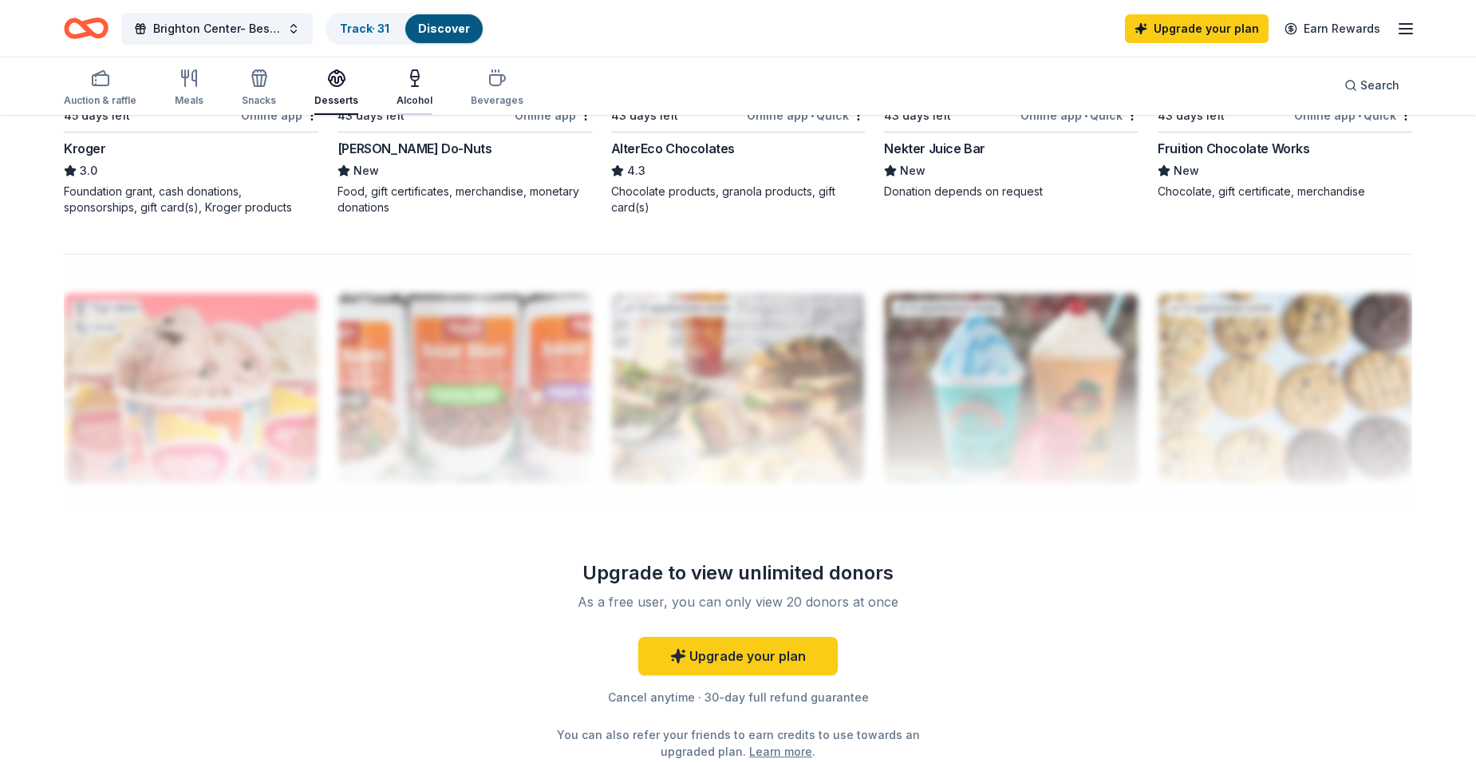
click at [409, 86] on icon "button" at bounding box center [414, 78] width 19 height 19
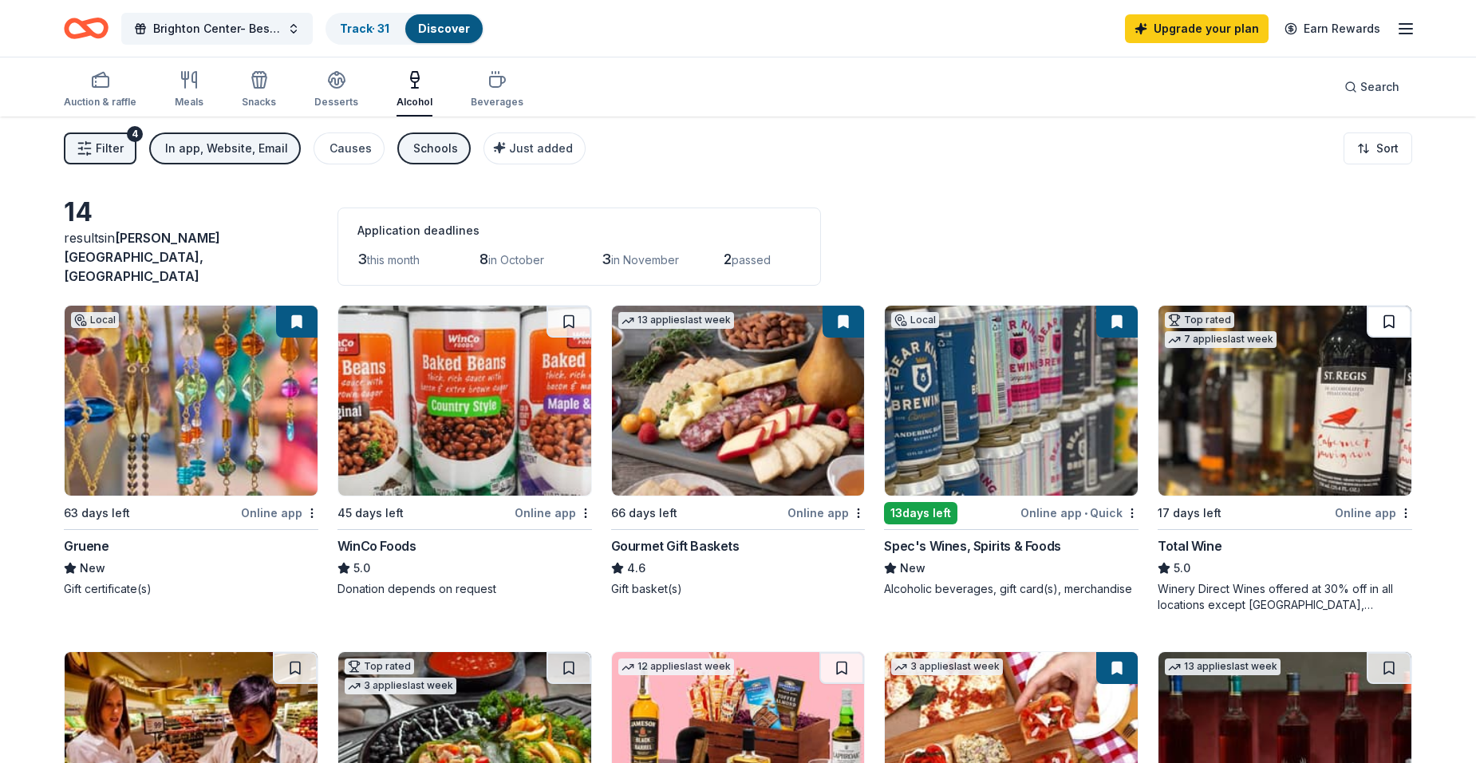
click at [1393, 308] on button at bounding box center [1389, 322] width 45 height 32
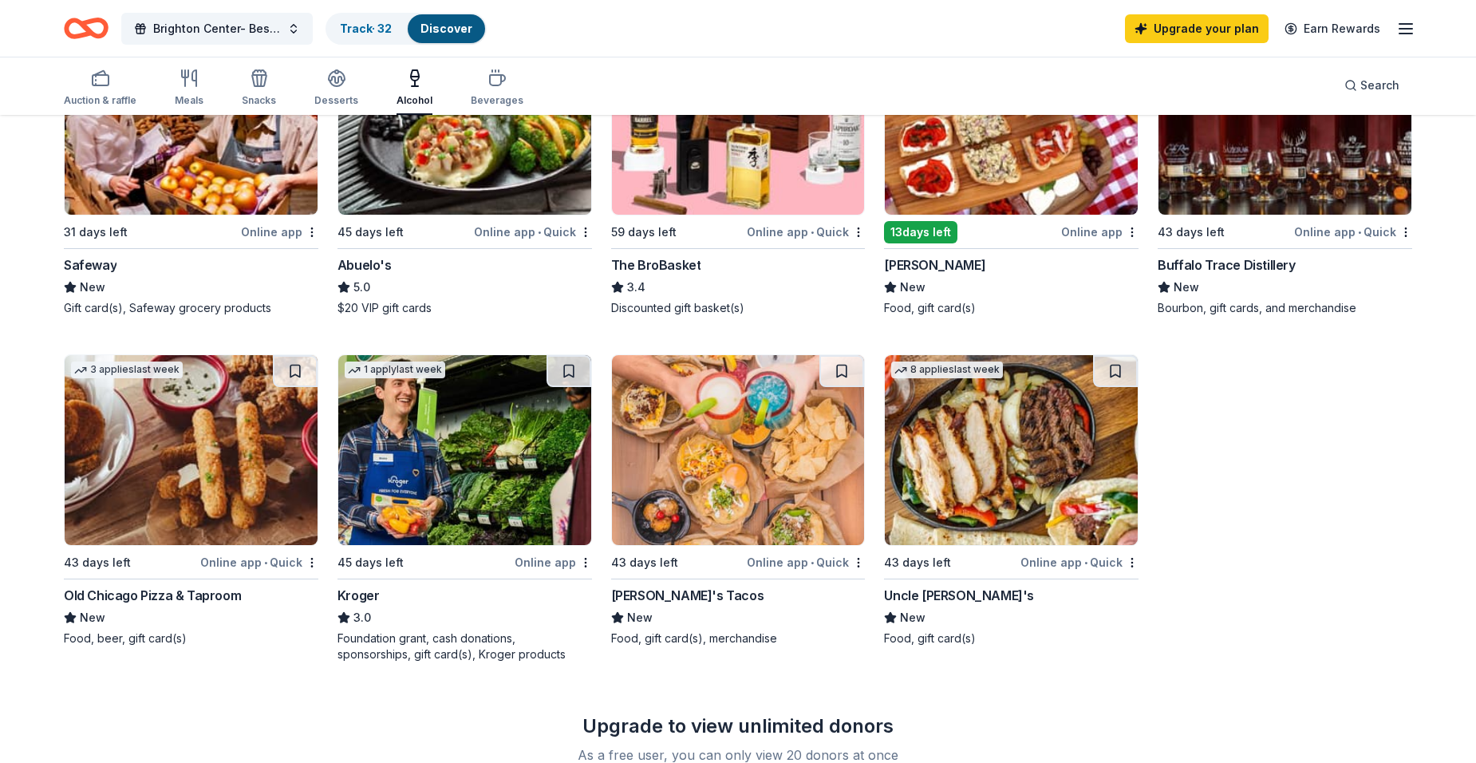
scroll to position [638, 0]
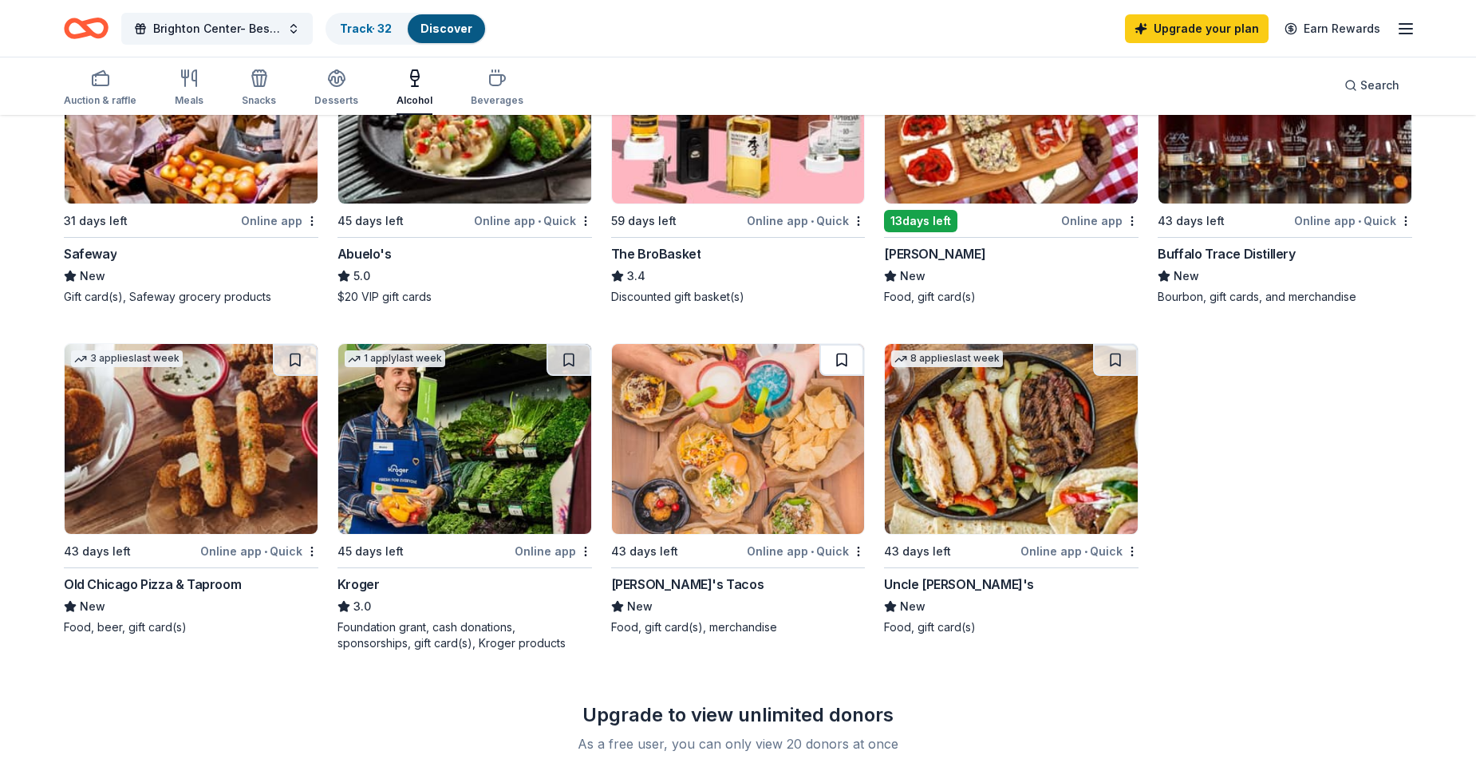
click at [845, 350] on button at bounding box center [842, 360] width 45 height 32
click at [491, 88] on div "Beverages" at bounding box center [497, 88] width 53 height 38
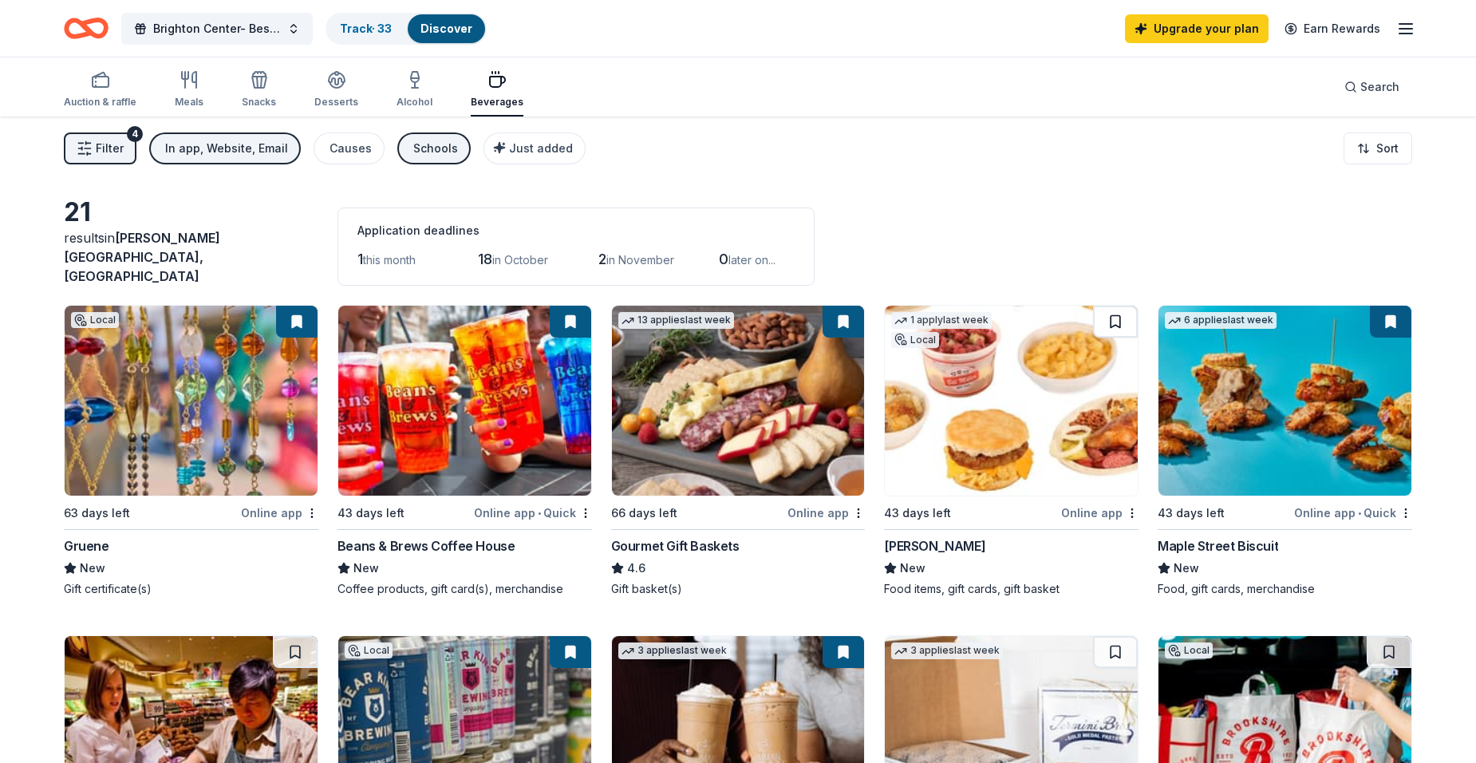
click at [1120, 315] on button at bounding box center [1115, 322] width 45 height 32
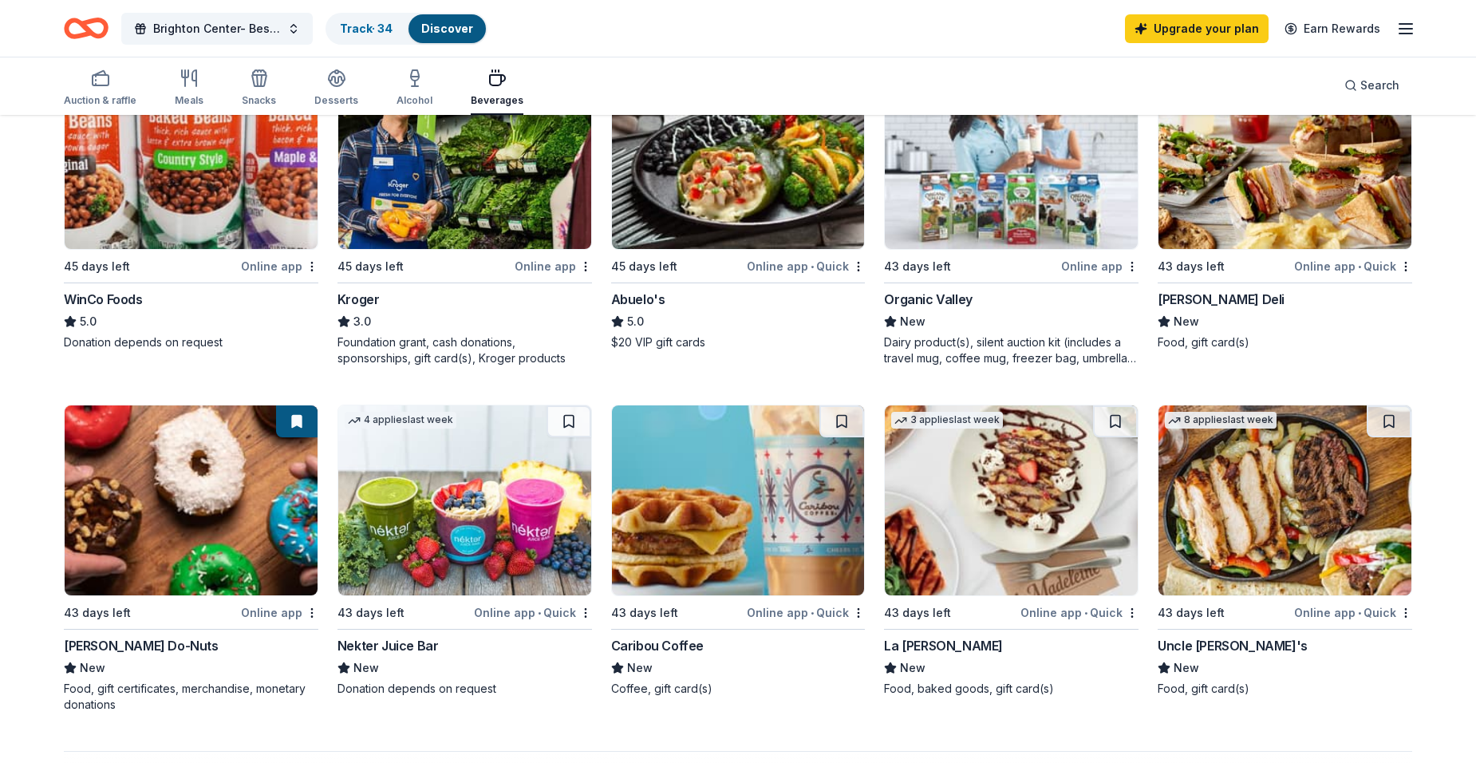
scroll to position [1038, 0]
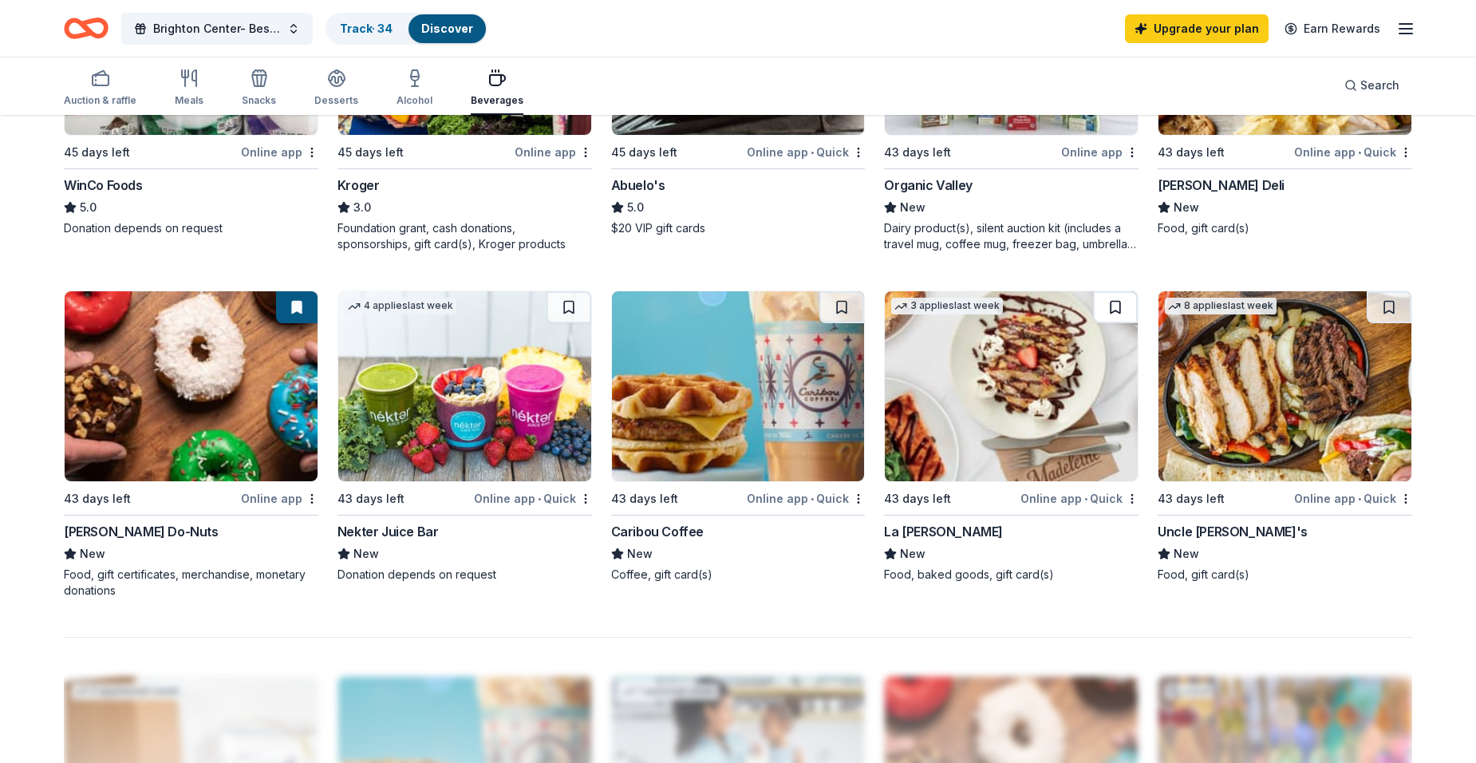
click at [1113, 300] on button at bounding box center [1115, 307] width 45 height 32
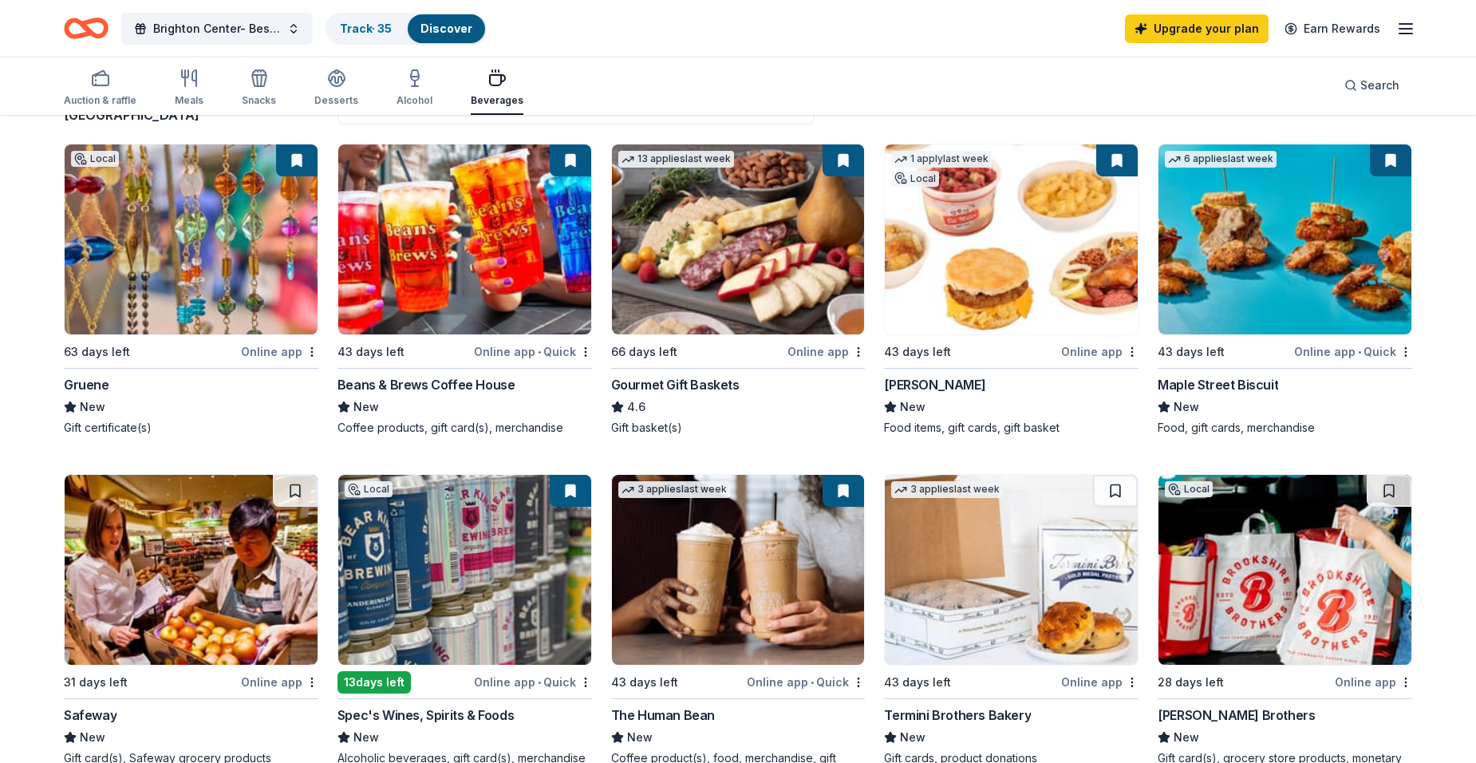
scroll to position [160, 0]
